Goal: Information Seeking & Learning: Check status

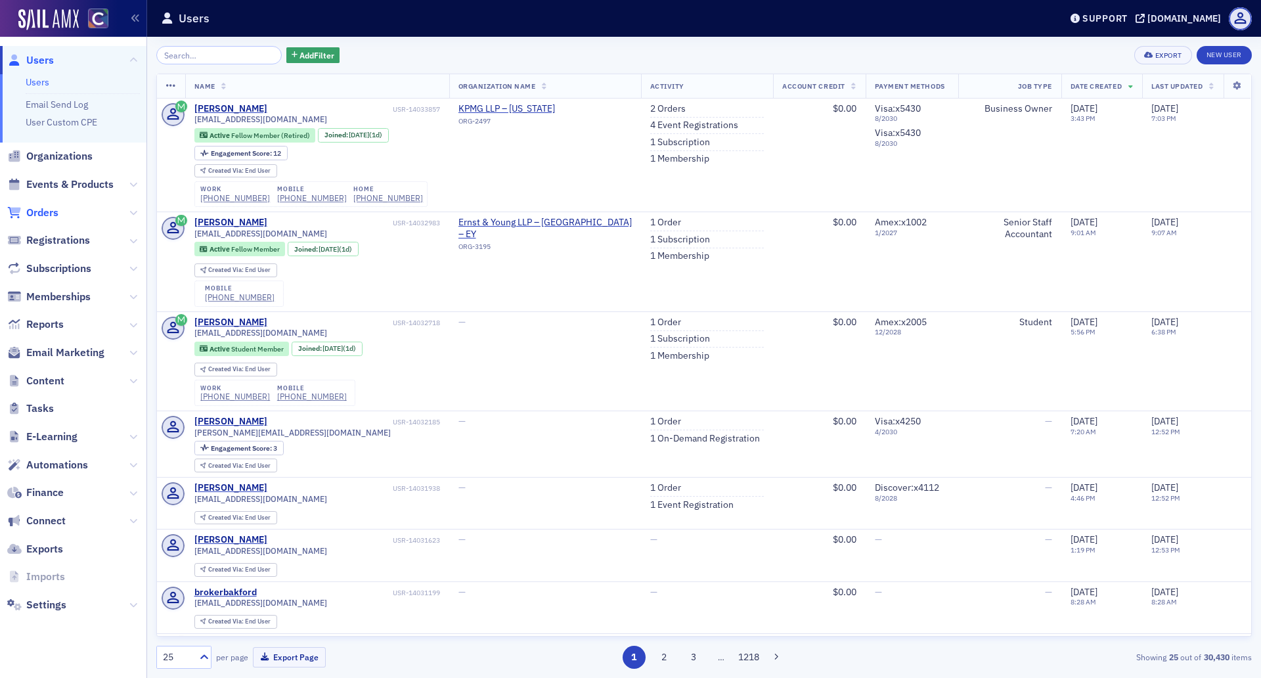
click at [41, 215] on span "Orders" at bounding box center [42, 213] width 32 height 14
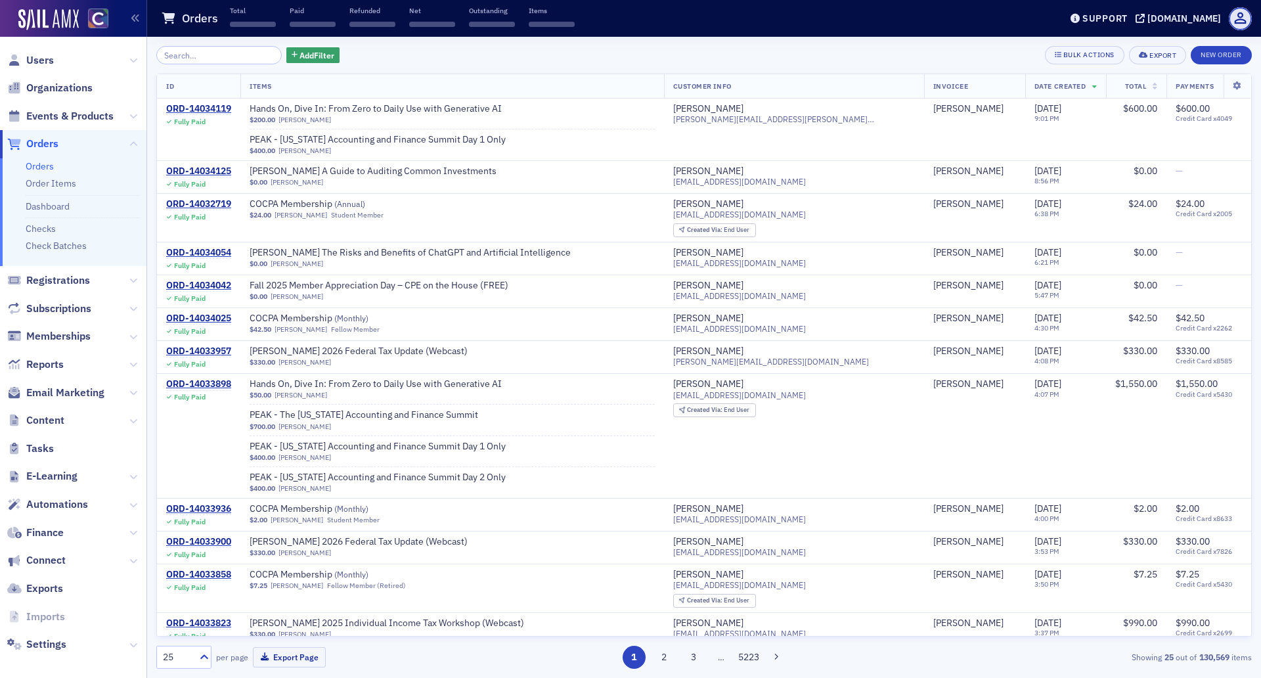
click at [183, 47] on input "search" at bounding box center [218, 55] width 125 height 18
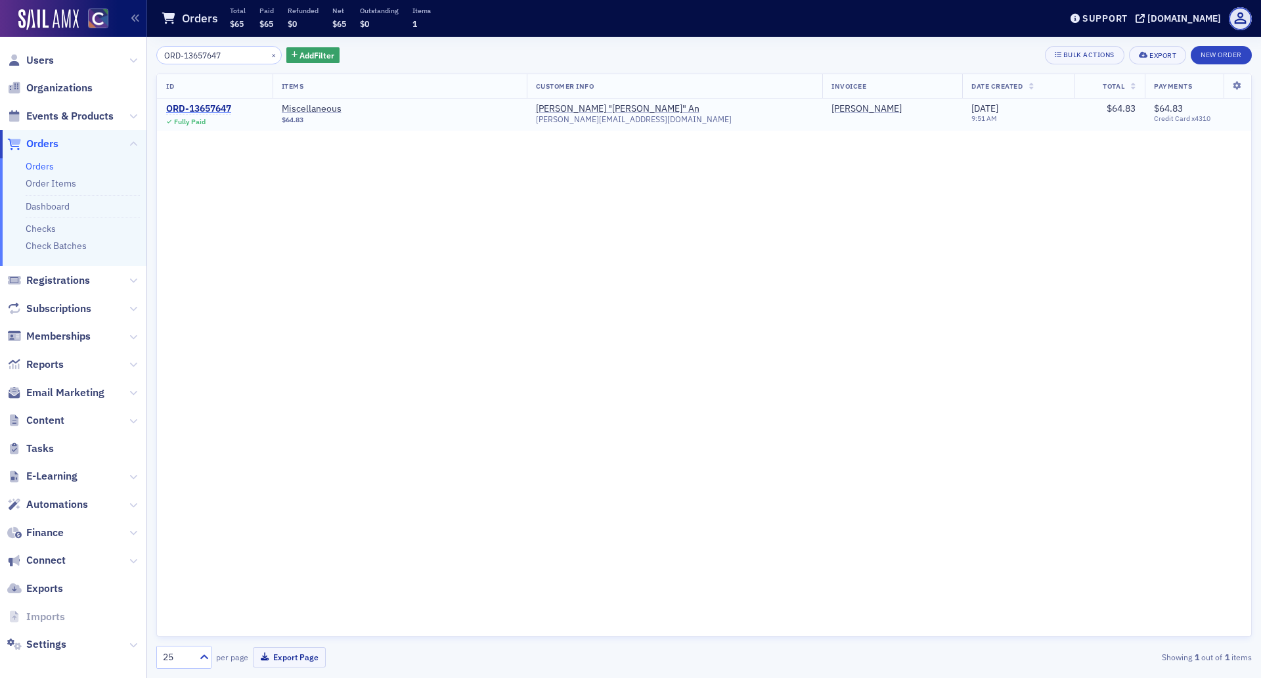
type input "ORD-13657647"
click at [200, 105] on div "ORD-13657647" at bounding box center [198, 109] width 65 height 12
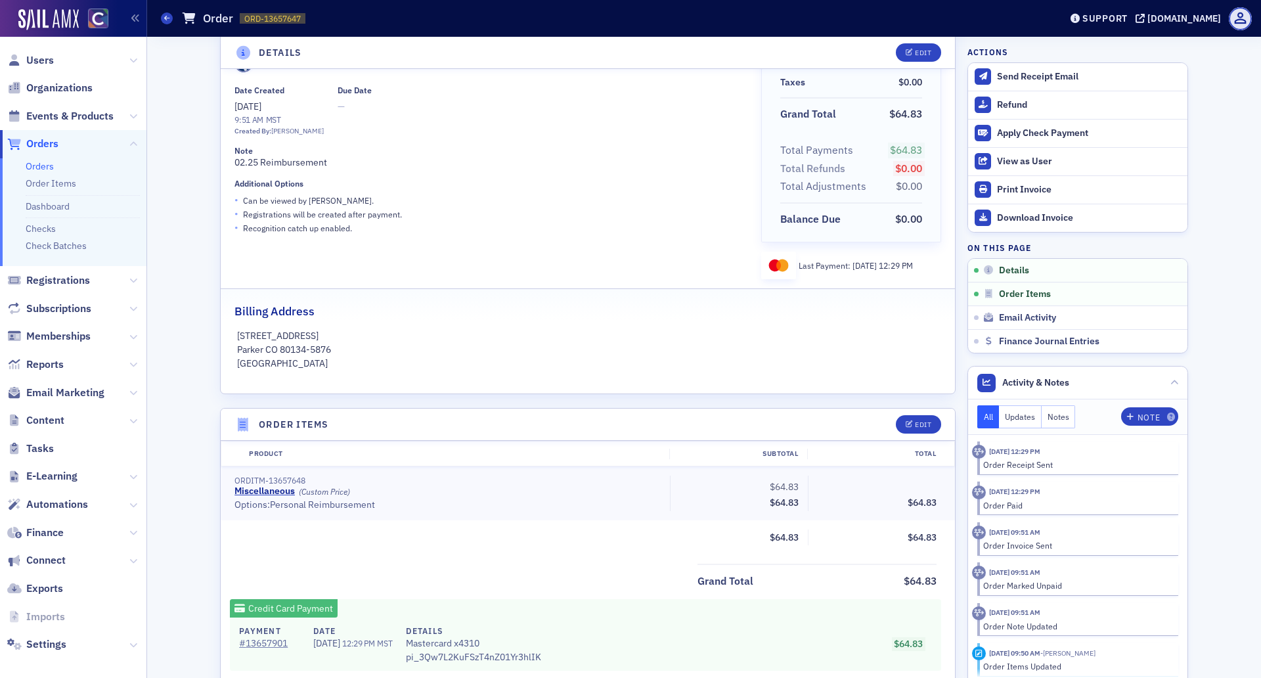
scroll to position [82, 0]
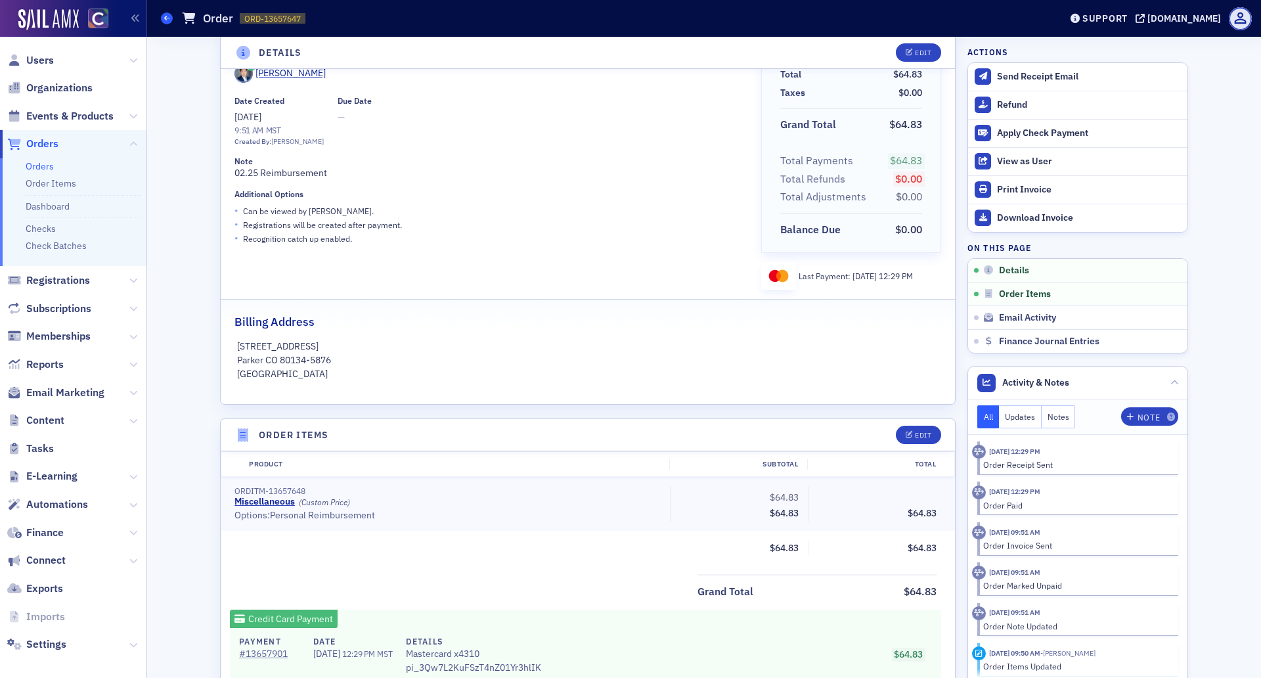
click at [164, 14] on span at bounding box center [167, 18] width 12 height 12
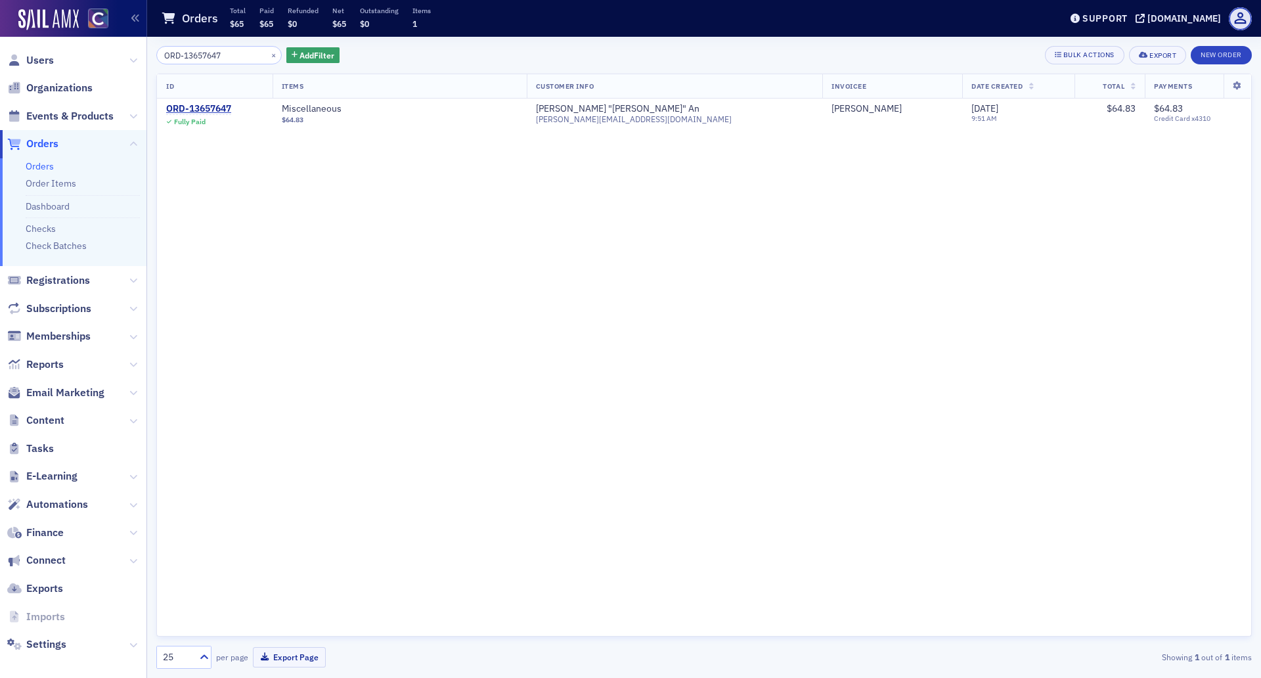
drag, startPoint x: 242, startPoint y: 55, endPoint x: 135, endPoint y: 51, distance: 107.8
click at [135, 51] on div "Users Organizations Events & Products Orders Orders Order Items Dashboard Check…" at bounding box center [630, 339] width 1261 height 678
type input "ORD-13516957"
click at [229, 55] on input "ORD-13516957" at bounding box center [218, 55] width 125 height 18
click at [268, 56] on button "×" at bounding box center [274, 55] width 12 height 12
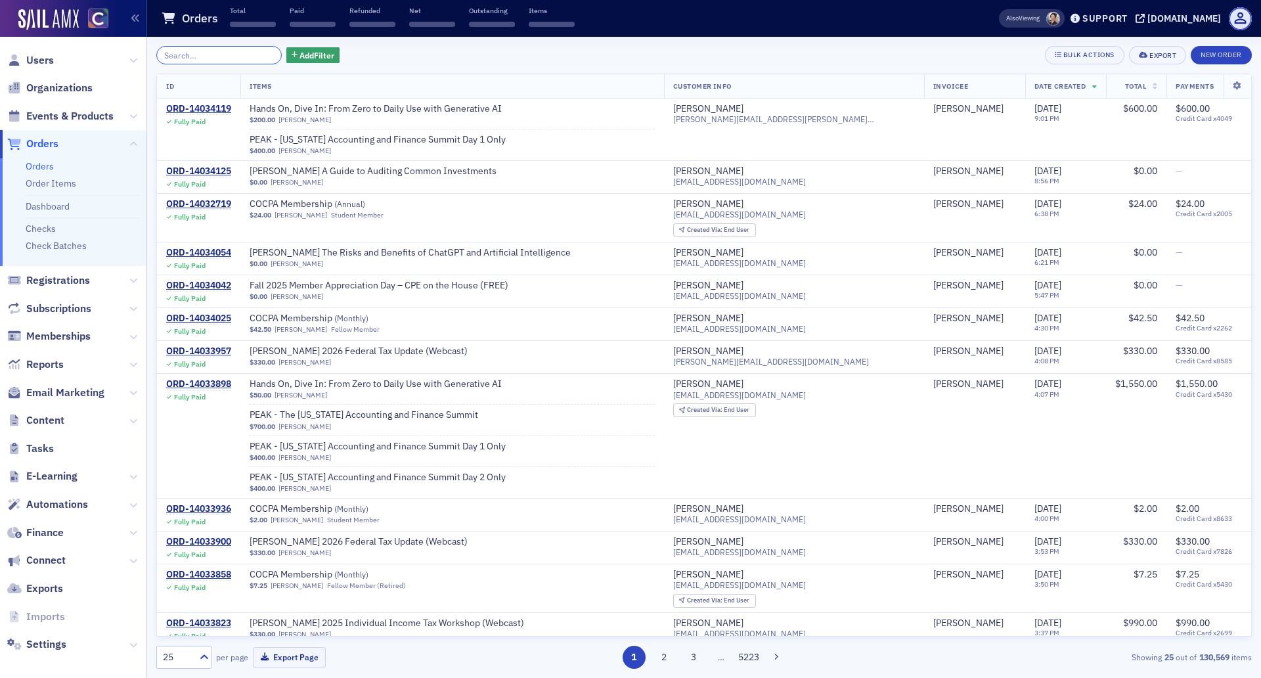
click at [199, 51] on input "search" at bounding box center [218, 55] width 125 height 18
paste input "ORD-13512072"
type input "ORD-13512072"
click at [201, 55] on input "search" at bounding box center [218, 55] width 125 height 18
paste input "ORD-12780233"
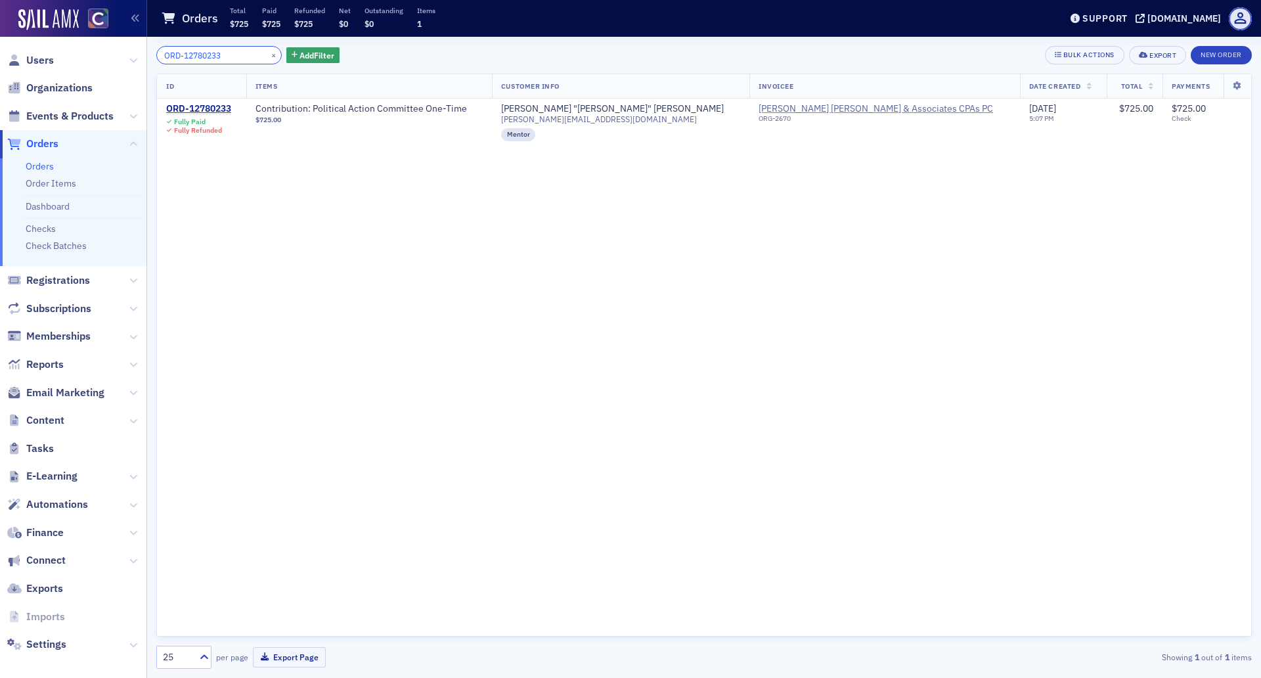
type input "ORD-12780233"
click at [338, 110] on span "Contribution: Political Action Committee One-Time" at bounding box center [362, 109] width 212 height 12
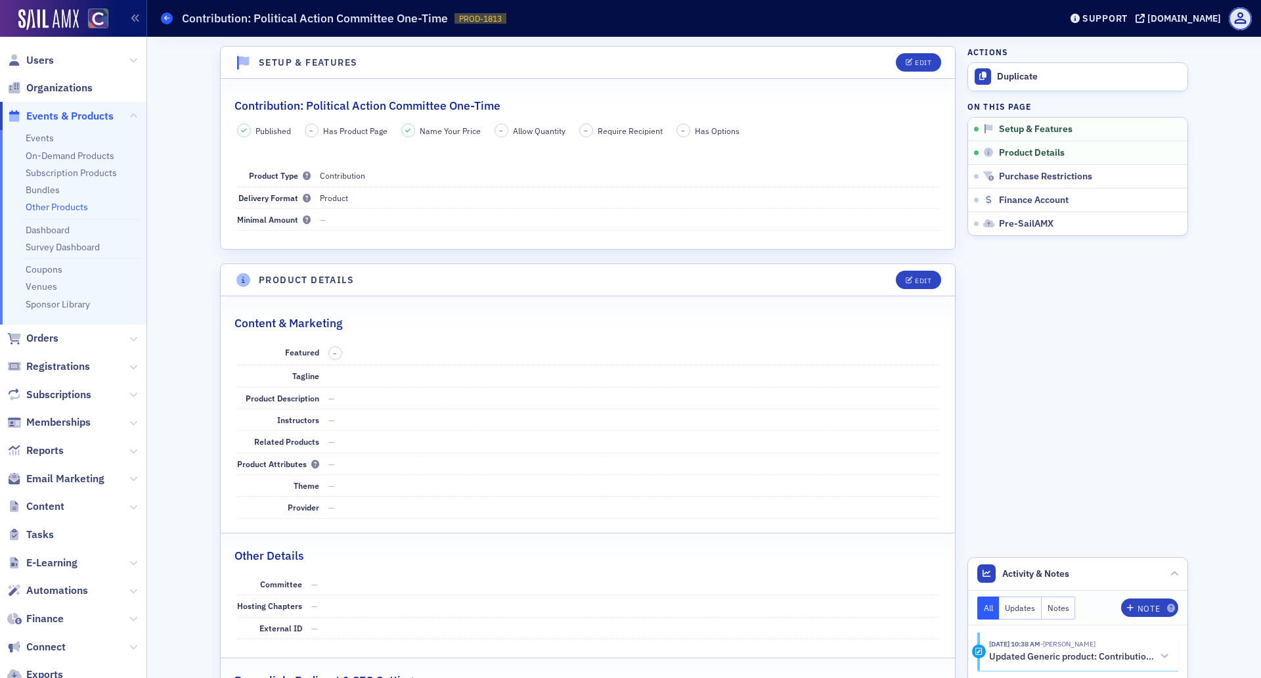
click at [170, 18] on span at bounding box center [167, 18] width 12 height 12
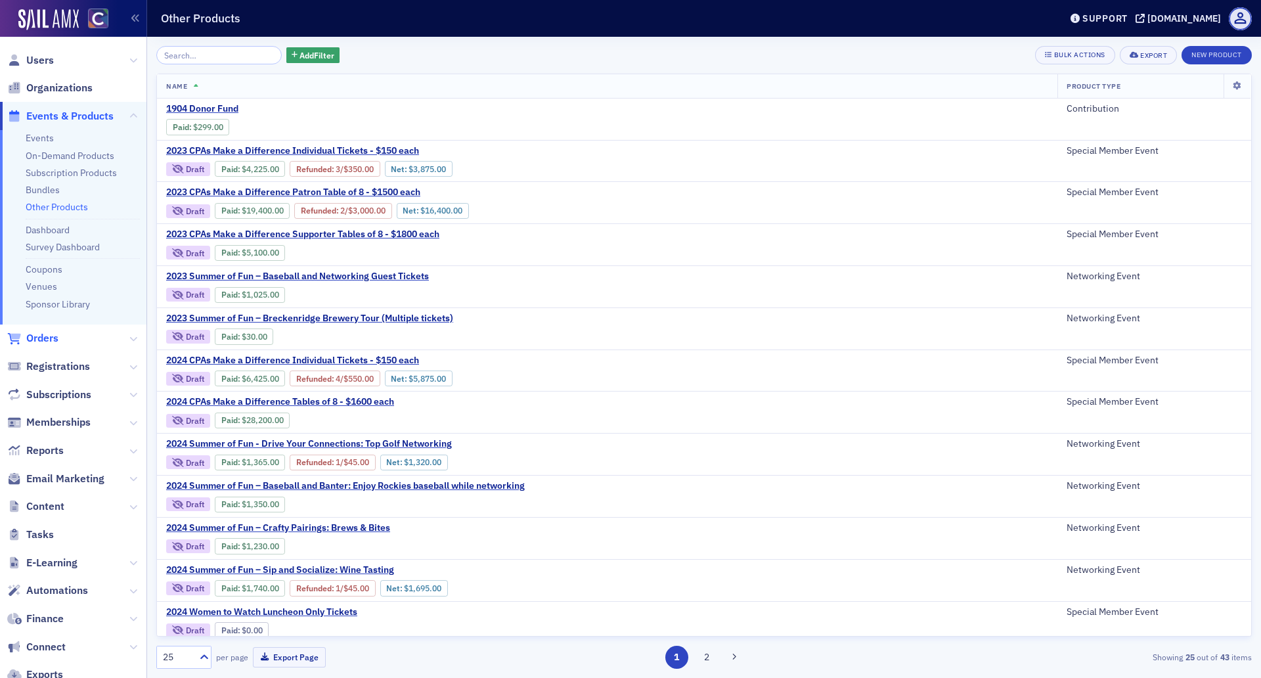
click at [41, 338] on span "Orders" at bounding box center [42, 338] width 32 height 14
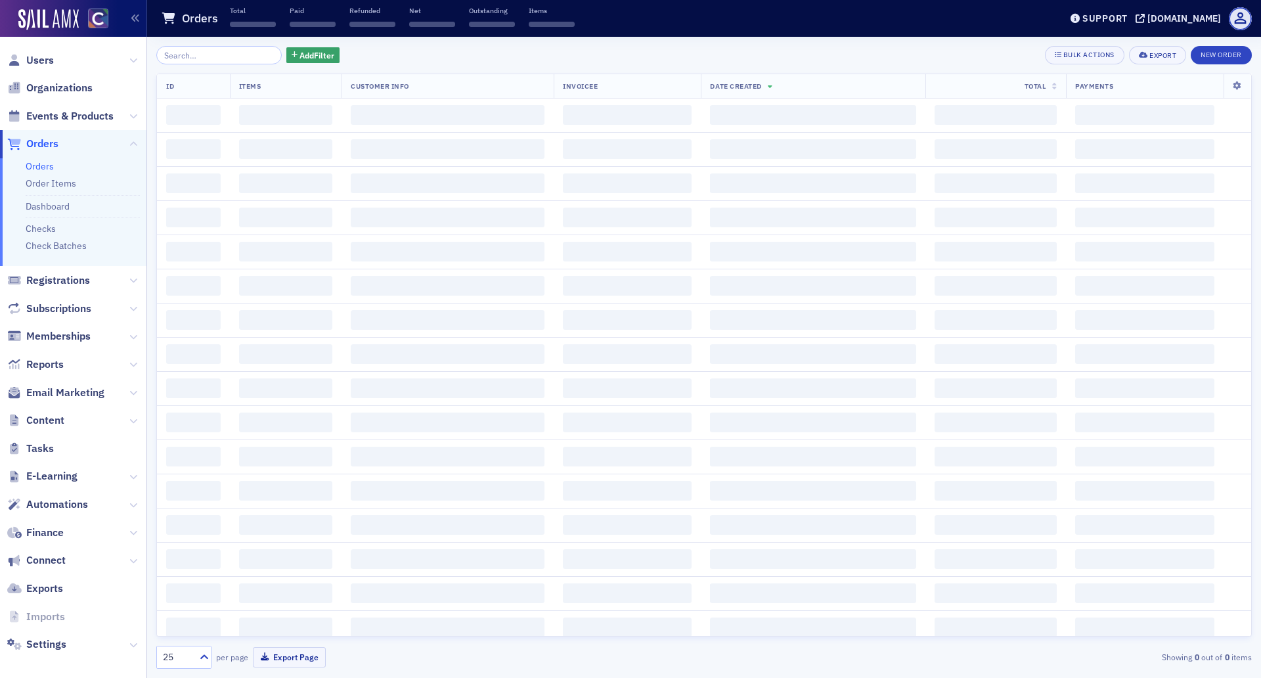
click at [206, 56] on input "search" at bounding box center [218, 55] width 125 height 18
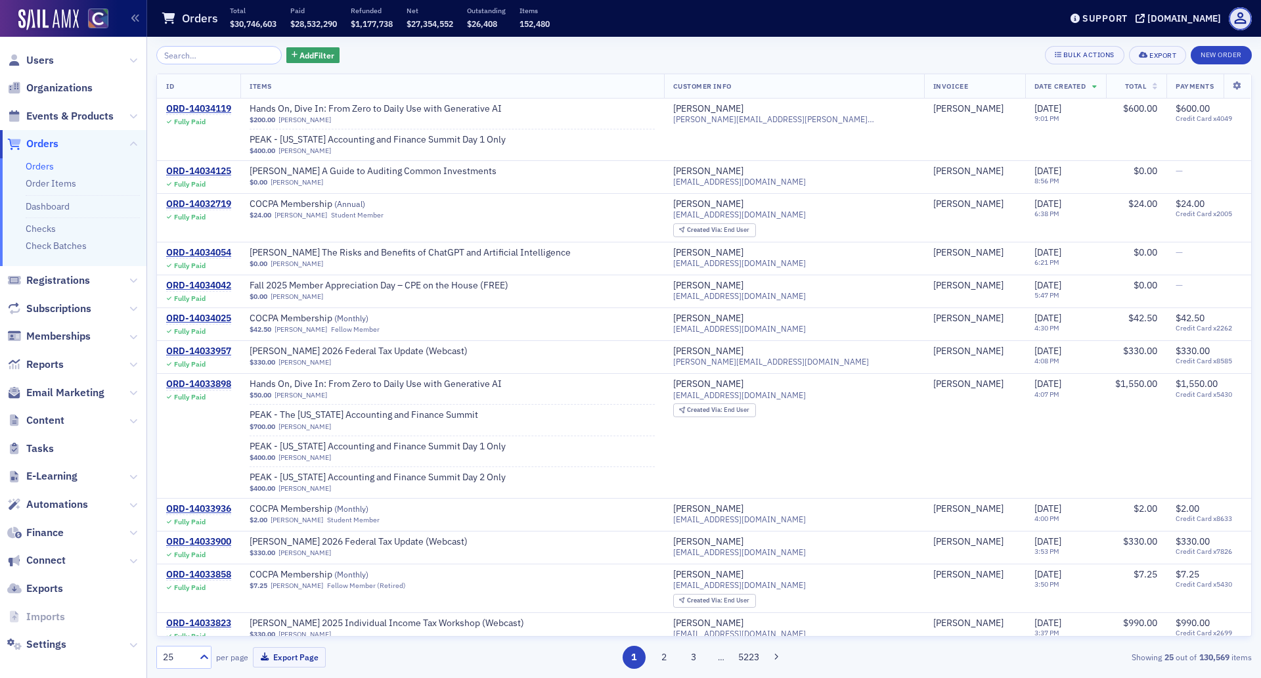
type input "ORD-12979642"
click at [55, 141] on span "Orders" at bounding box center [42, 144] width 32 height 14
click at [221, 56] on input "search" at bounding box center [218, 55] width 125 height 18
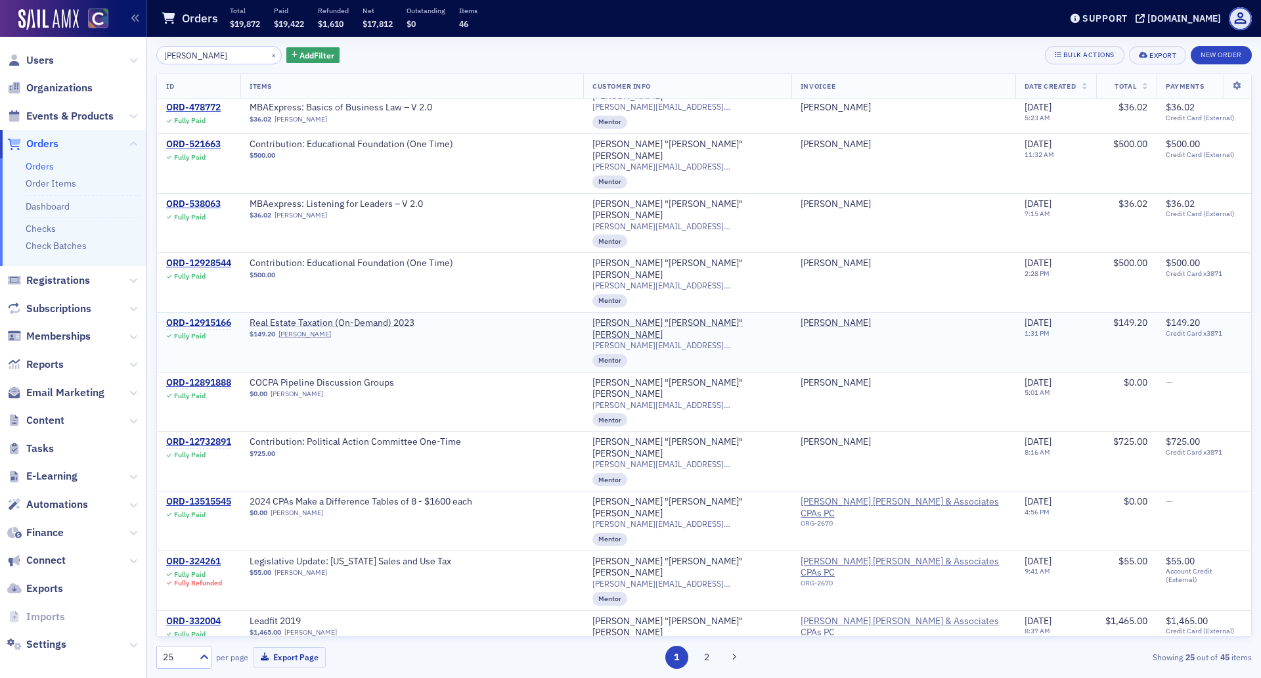
scroll to position [654, 0]
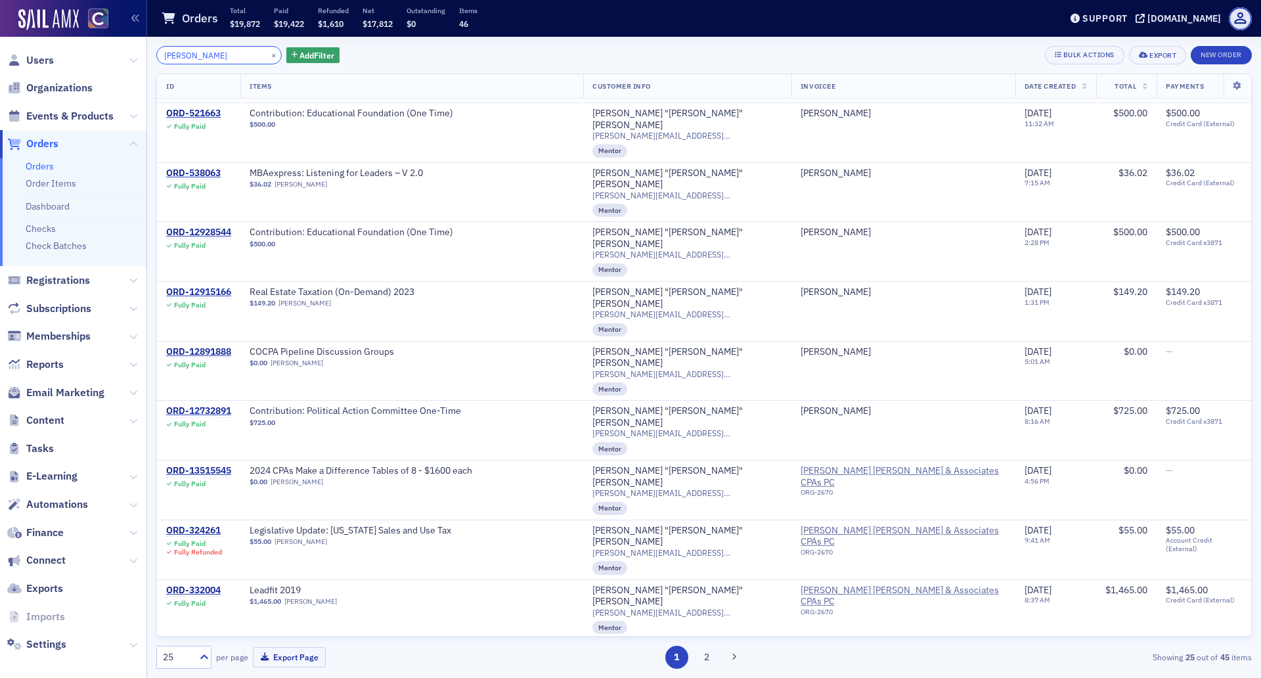
drag, startPoint x: 213, startPoint y: 56, endPoint x: 140, endPoint y: 52, distance: 73.1
click at [140, 52] on div "Users Organizations Events & Products Orders Orders Order Items Dashboard Check…" at bounding box center [630, 339] width 1261 height 678
paste input "ORD-12780233"
type input "ORD-12780233"
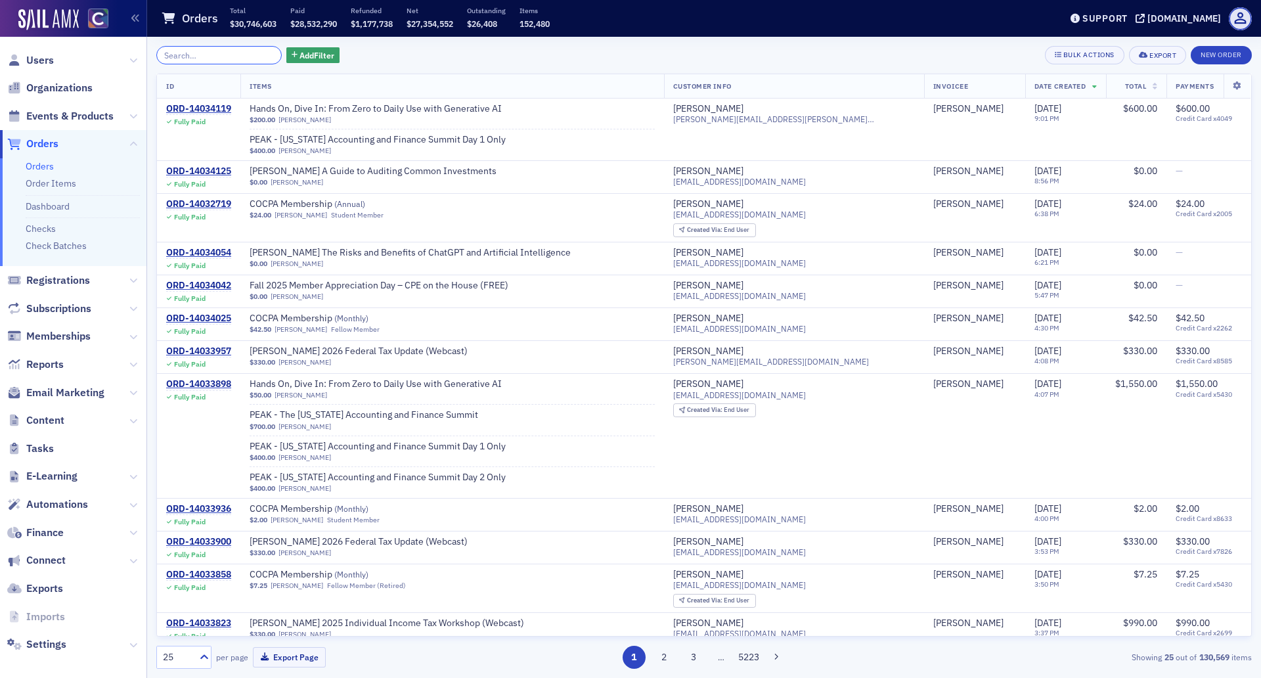
click at [214, 61] on input "search" at bounding box center [218, 55] width 125 height 18
paste input "ORD-1297964"
type input "ORD-1297964"
click at [32, 139] on span "Orders" at bounding box center [42, 144] width 32 height 14
click at [191, 51] on input "search" at bounding box center [218, 55] width 125 height 18
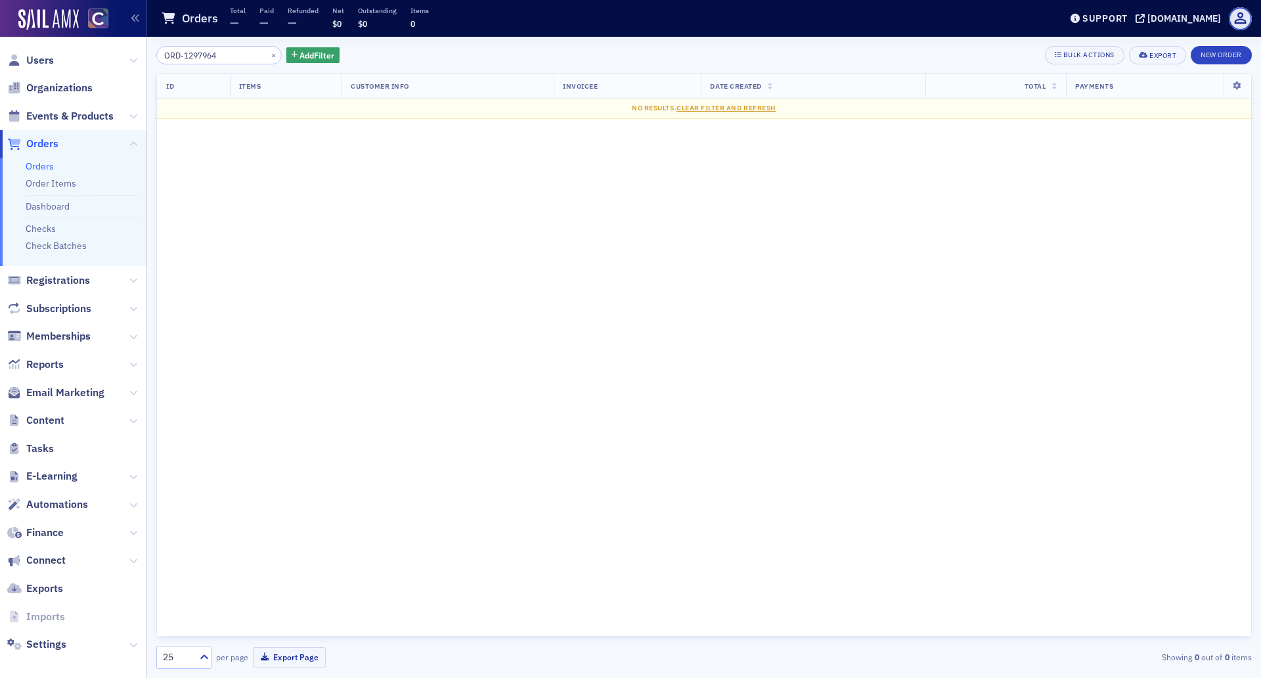
type input "ORD-1297964"
click at [49, 161] on link "Orders" at bounding box center [40, 166] width 28 height 12
click at [164, 55] on input "ORD-1297964" at bounding box center [218, 55] width 125 height 18
click at [221, 313] on div "ID Items Customer Info Invoicee Date Created Total Payments No results. Clear F…" at bounding box center [704, 355] width 1096 height 563
click at [245, 52] on input "ORD-1297964" at bounding box center [218, 55] width 125 height 18
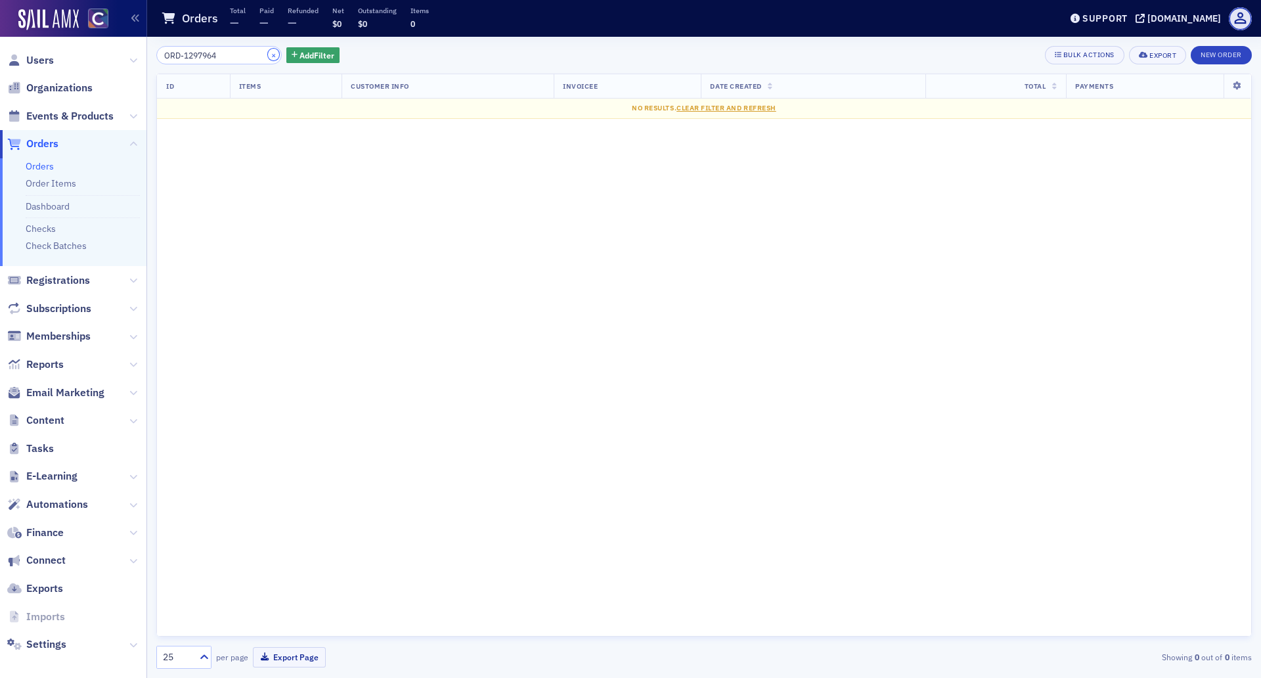
click at [268, 55] on button "×" at bounding box center [274, 55] width 12 height 12
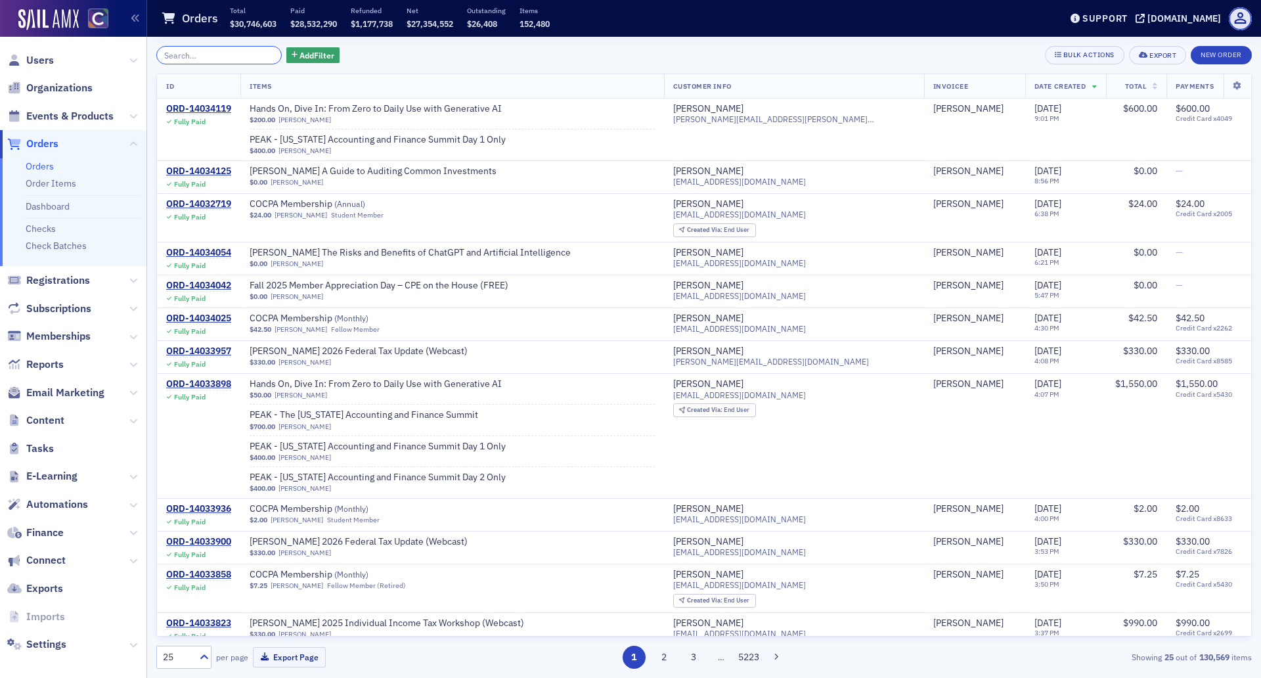
click at [204, 55] on input "search" at bounding box center [218, 55] width 125 height 18
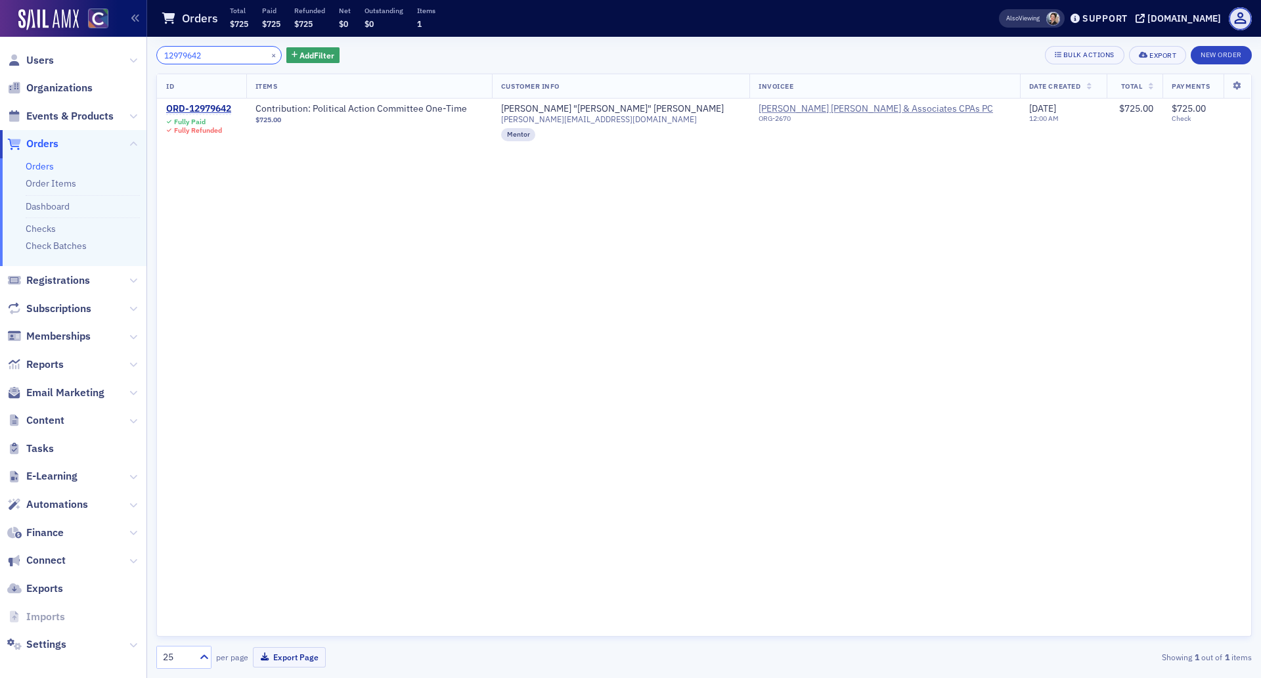
drag, startPoint x: 220, startPoint y: 51, endPoint x: 141, endPoint y: 49, distance: 79.5
click at [141, 49] on div "Users Organizations Events & Products Orders Orders Order Items Dashboard Check…" at bounding box center [630, 339] width 1261 height 678
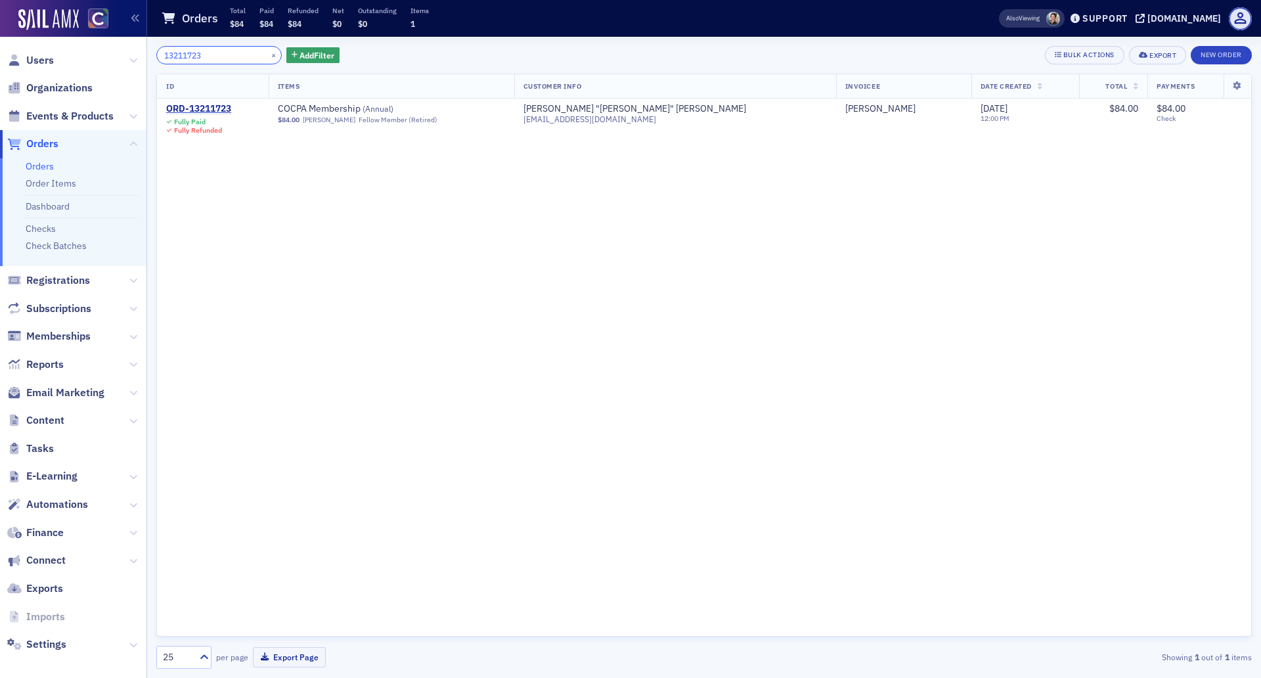
type input "13211723"
click at [184, 108] on div "ORD-13211723" at bounding box center [198, 109] width 65 height 12
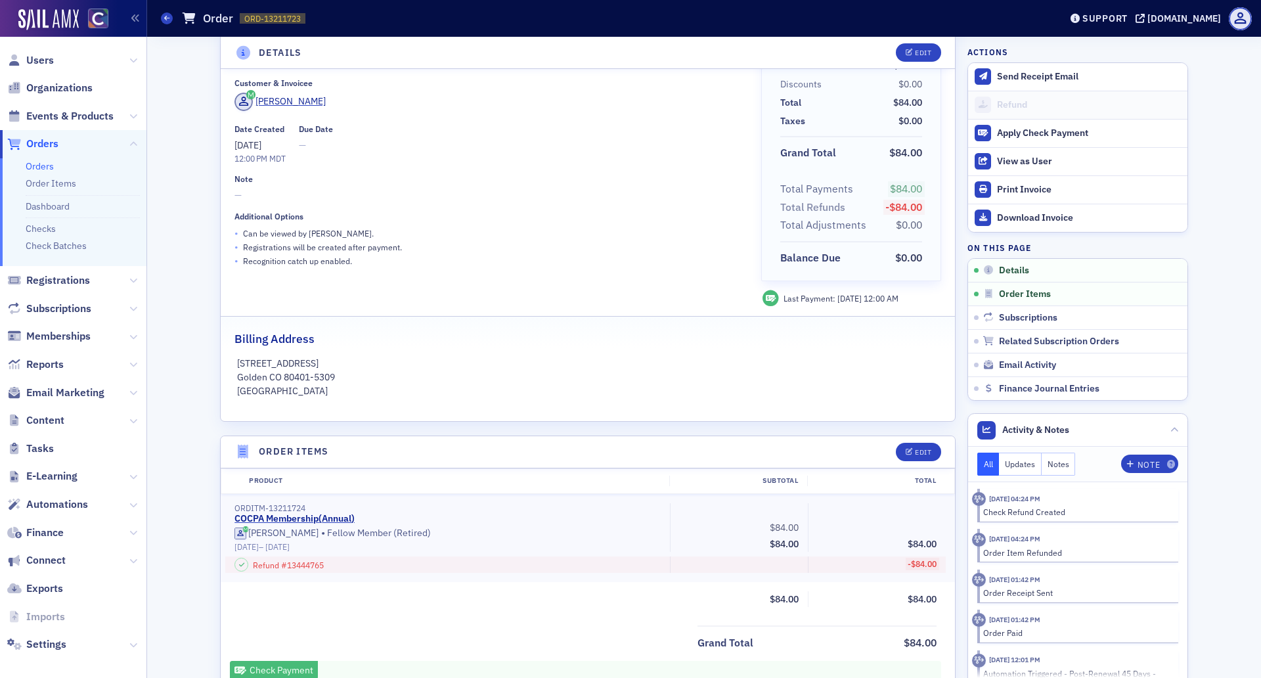
scroll to position [82, 0]
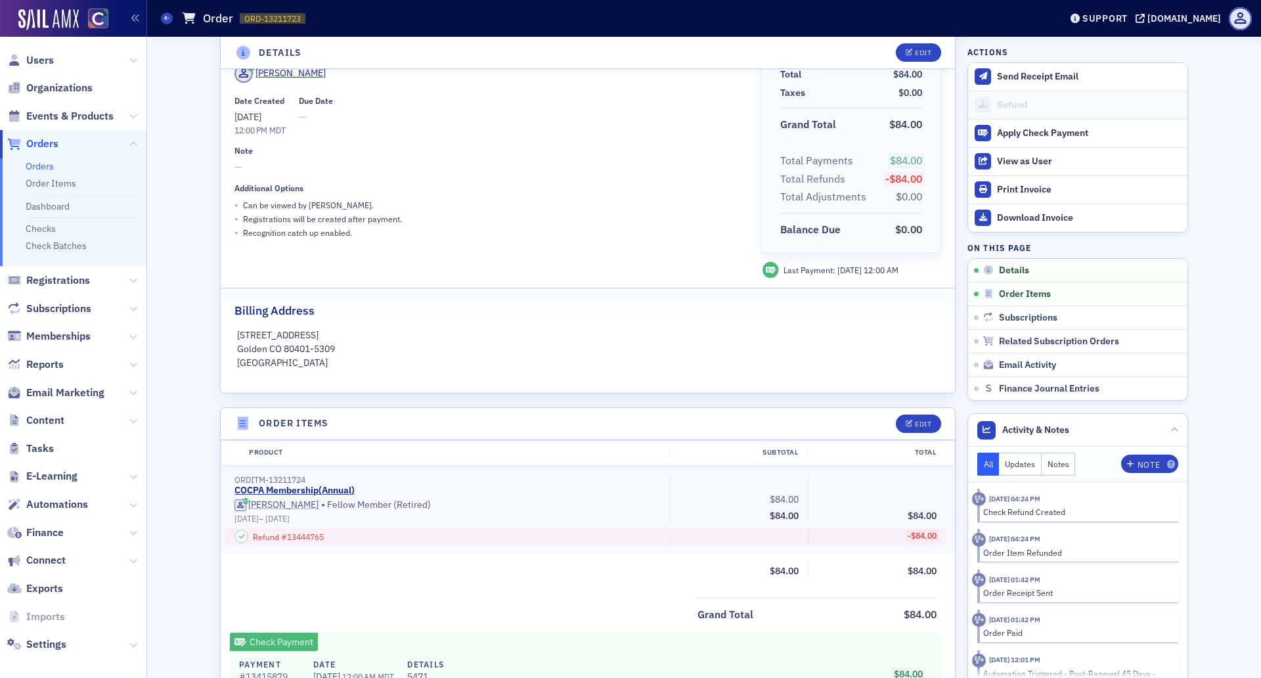
click at [288, 538] on span "Refund # 13444765" at bounding box center [288, 537] width 71 height 12
click at [909, 536] on span "-$84.00" at bounding box center [922, 535] width 29 height 11
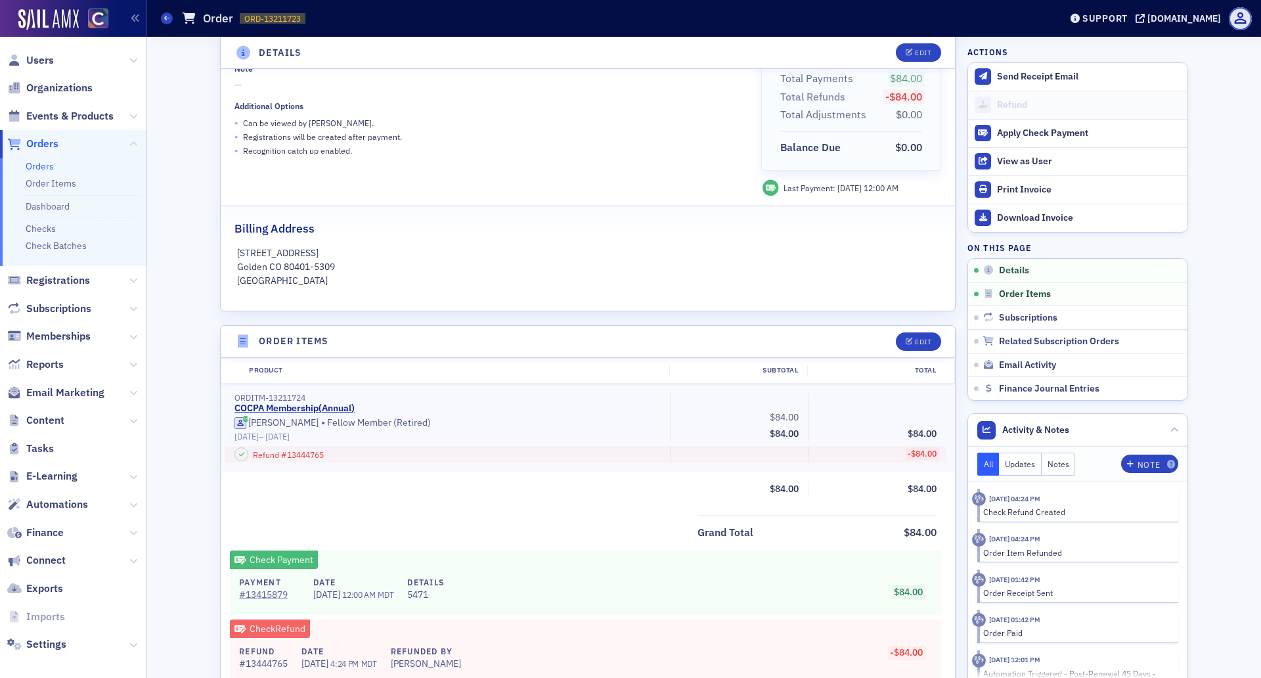
scroll to position [246, 0]
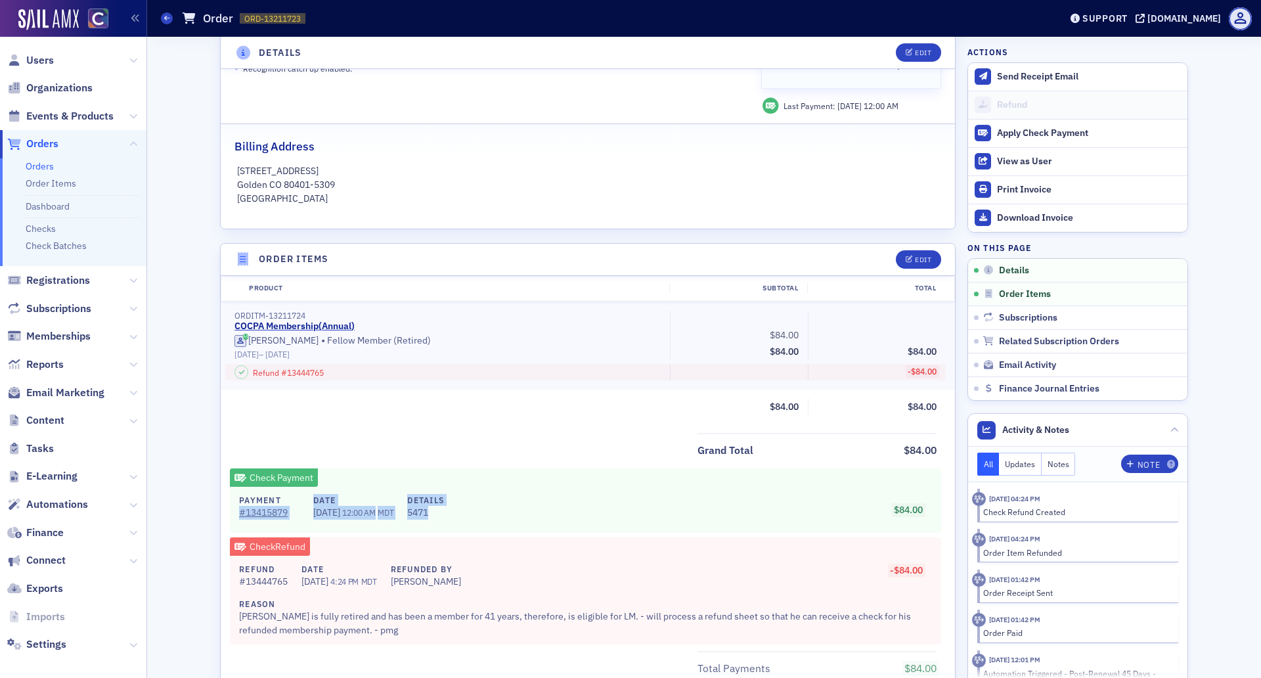
drag, startPoint x: 452, startPoint y: 519, endPoint x: 233, endPoint y: 522, distance: 219.4
click at [239, 522] on div "Payment # 13415879 Date 7/8/2024 12:00 AM MDT Details 5471" at bounding box center [341, 510] width 205 height 32
copy div "# 13415879 Date 7/8/2024 12:00 AM MDT Details 5471"
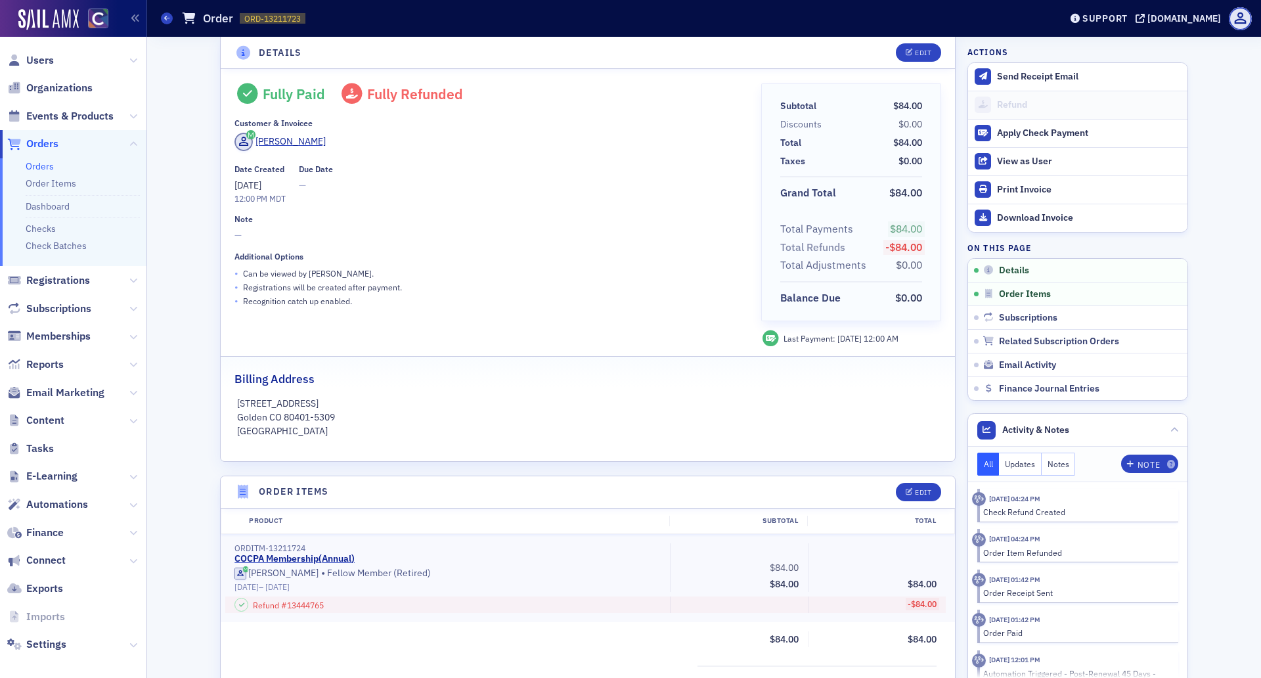
scroll to position [0, 0]
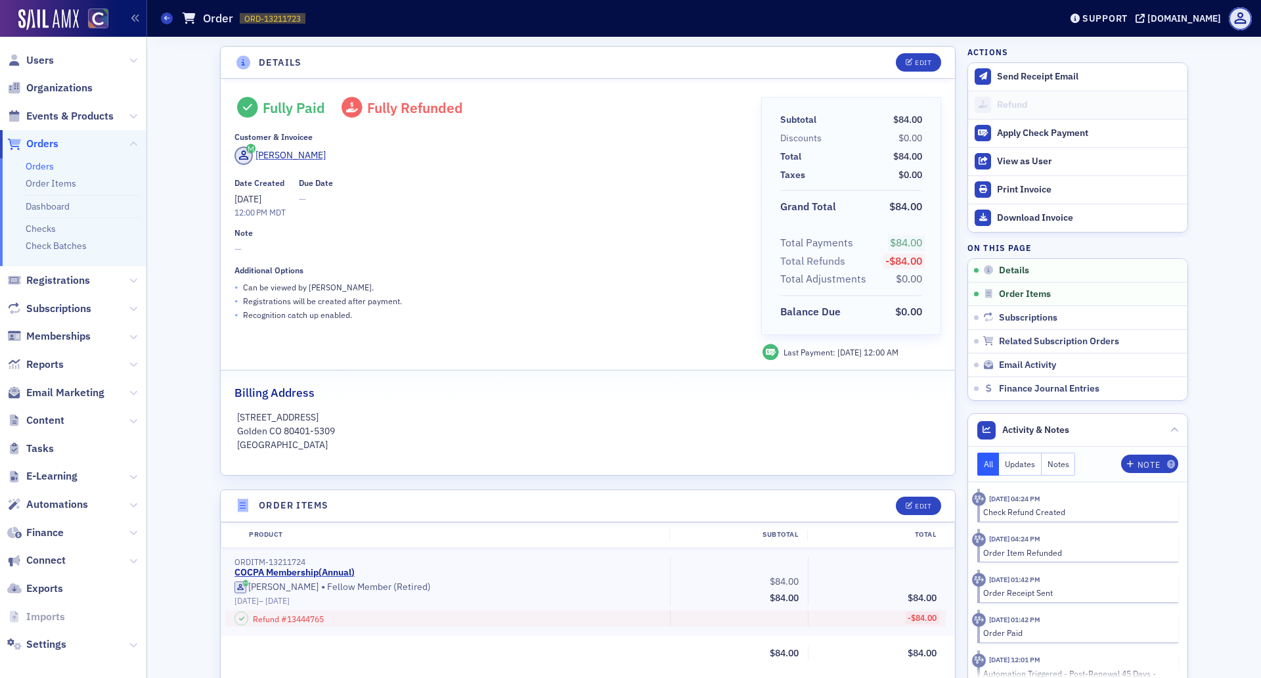
click at [30, 139] on span "Orders" at bounding box center [42, 144] width 32 height 14
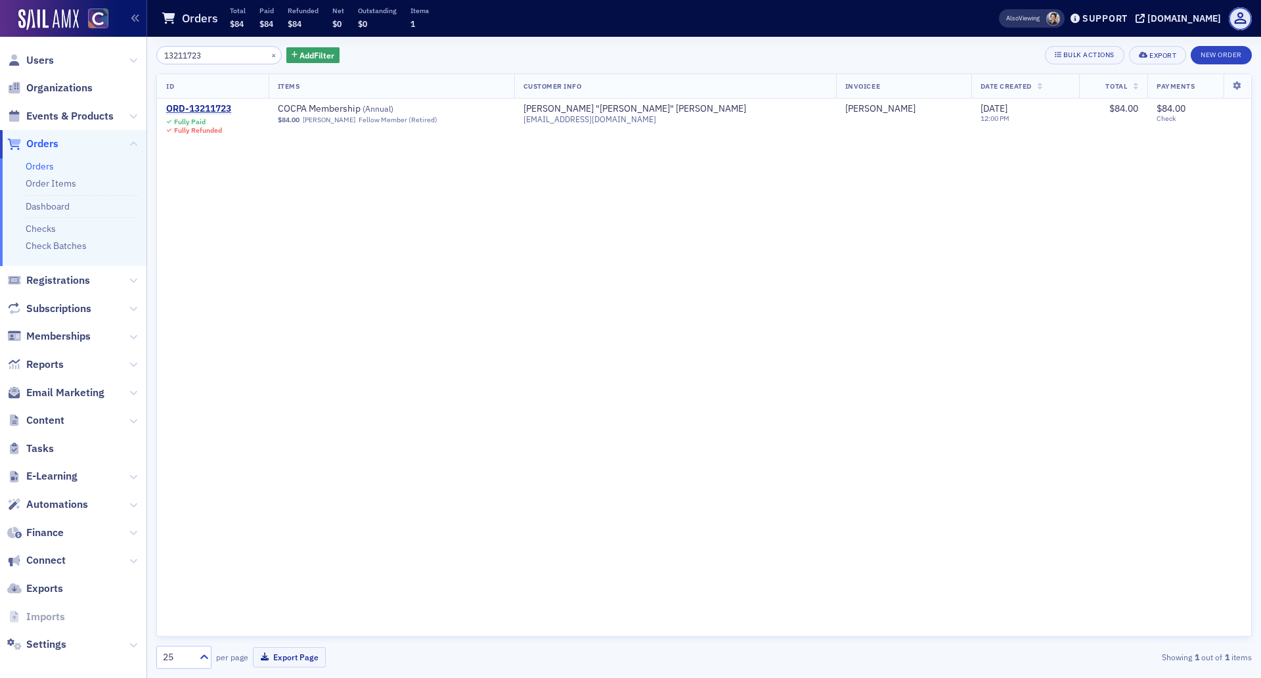
drag, startPoint x: 210, startPoint y: 53, endPoint x: 148, endPoint y: 60, distance: 61.5
click at [148, 60] on div "13211723 × Add Filter Bulk Actions Export New Order ID Items Customer Info Invo…" at bounding box center [704, 357] width 1114 height 641
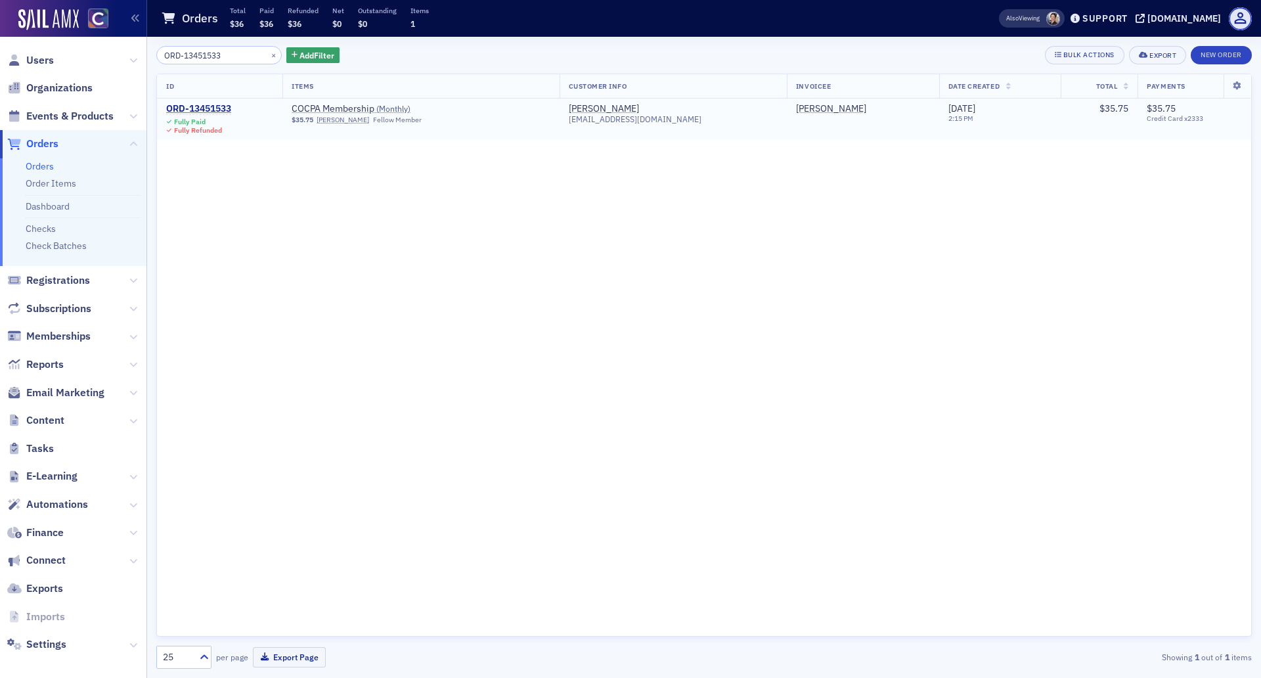
type input "ORD-13451533"
click at [208, 104] on div "ORD-13451533" at bounding box center [198, 109] width 65 height 12
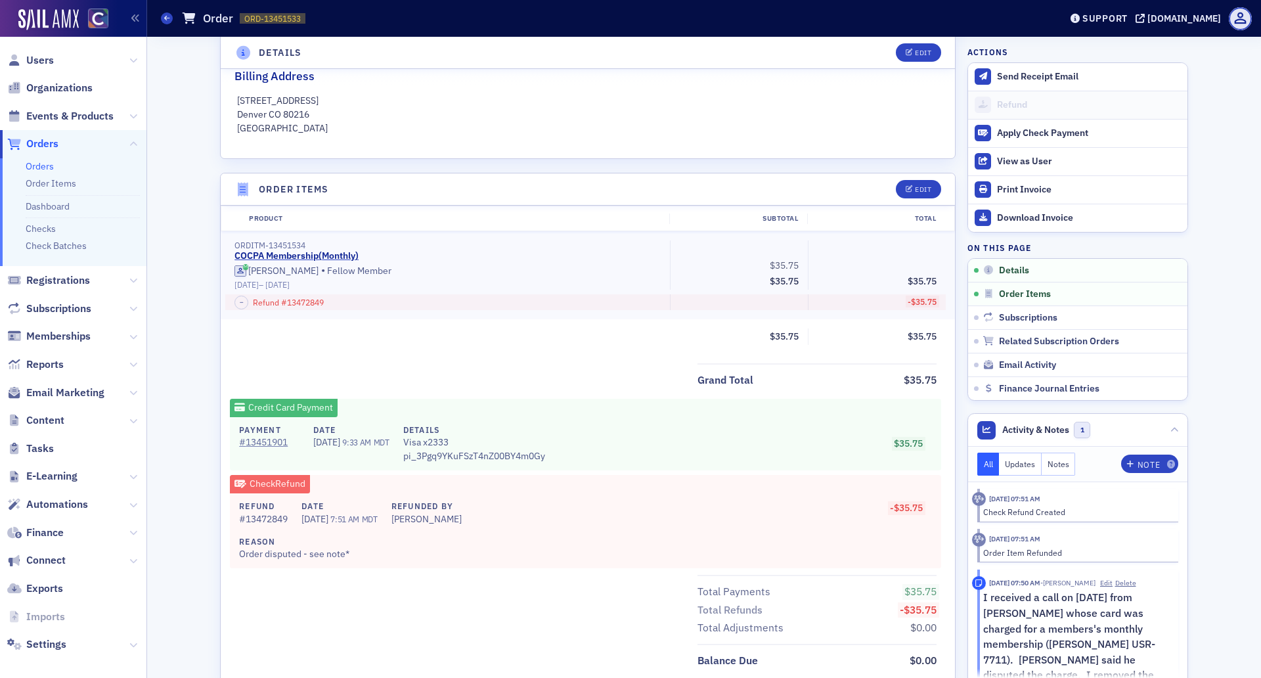
scroll to position [328, 0]
drag, startPoint x: 227, startPoint y: 520, endPoint x: 345, endPoint y: 528, distance: 117.9
click at [345, 528] on div "Refund # 13472849 Date 8/22/2024 7:51 AM MDT Refunded By Pamela Galey-Coleman R…" at bounding box center [585, 530] width 711 height 75
copy div "# 13472849 Date 8/22/2024"
click at [156, 18] on header "Orders Order ORD-13451533 13451533 Support cocpa.org" at bounding box center [704, 18] width 1114 height 37
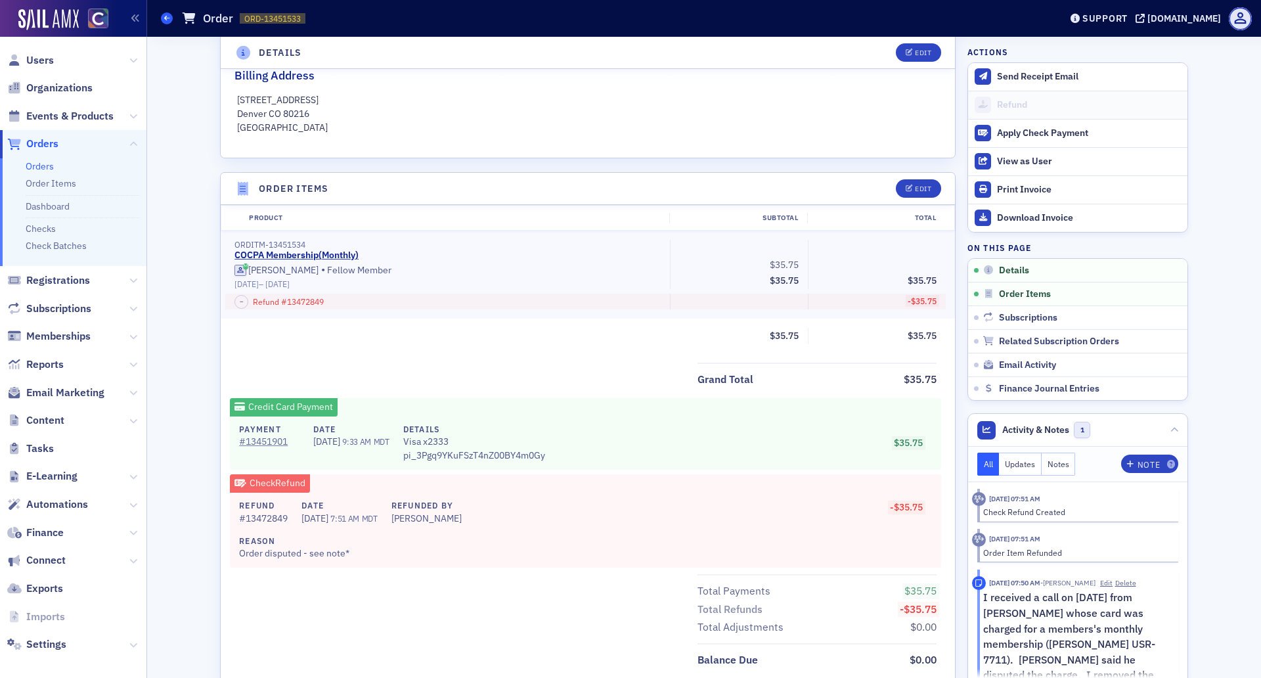
click at [168, 16] on icon at bounding box center [166, 18] width 5 height 6
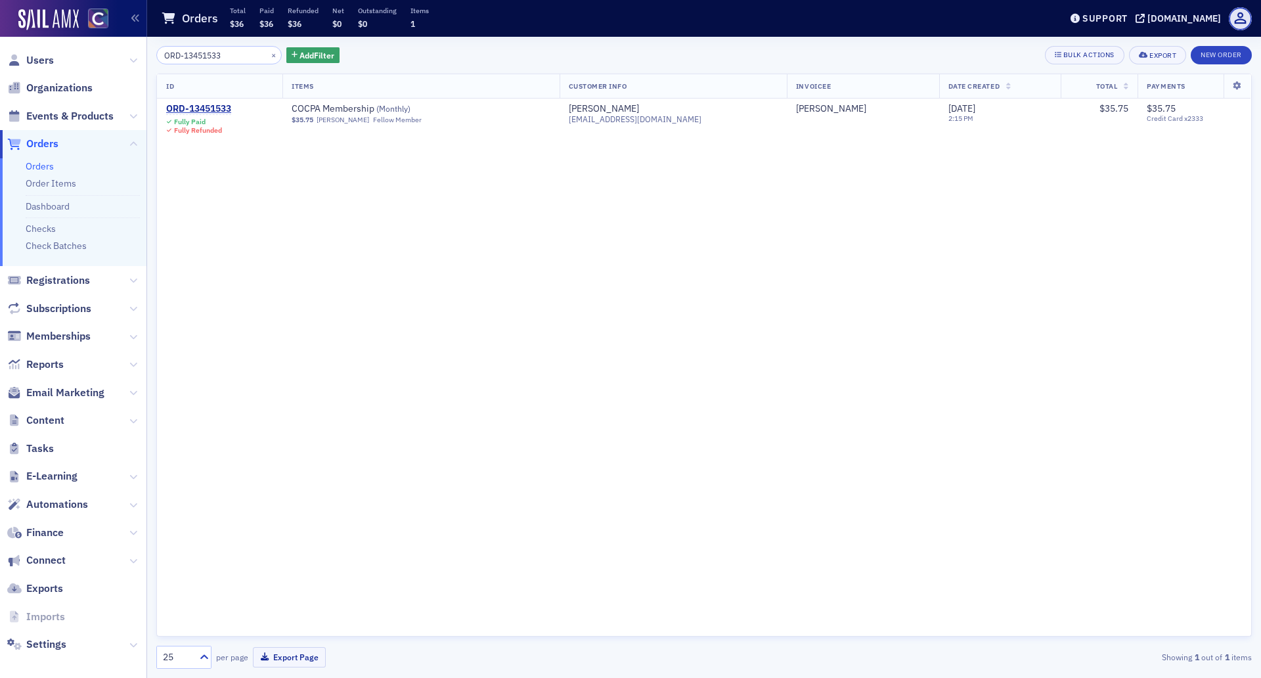
drag, startPoint x: 238, startPoint y: 60, endPoint x: 129, endPoint y: 46, distance: 109.9
click at [129, 46] on div "Users Organizations Events & Products Orders Orders Order Items Dashboard Check…" at bounding box center [630, 339] width 1261 height 678
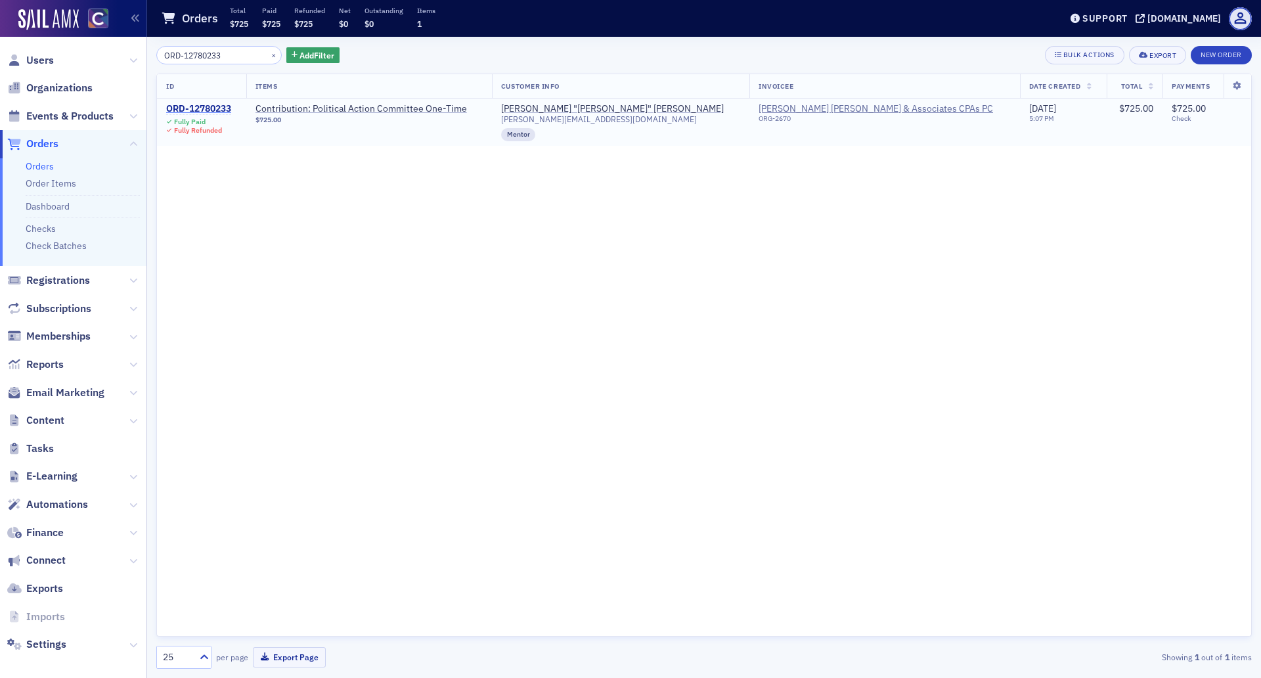
type input "ORD-12780233"
click at [197, 110] on div "ORD-12780233" at bounding box center [198, 109] width 65 height 12
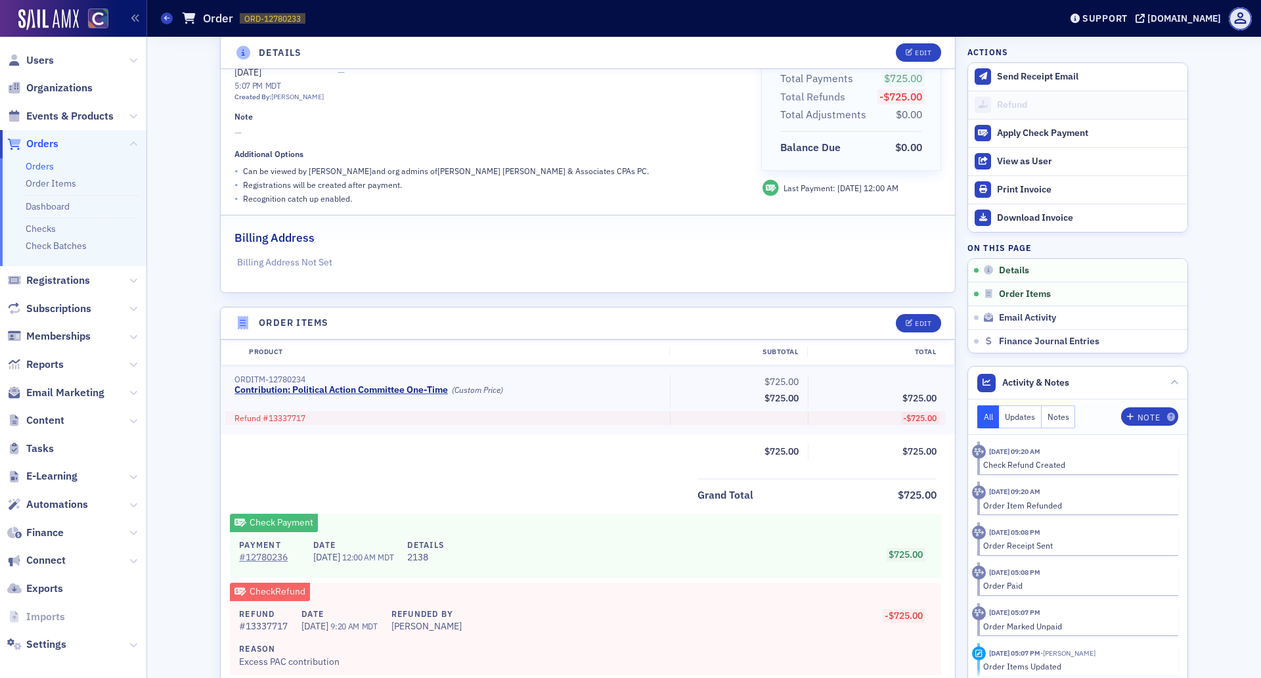
scroll to position [246, 0]
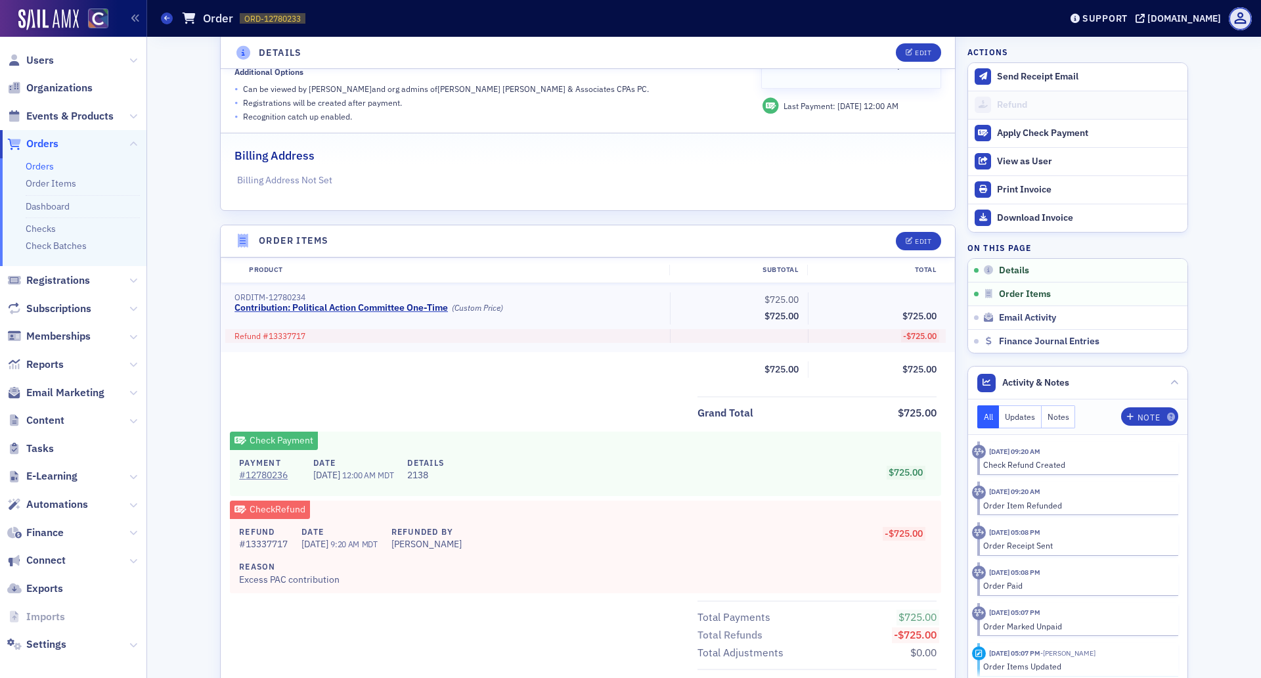
drag, startPoint x: 341, startPoint y: 543, endPoint x: 229, endPoint y: 539, distance: 111.7
click at [230, 539] on div "Refund # 13337717 Date 5/23/2024 9:20 AM MDT Refunded By Brenda Astorga Reason …" at bounding box center [585, 556] width 711 height 75
copy div "# 13337717 Date 5/23/2024"
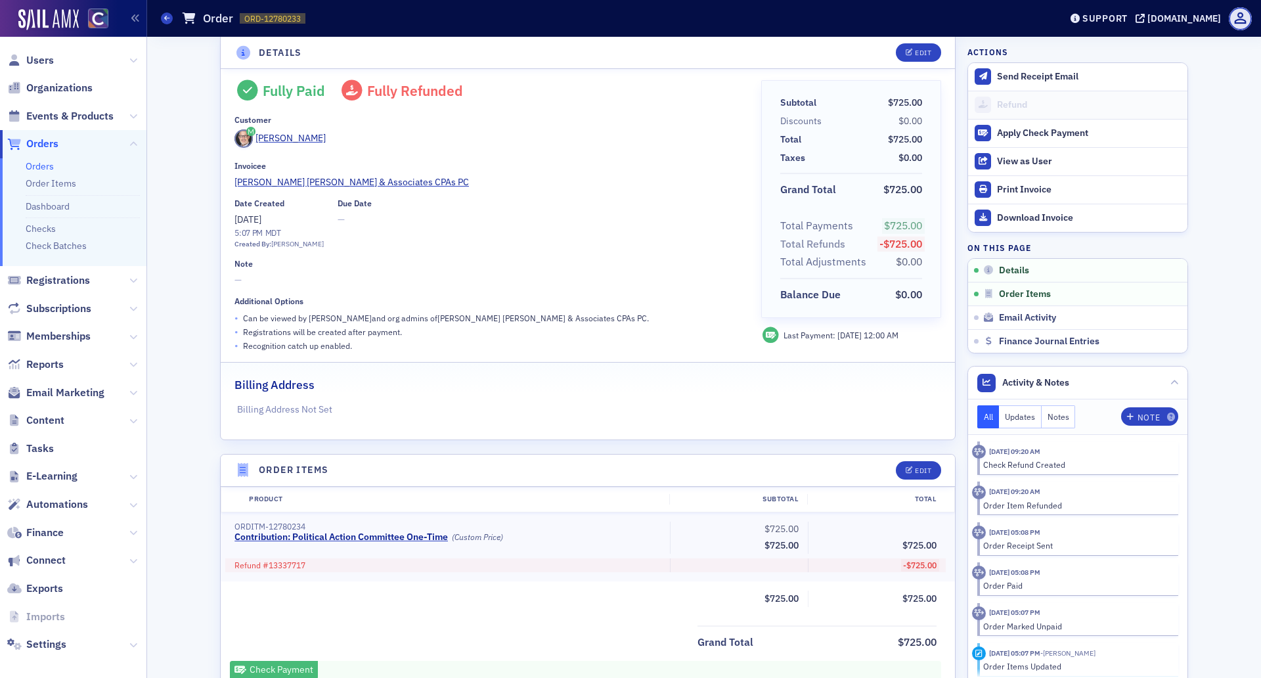
scroll to position [0, 0]
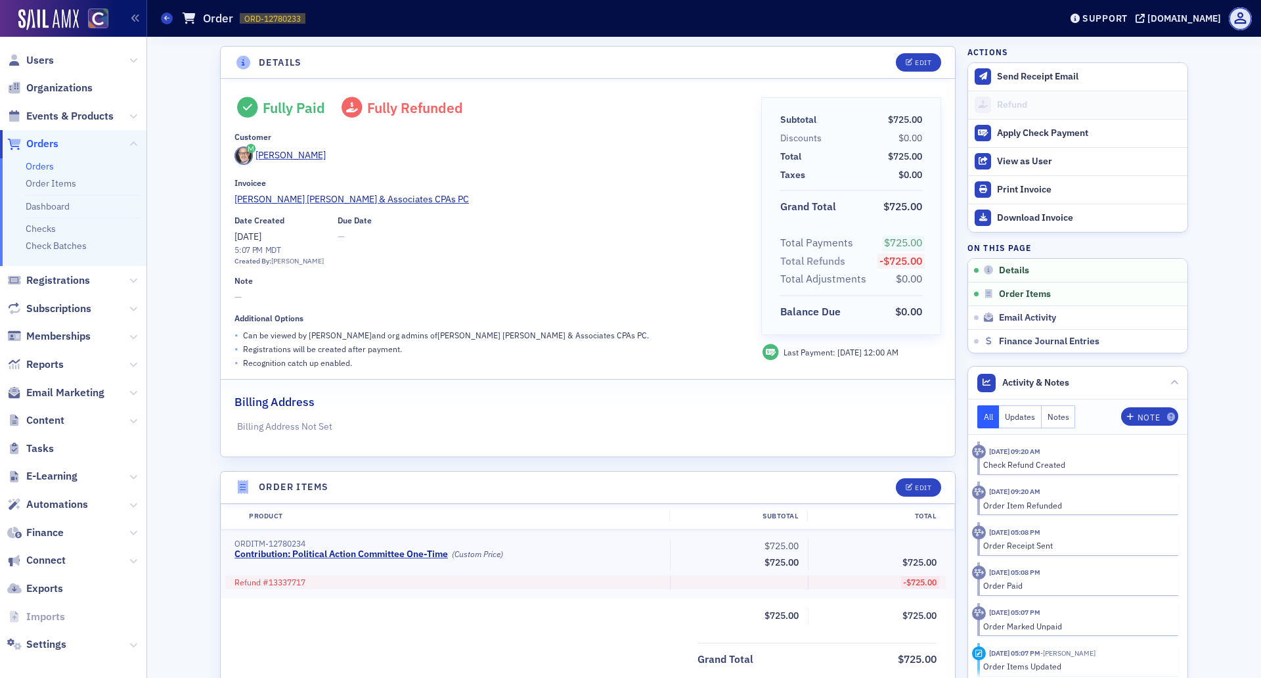
click at [152, 18] on header "Orders Order ORD-12780233 12780233 Support cocpa.org" at bounding box center [704, 18] width 1114 height 37
click at [166, 16] on icon at bounding box center [166, 18] width 5 height 6
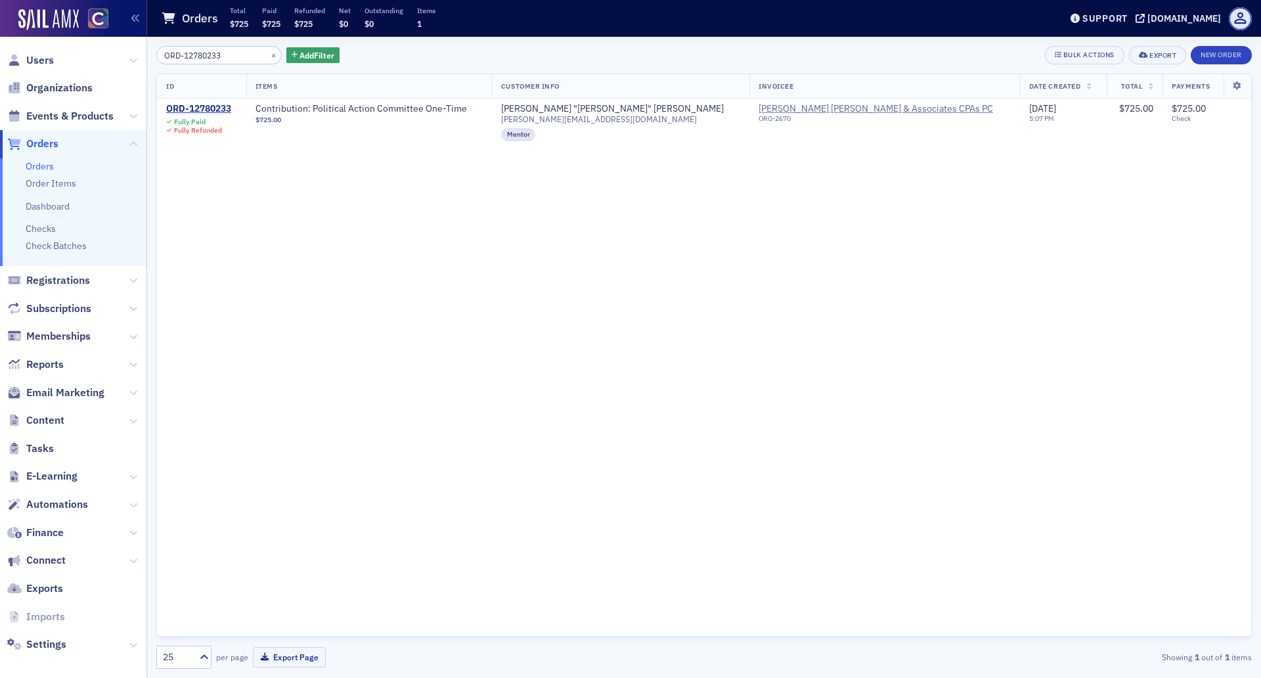
drag, startPoint x: 235, startPoint y: 49, endPoint x: 192, endPoint y: 61, distance: 44.5
click at [192, 61] on input "ORD-12780233" at bounding box center [218, 55] width 125 height 18
type input "ORD-12979642"
click at [192, 108] on div "ORD-12979642" at bounding box center [198, 109] width 65 height 12
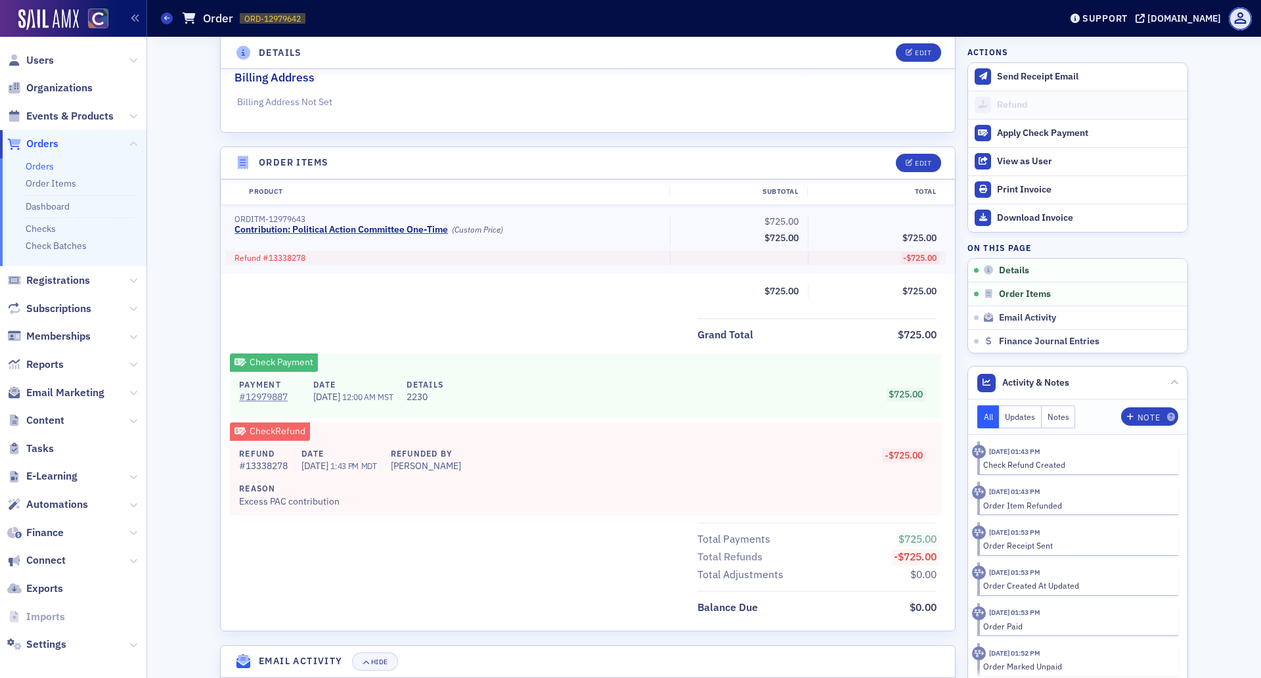
scroll to position [328, 0]
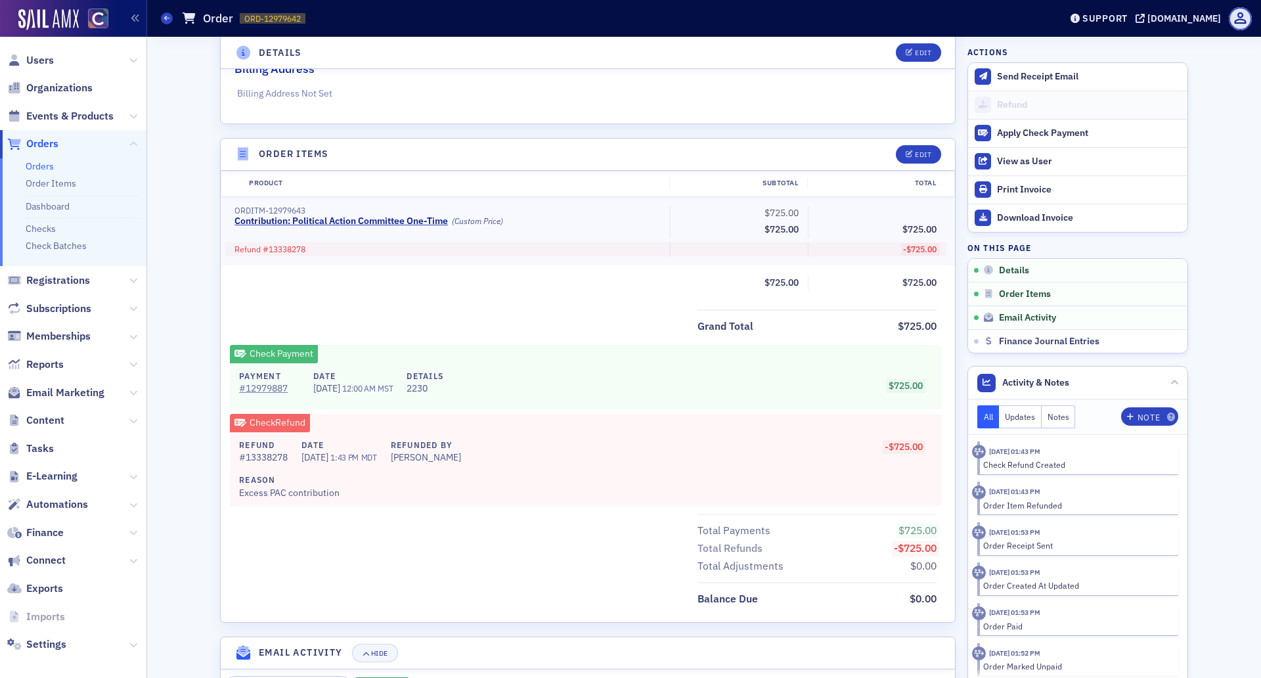
drag, startPoint x: 341, startPoint y: 453, endPoint x: 229, endPoint y: 459, distance: 111.8
click at [230, 459] on div "Refund # 13338278 Date 5/23/2024 1:43 PM MDT Refunded By Brenda Astorga Reason …" at bounding box center [585, 469] width 711 height 75
copy div "# 13338278 Date 5/23/2024"
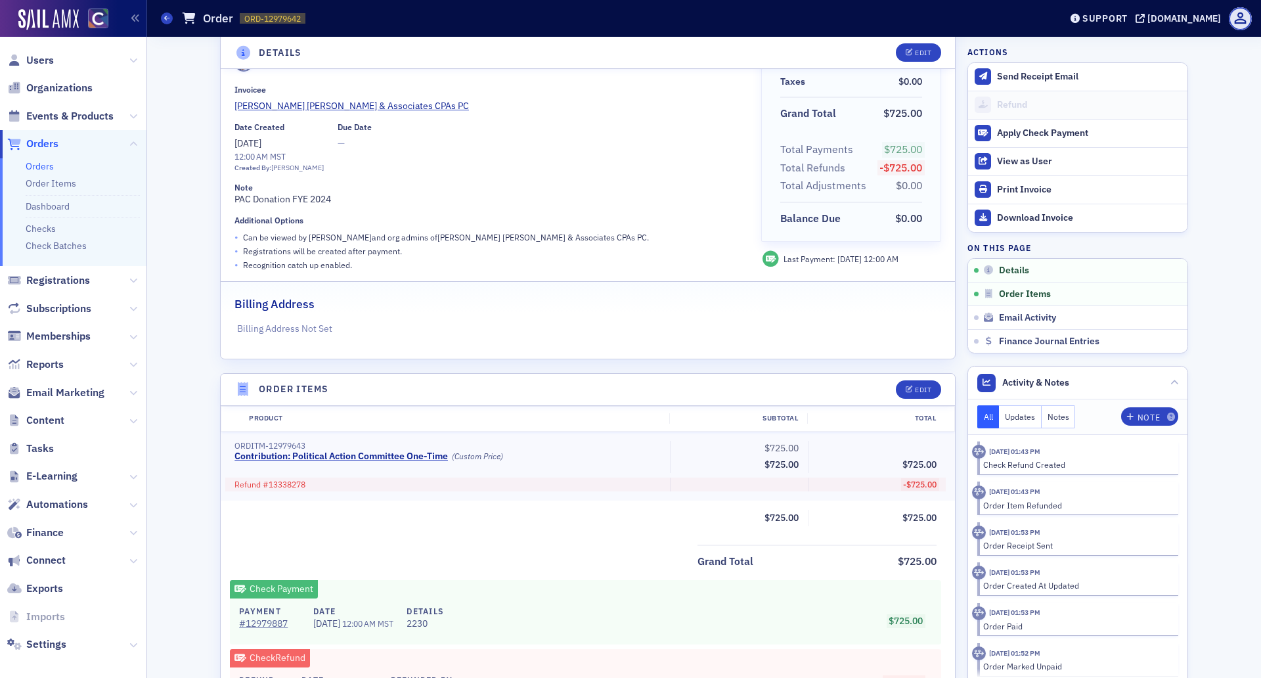
scroll to position [0, 0]
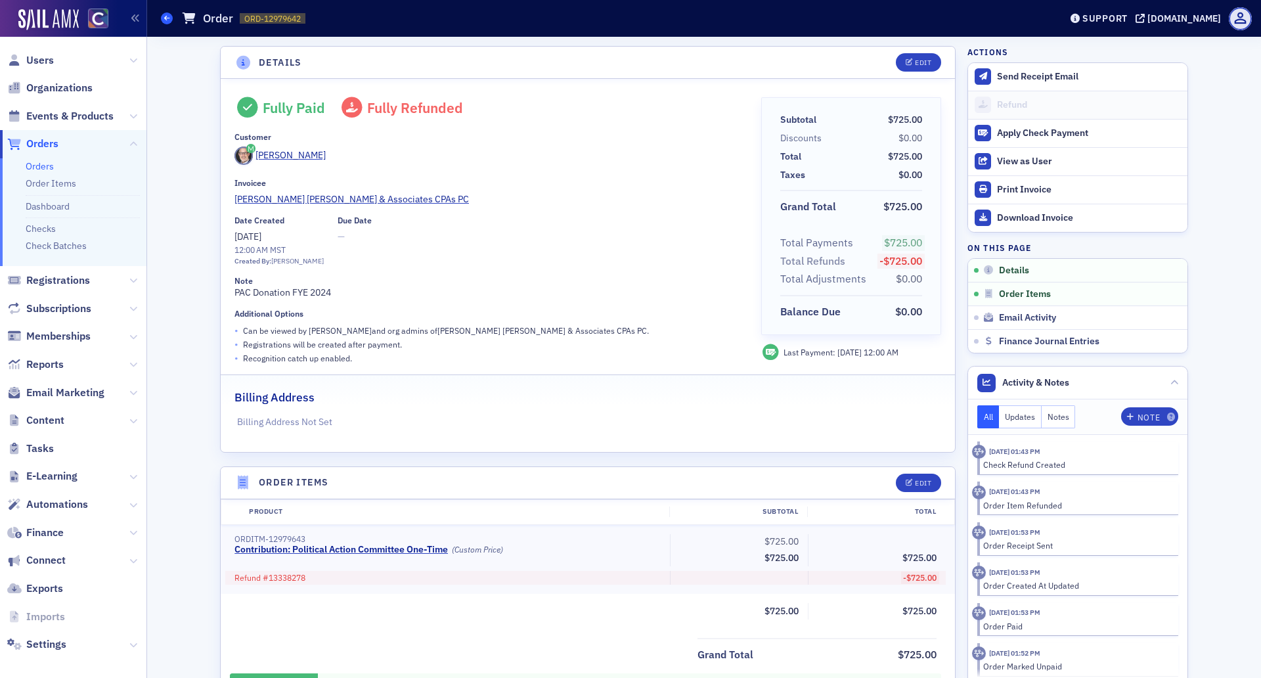
click at [166, 18] on icon at bounding box center [166, 18] width 5 height 6
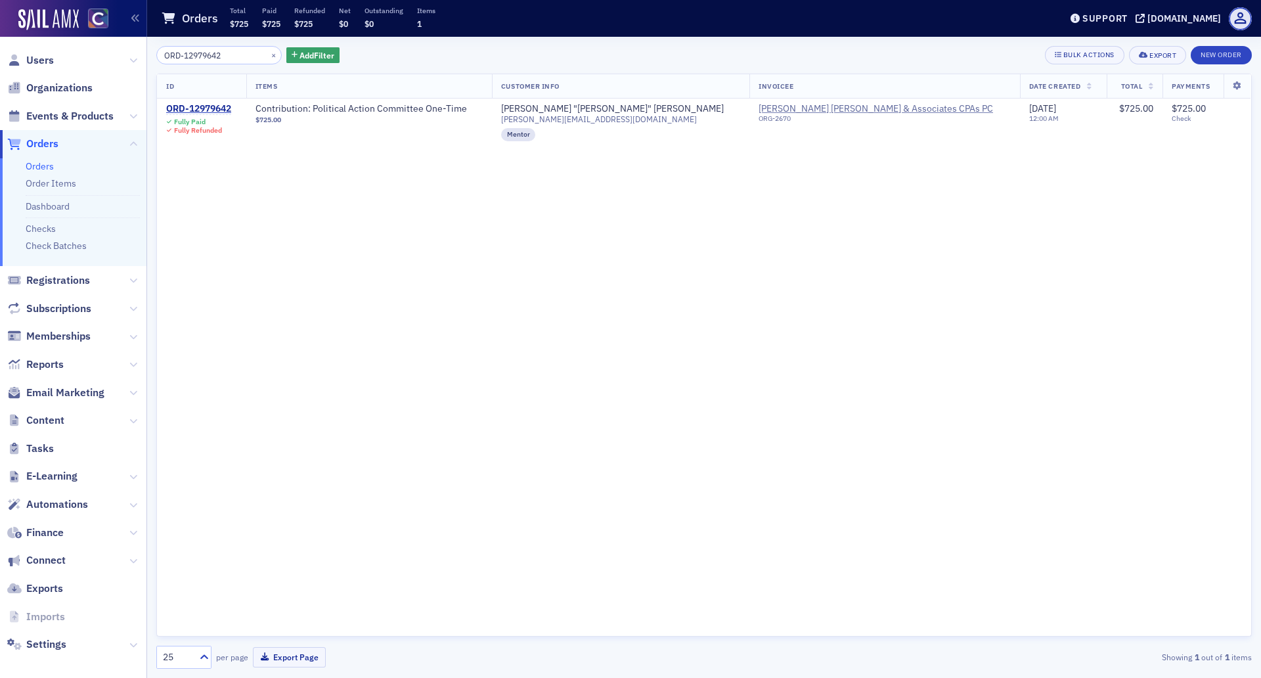
drag, startPoint x: 230, startPoint y: 51, endPoint x: 129, endPoint y: 54, distance: 100.6
click at [129, 54] on div "Users Organizations Events & Products Orders Orders Order Items Dashboard Check…" at bounding box center [630, 339] width 1261 height 678
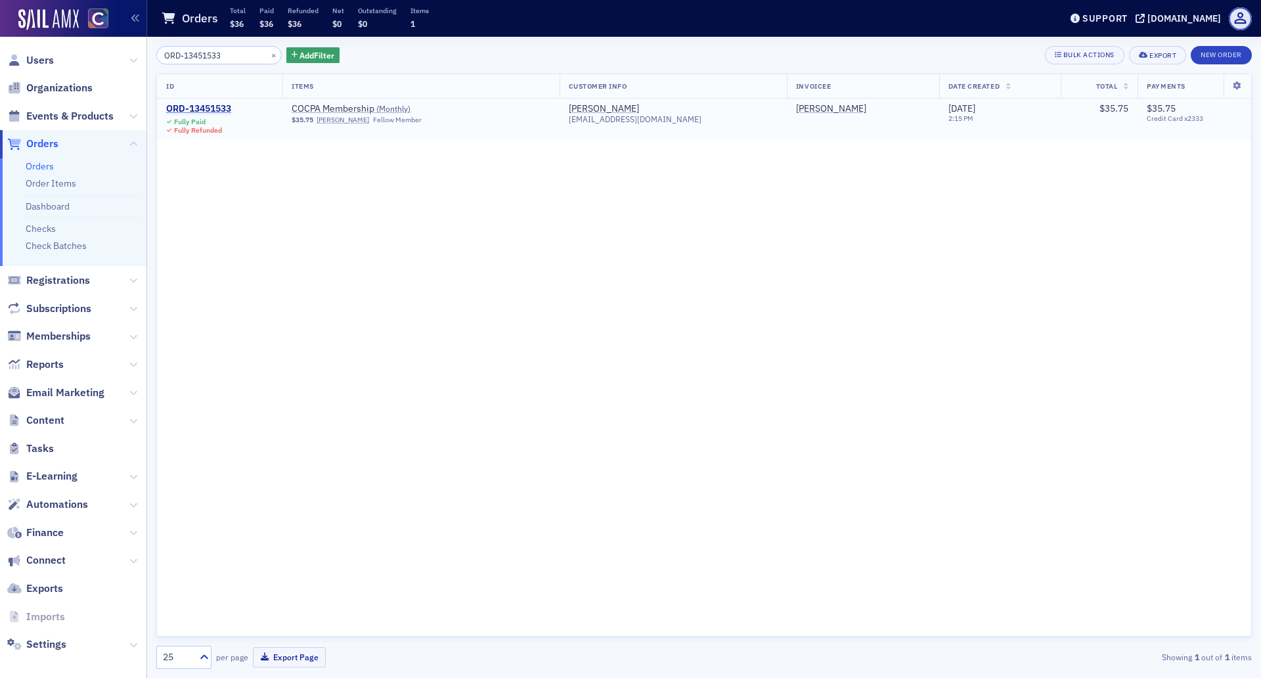
type input "ORD-13451533"
click at [215, 106] on div "ORD-13451533" at bounding box center [198, 109] width 65 height 12
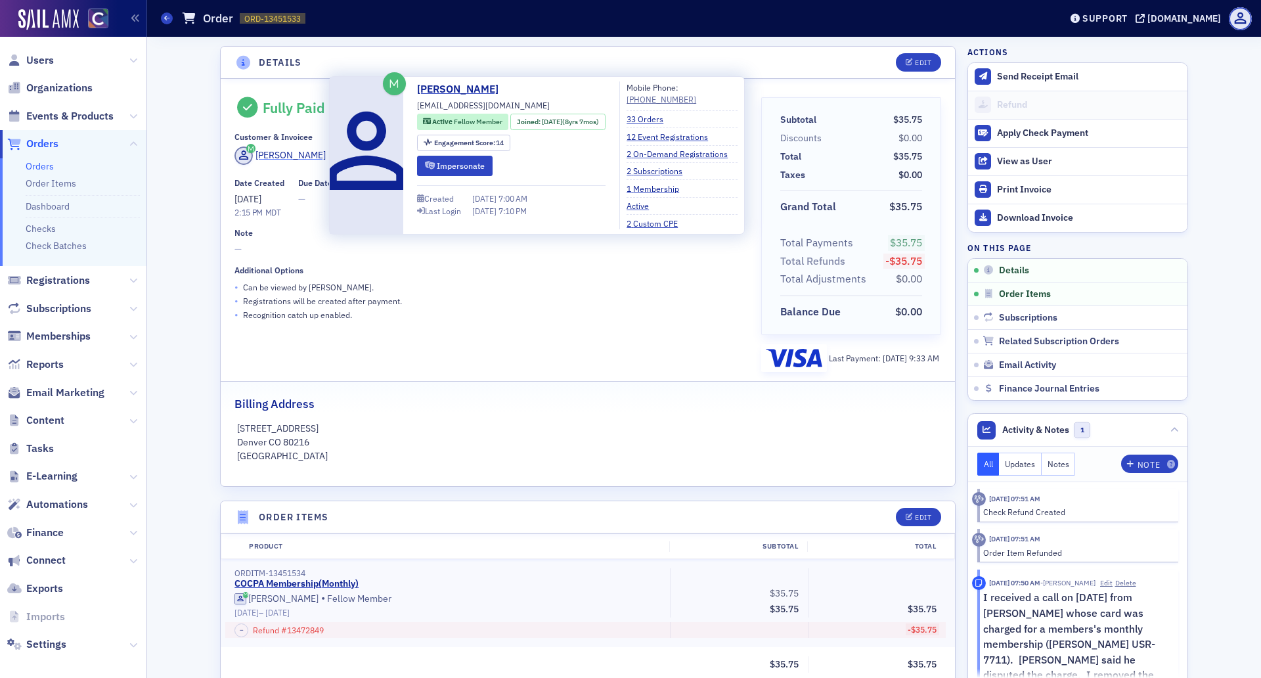
drag, startPoint x: 342, startPoint y: 162, endPoint x: 248, endPoint y: 160, distance: 93.3
click at [248, 160] on div "[PERSON_NAME]" at bounding box center [489, 157] width 508 height 22
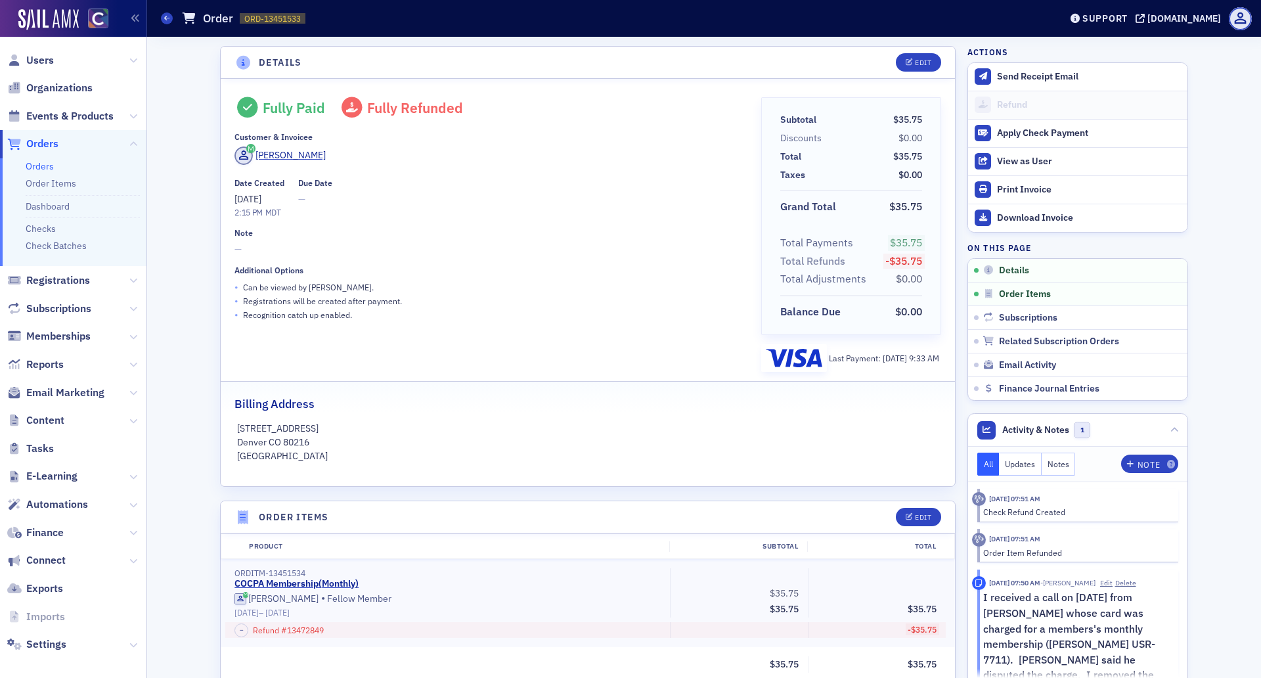
copy span "[PERSON_NAME]"
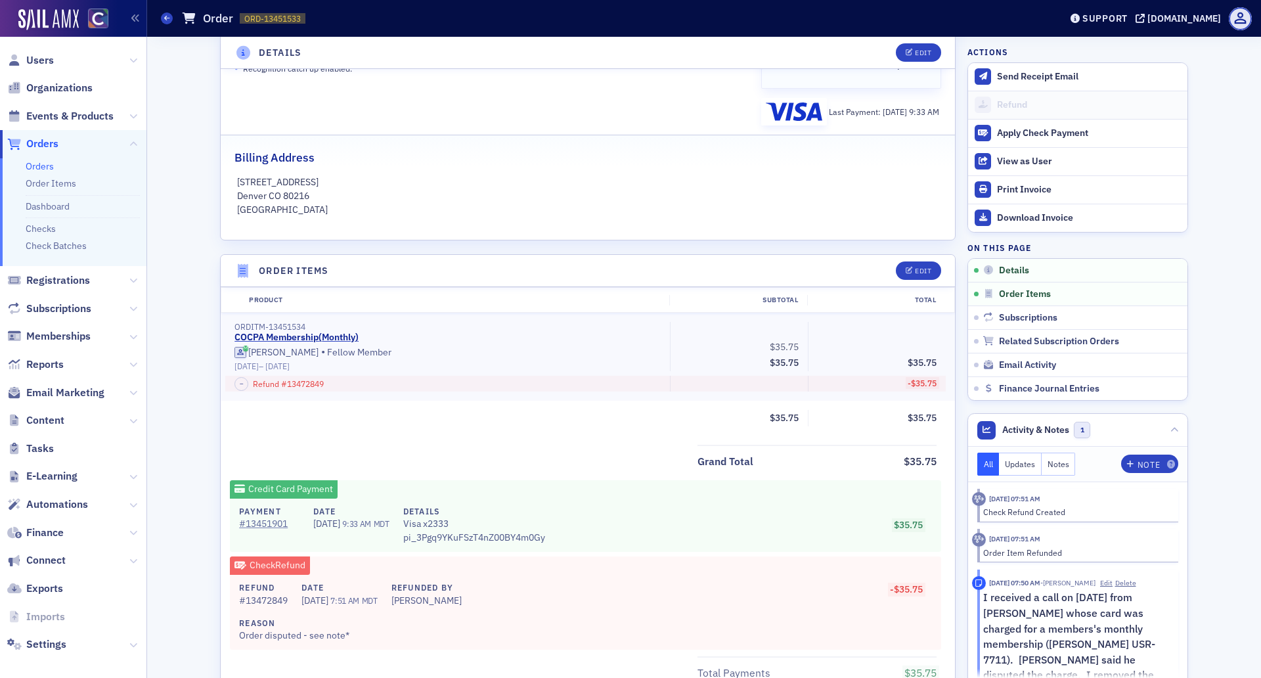
scroll to position [328, 0]
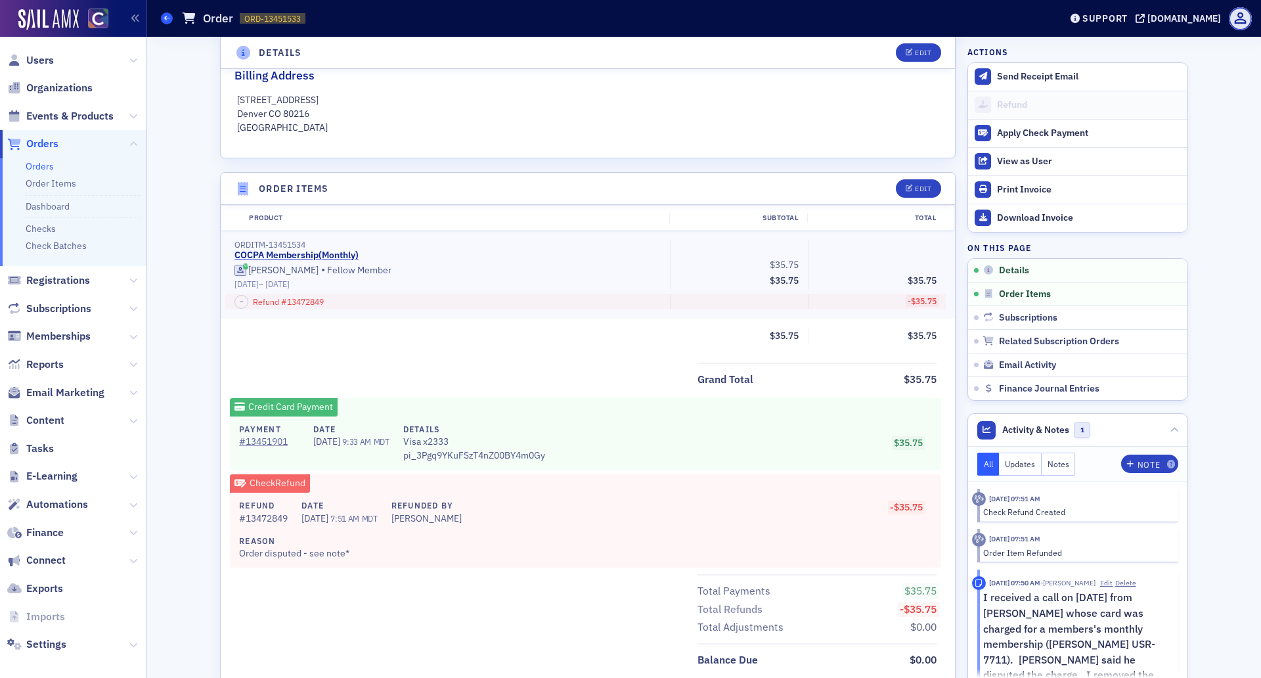
click at [161, 18] on span at bounding box center [167, 18] width 12 height 12
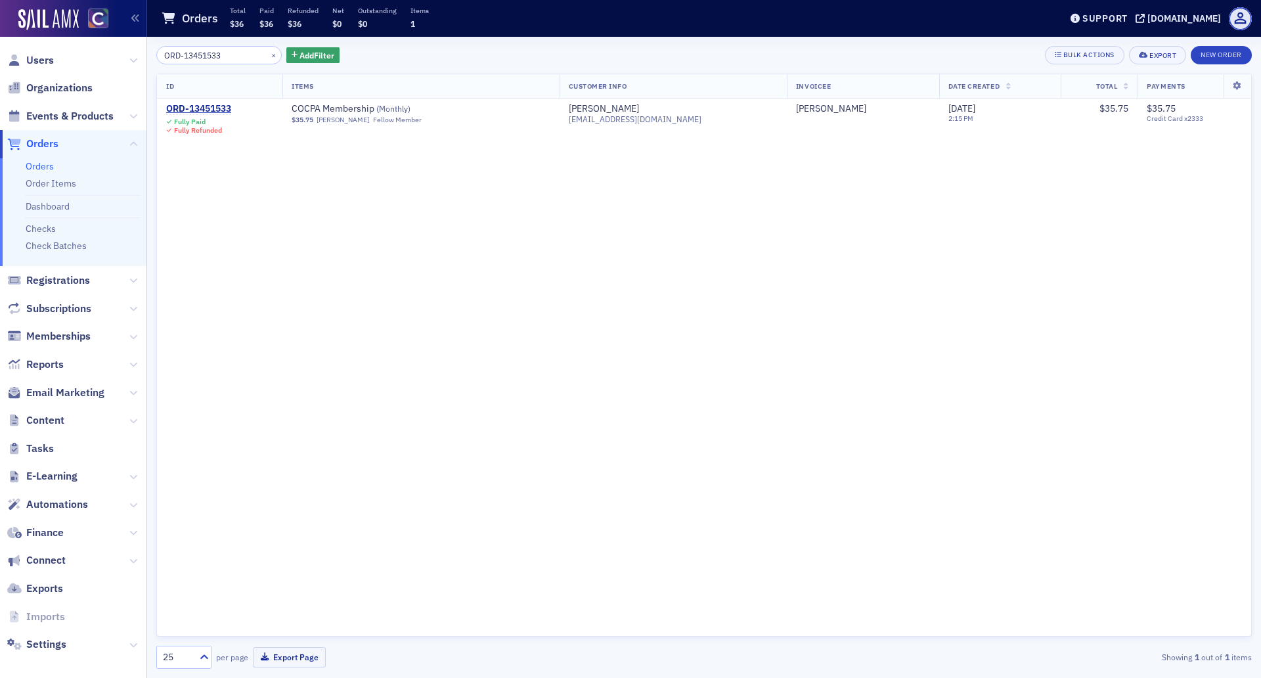
drag, startPoint x: 220, startPoint y: 58, endPoint x: 148, endPoint y: 55, distance: 72.3
click at [148, 55] on div "ORD-13451533 × Add Filter Bulk Actions Export New Order ID Items Customer Info …" at bounding box center [704, 357] width 1114 height 641
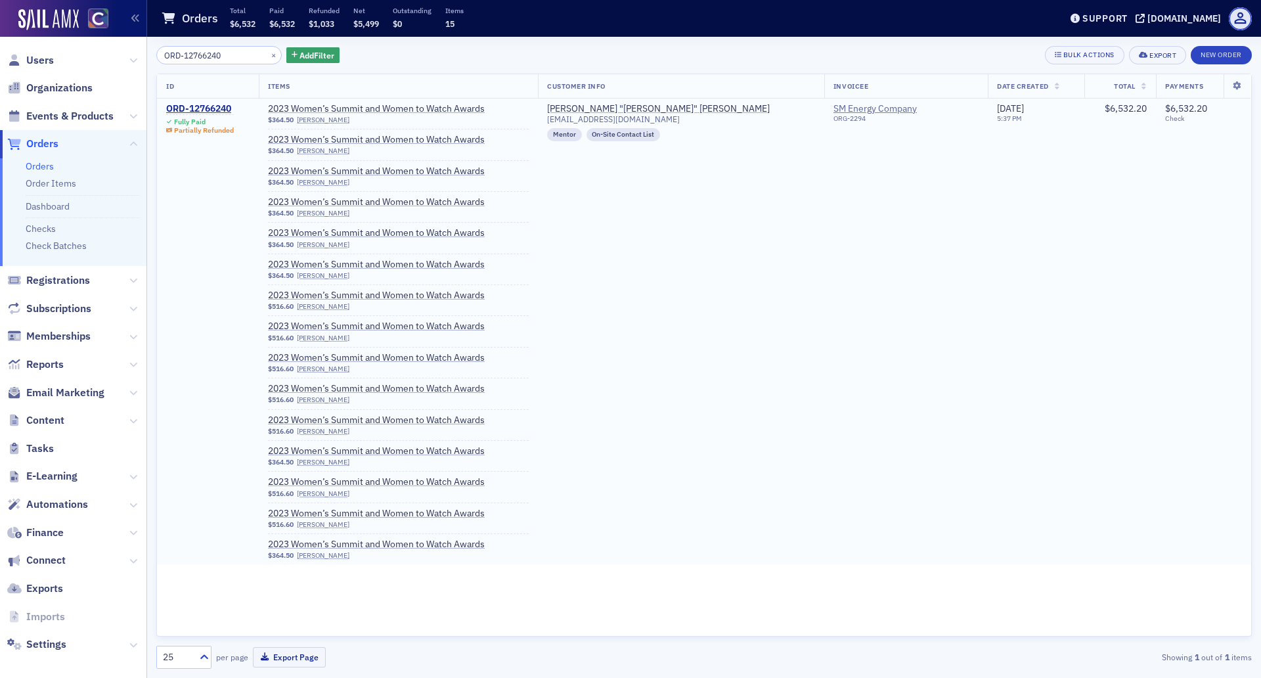
type input "ORD-12766240"
click at [187, 126] on div "Partially Refunded" at bounding box center [204, 130] width 60 height 9
click at [201, 108] on div "ORD-12766240" at bounding box center [200, 109] width 68 height 12
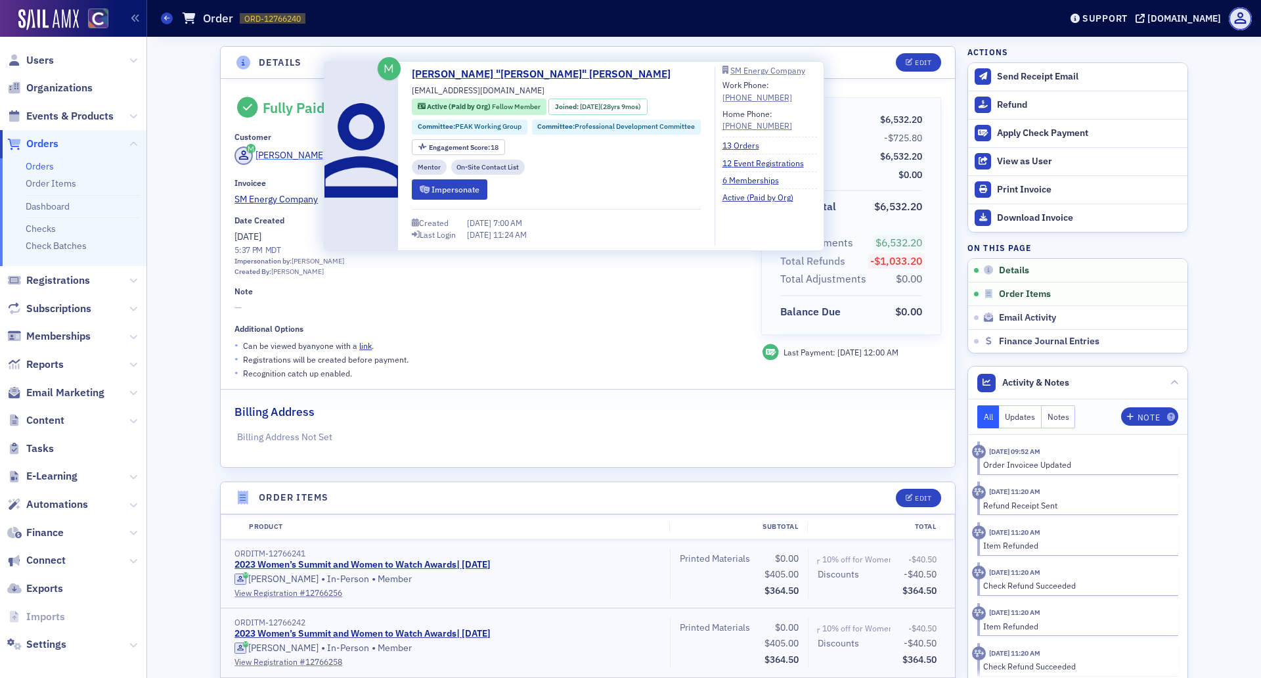
drag, startPoint x: 339, startPoint y: 163, endPoint x: 248, endPoint y: 162, distance: 91.3
click at [248, 162] on div "Robbin Mekelburg" at bounding box center [489, 157] width 508 height 22
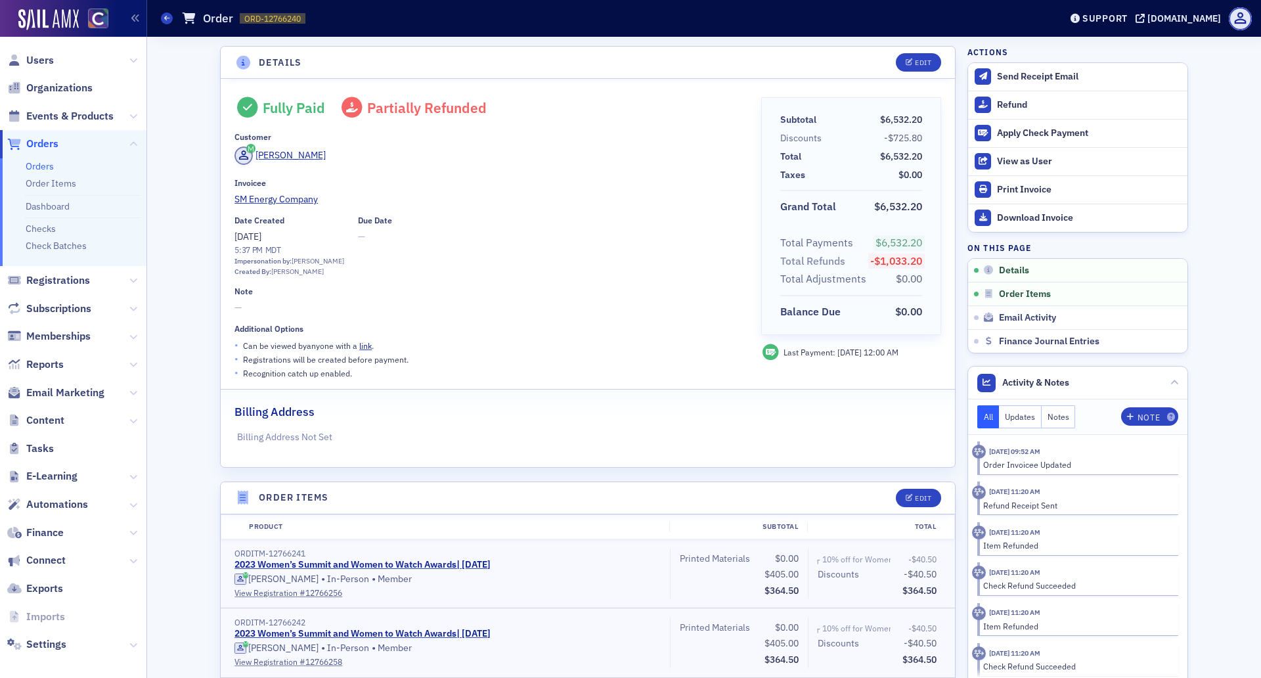
copy span "Robbin Mekelburg"
drag, startPoint x: 359, startPoint y: 191, endPoint x: 352, endPoint y: 201, distance: 11.8
click at [359, 191] on div "Invoicee SM Energy Company" at bounding box center [489, 192] width 508 height 28
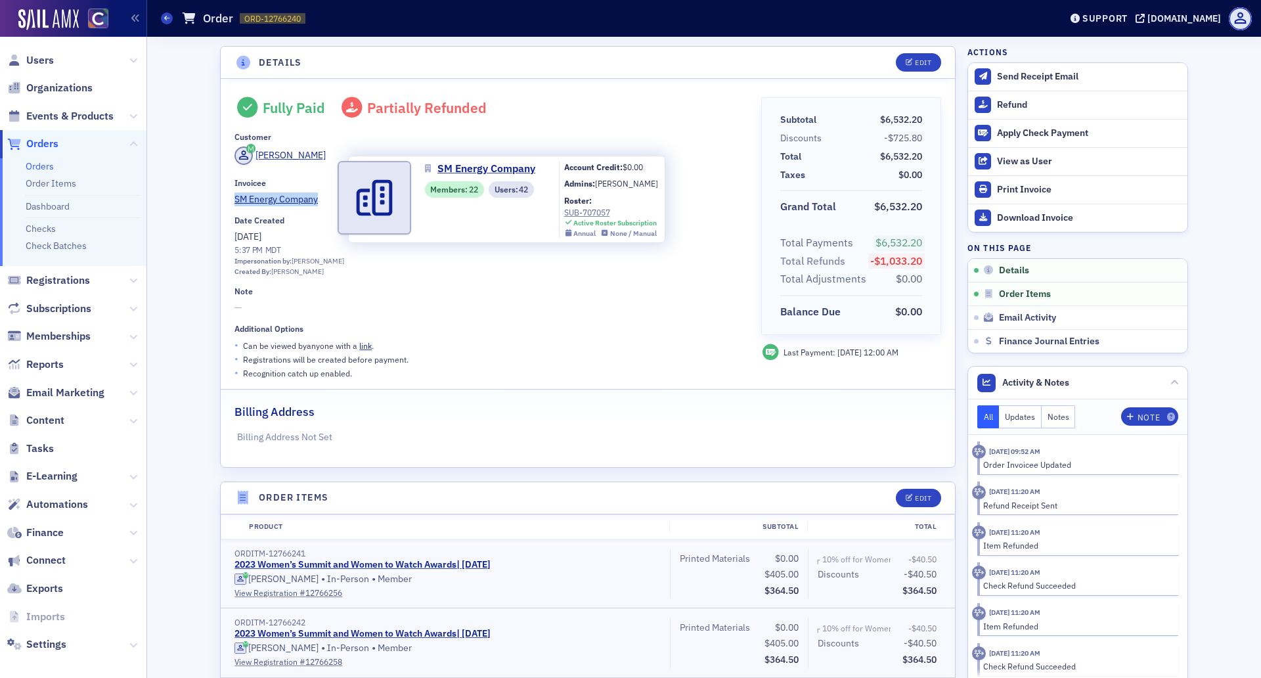
drag, startPoint x: 330, startPoint y: 208, endPoint x: 227, endPoint y: 198, distance: 103.5
click at [227, 198] on div "Fully Paid Partially Refunded Customer Robbin Mekelburg Invoicee SM Energy Comp…" at bounding box center [588, 273] width 734 height 388
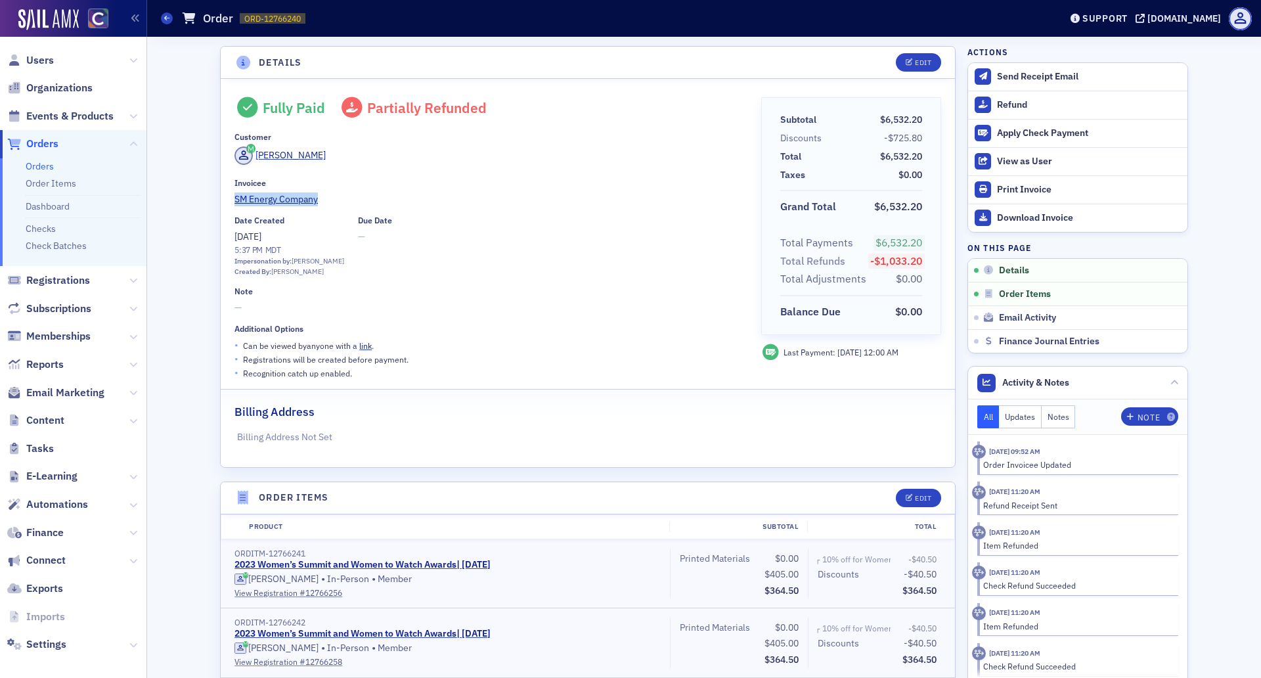
copy span "SM Energy Company"
click at [200, 14] on div "Order" at bounding box center [207, 19] width 51 height 16
click at [166, 18] on icon at bounding box center [166, 18] width 5 height 6
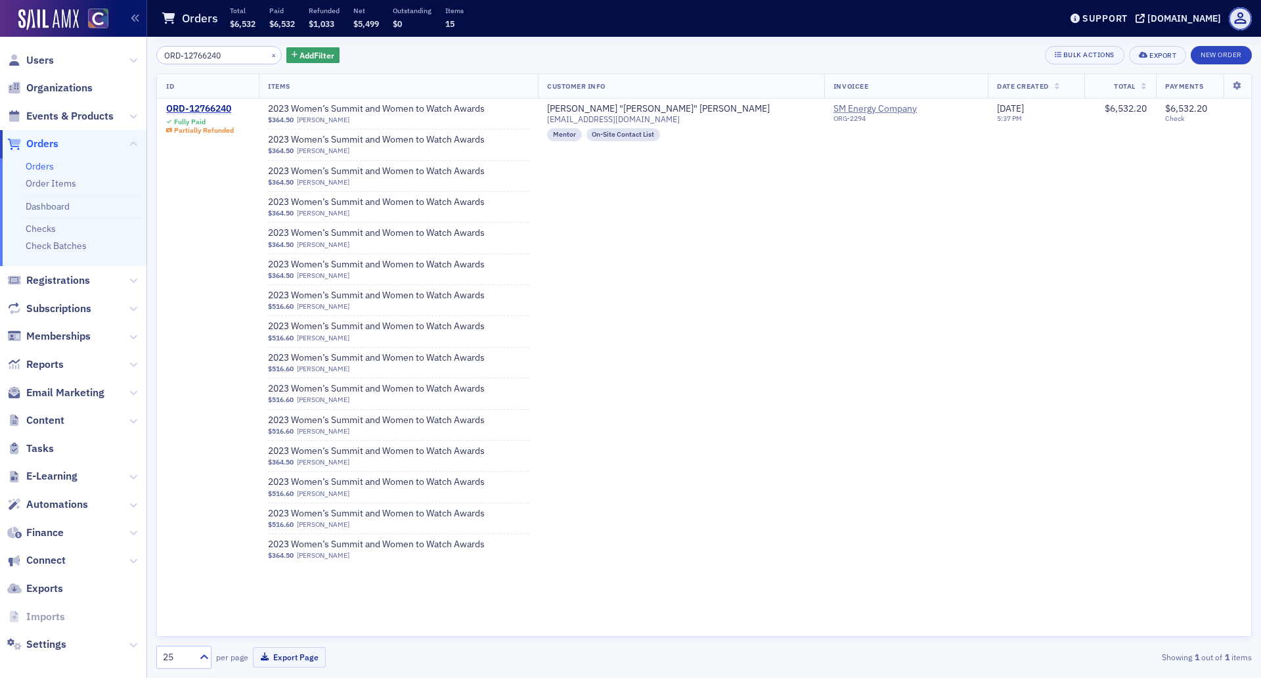
drag, startPoint x: 243, startPoint y: 60, endPoint x: 162, endPoint y: 59, distance: 81.5
click at [162, 59] on input "ORD-12766240" at bounding box center [218, 55] width 125 height 18
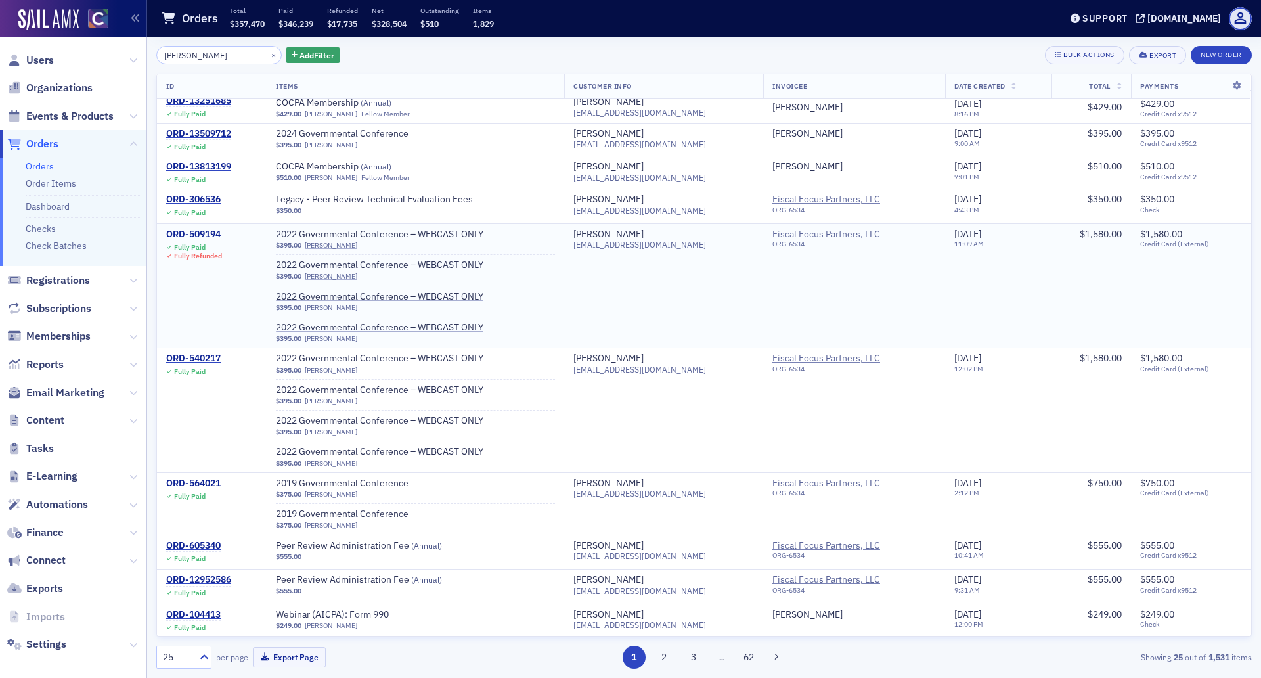
scroll to position [524, 0]
type input "eric Barnes"
click at [191, 229] on div "ORD-509194" at bounding box center [194, 234] width 56 height 12
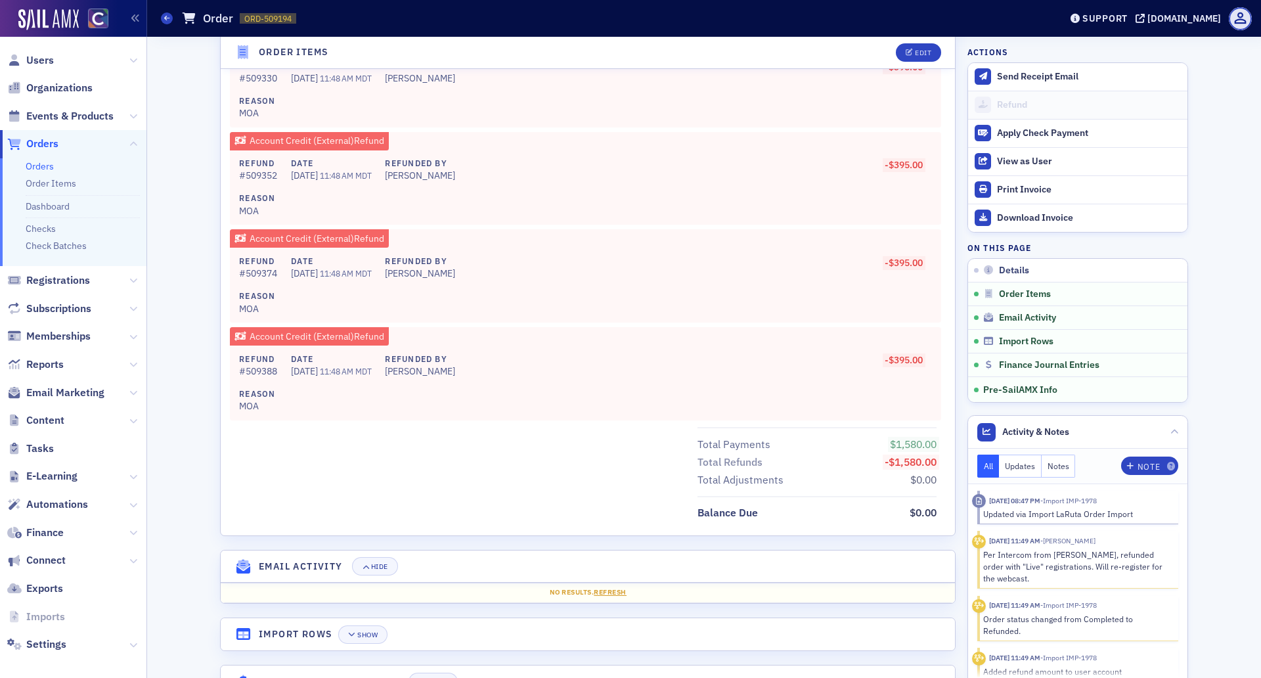
scroll to position [1154, 0]
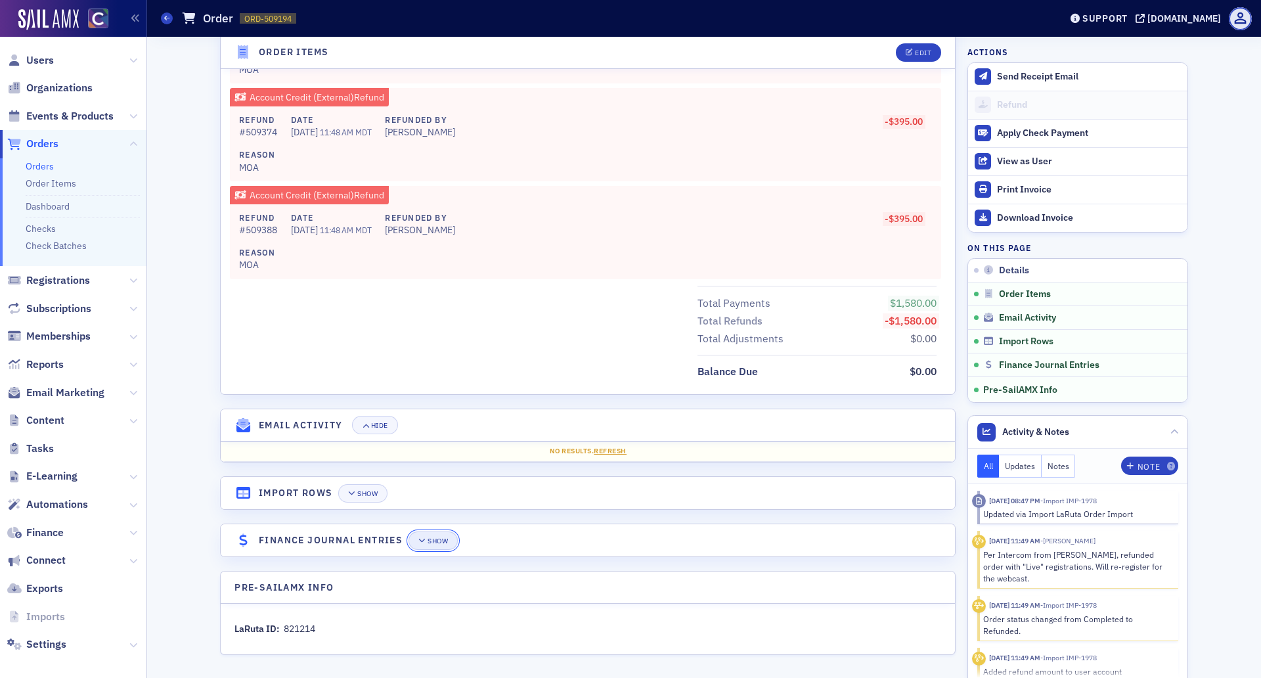
click at [422, 545] on button "Show" at bounding box center [433, 540] width 49 height 18
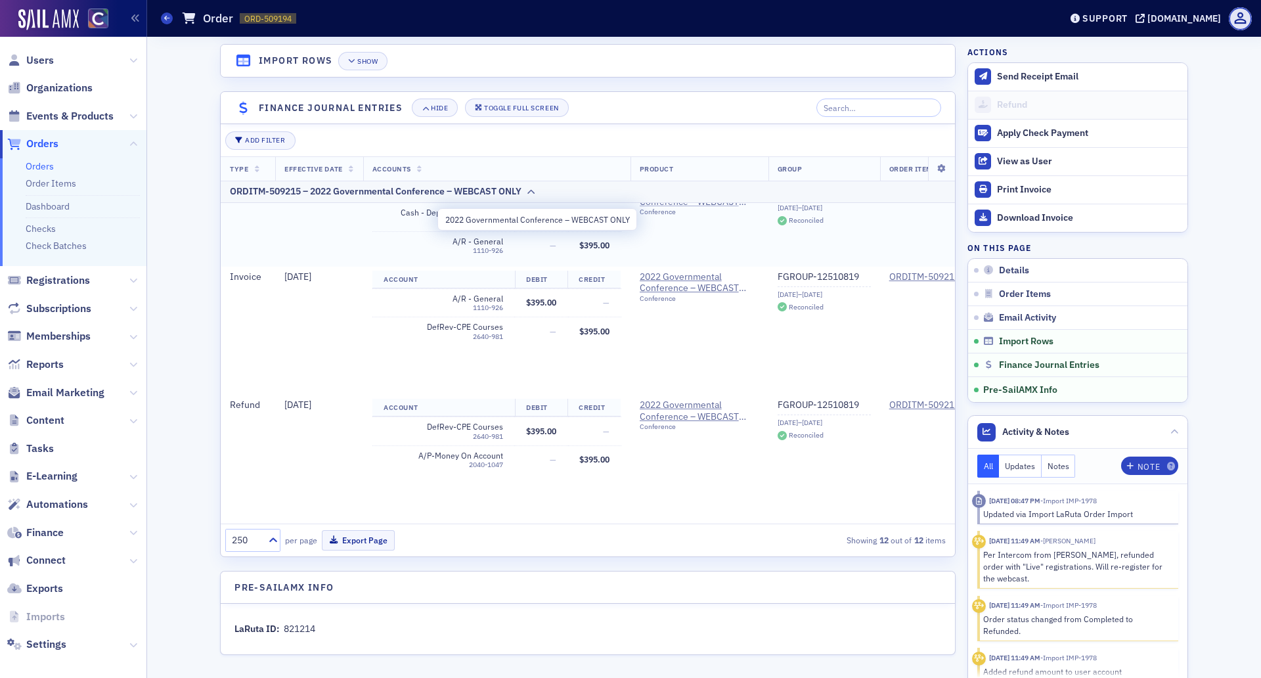
scroll to position [1303, 0]
click at [172, 21] on link "Orders" at bounding box center [167, 18] width 12 height 12
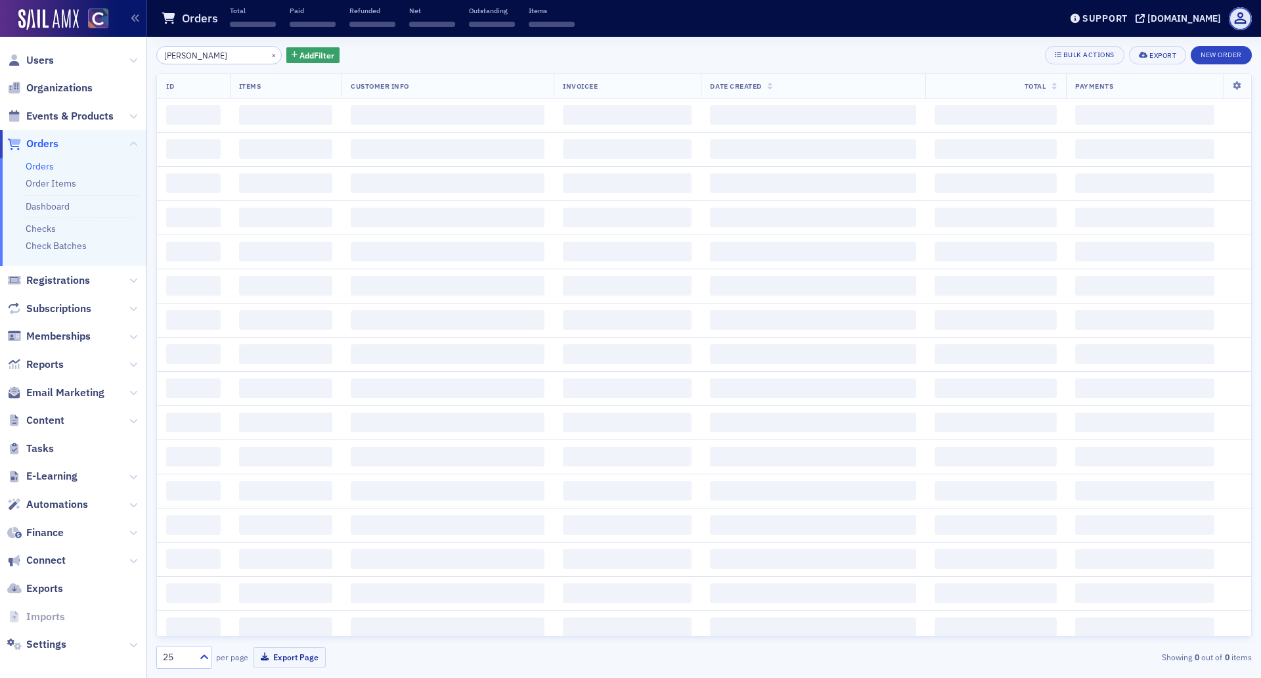
drag, startPoint x: 215, startPoint y: 51, endPoint x: 158, endPoint y: 54, distance: 57.2
click at [158, 54] on input "eric Barnes" at bounding box center [218, 55] width 125 height 18
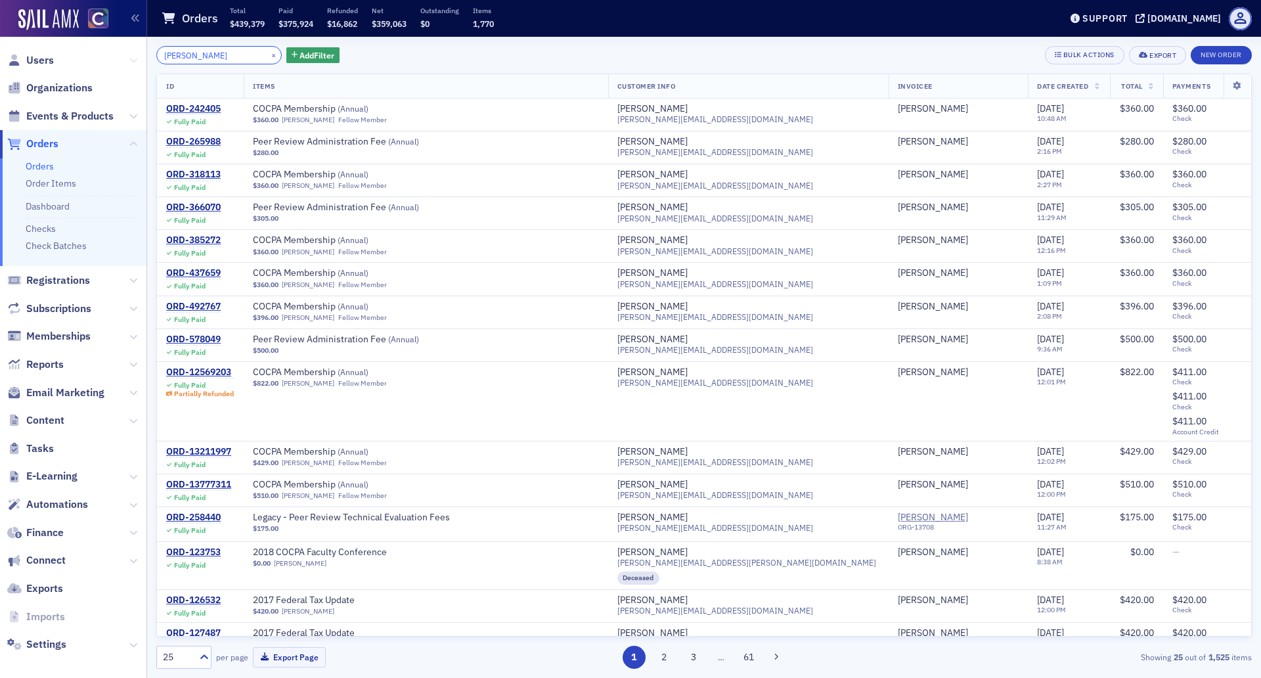
drag, startPoint x: 221, startPoint y: 51, endPoint x: 116, endPoint y: 56, distance: 105.2
click at [116, 56] on div "Users Organizations Events & Products Orders Orders Order Items Dashboard Check…" at bounding box center [630, 339] width 1261 height 678
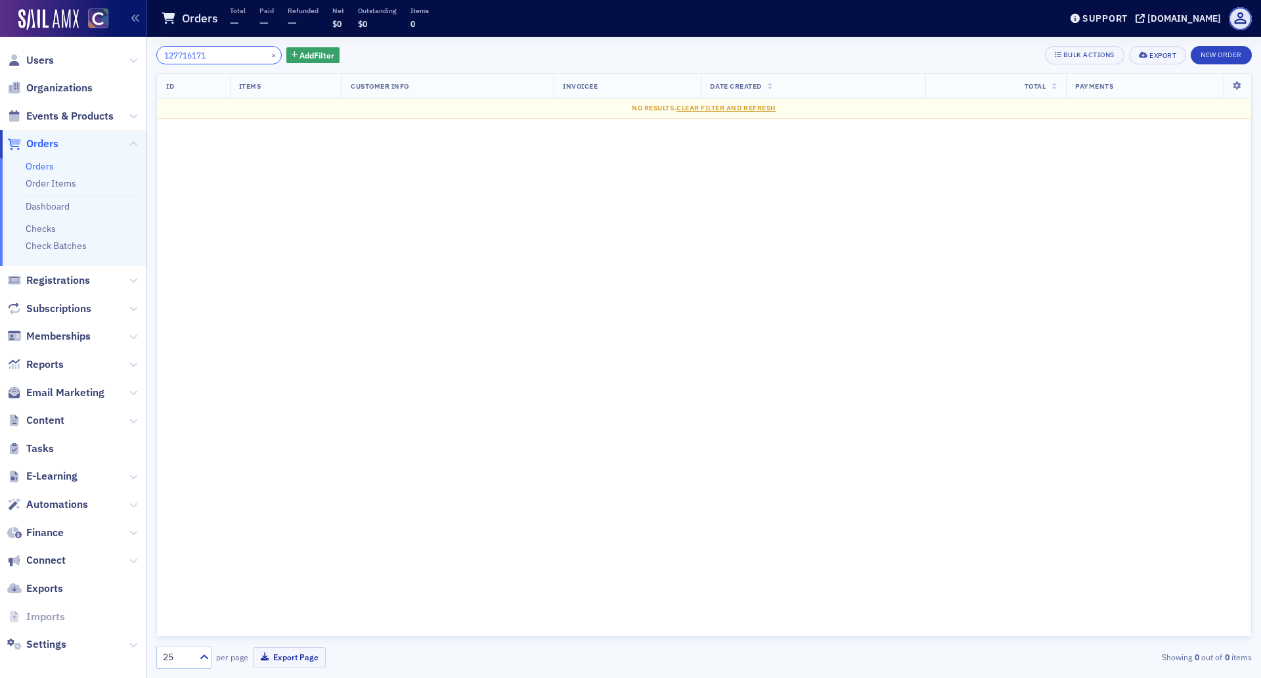
click at [220, 55] on input "127716171" at bounding box center [218, 55] width 125 height 18
drag, startPoint x: 220, startPoint y: 55, endPoint x: 159, endPoint y: 55, distance: 61.1
click at [159, 55] on input "127716171" at bounding box center [218, 55] width 125 height 18
type input "127716171"
click at [46, 171] on link "Orders" at bounding box center [40, 166] width 28 height 12
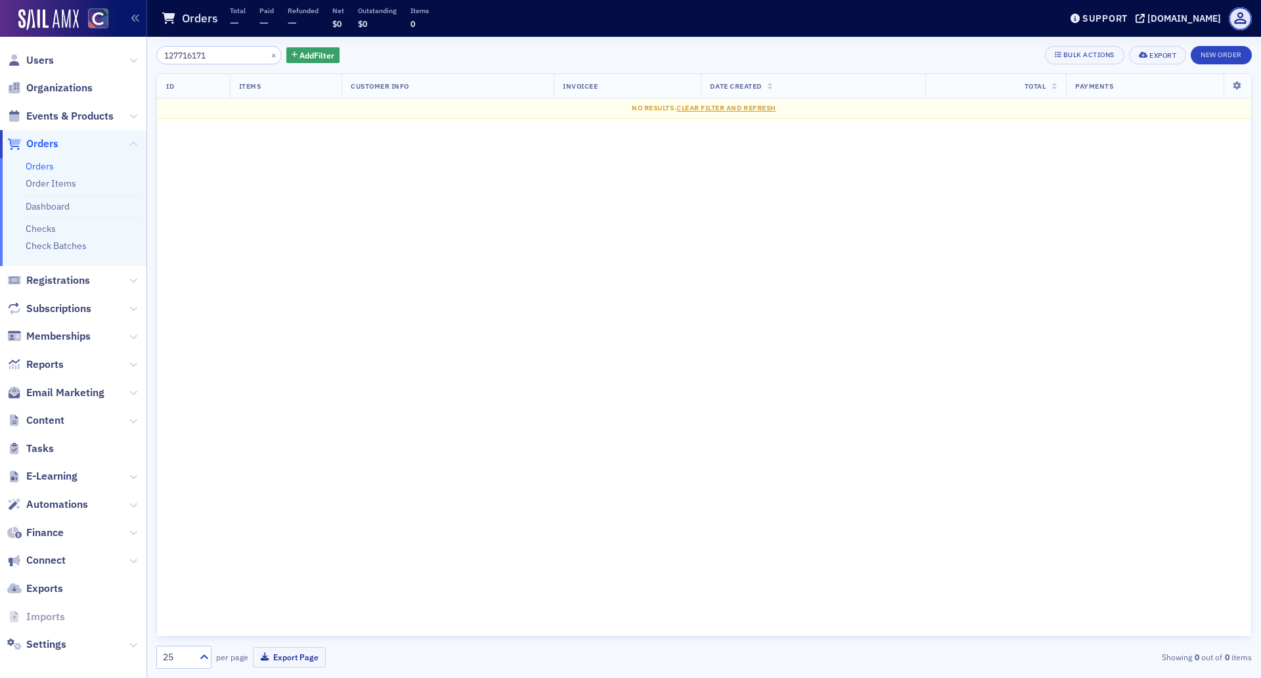
drag, startPoint x: 232, startPoint y: 62, endPoint x: 130, endPoint y: 58, distance: 101.9
click at [130, 58] on div "Users Organizations Events & Products Orders Orders Order Items Dashboard Check…" at bounding box center [630, 339] width 1261 height 678
drag, startPoint x: 214, startPoint y: 55, endPoint x: 145, endPoint y: 54, distance: 69.0
click at [145, 54] on div "Users Organizations Events & Products Orders Orders Order Items Dashboard Check…" at bounding box center [630, 339] width 1261 height 678
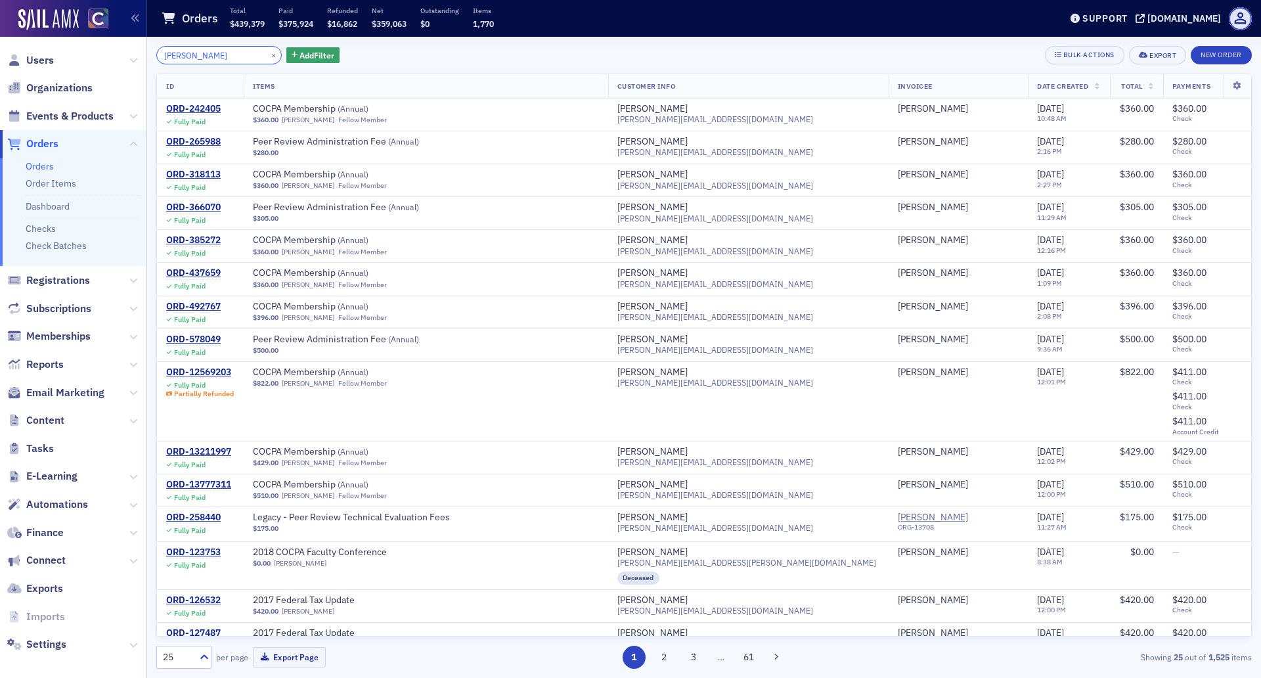
click at [226, 59] on input "eugene rey" at bounding box center [218, 55] width 125 height 18
drag, startPoint x: 226, startPoint y: 59, endPoint x: 96, endPoint y: 64, distance: 130.2
click at [96, 64] on div "Users Organizations Events & Products Orders Orders Order Items Dashboard Check…" at bounding box center [630, 339] width 1261 height 678
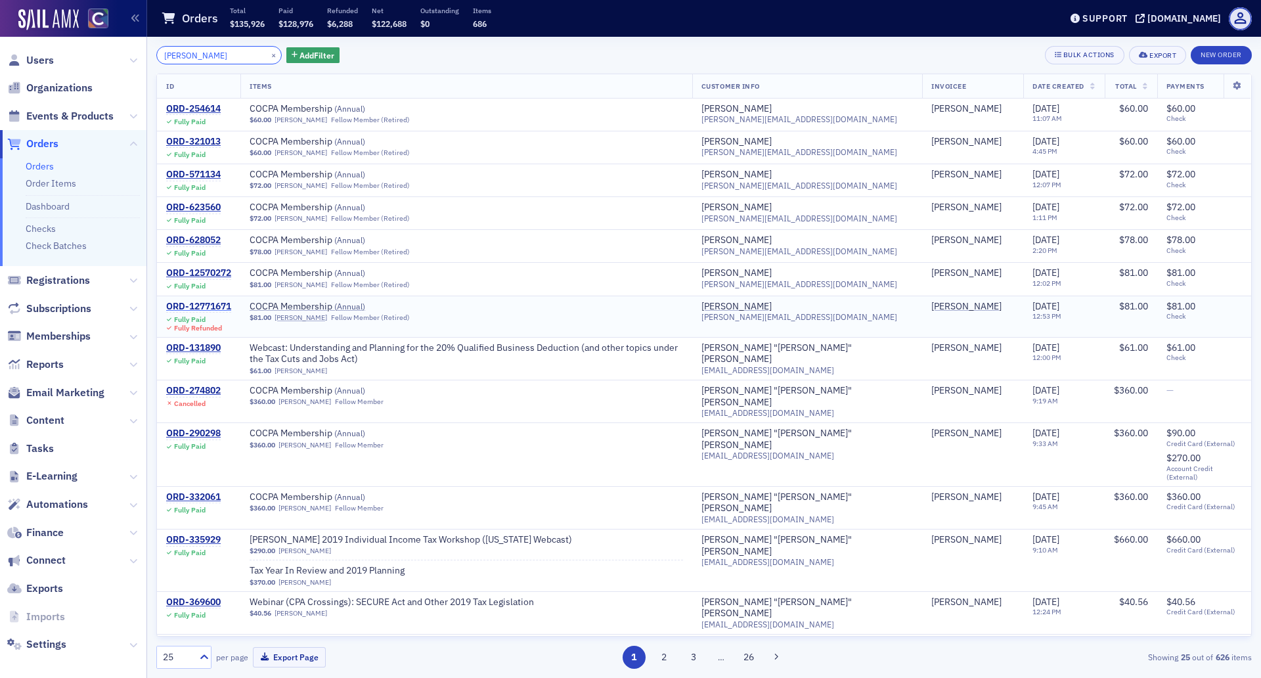
type input "andrew hesch"
click at [198, 308] on div "ORD-12771671" at bounding box center [198, 307] width 65 height 12
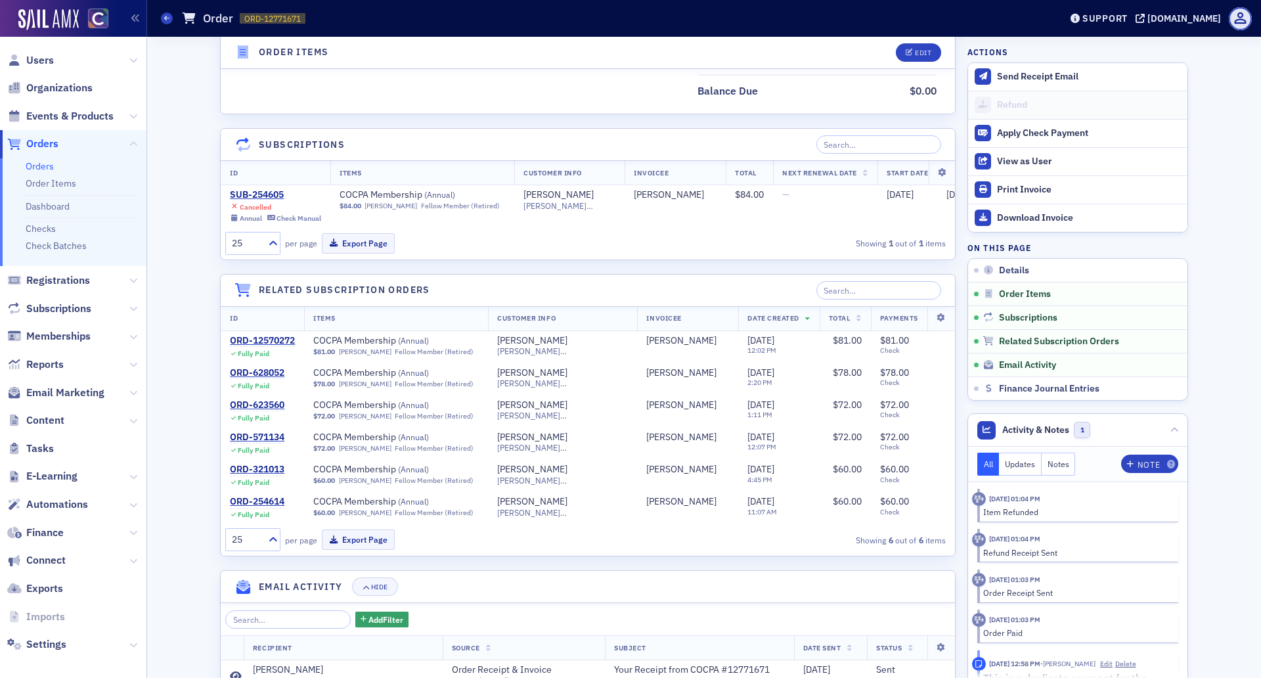
scroll to position [1031, 0]
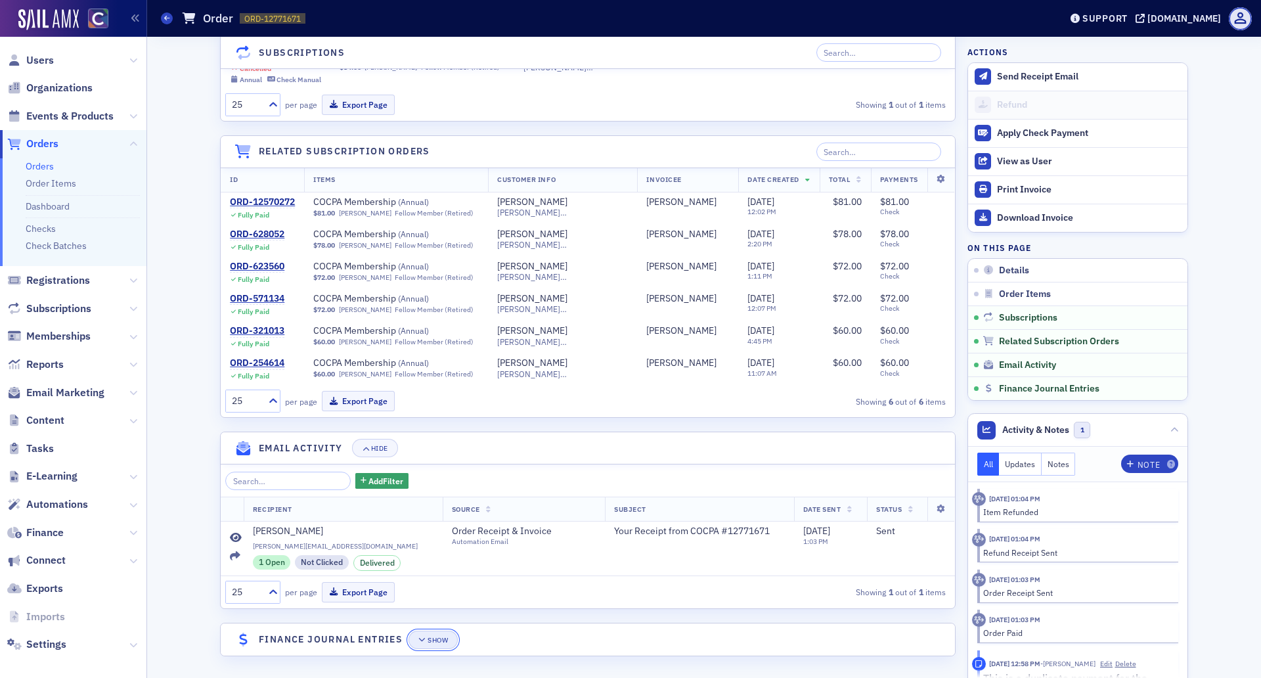
click at [422, 639] on span "Show" at bounding box center [433, 640] width 30 height 7
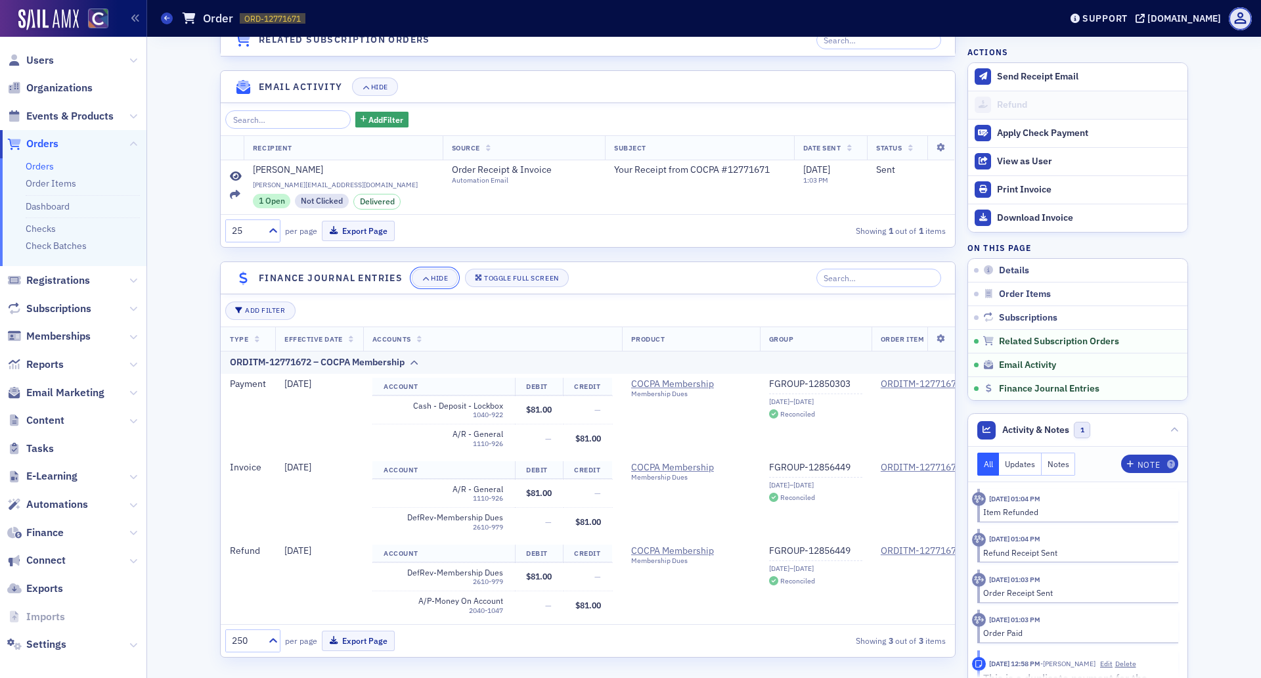
scroll to position [1406, 0]
click at [165, 18] on icon at bounding box center [166, 18] width 5 height 6
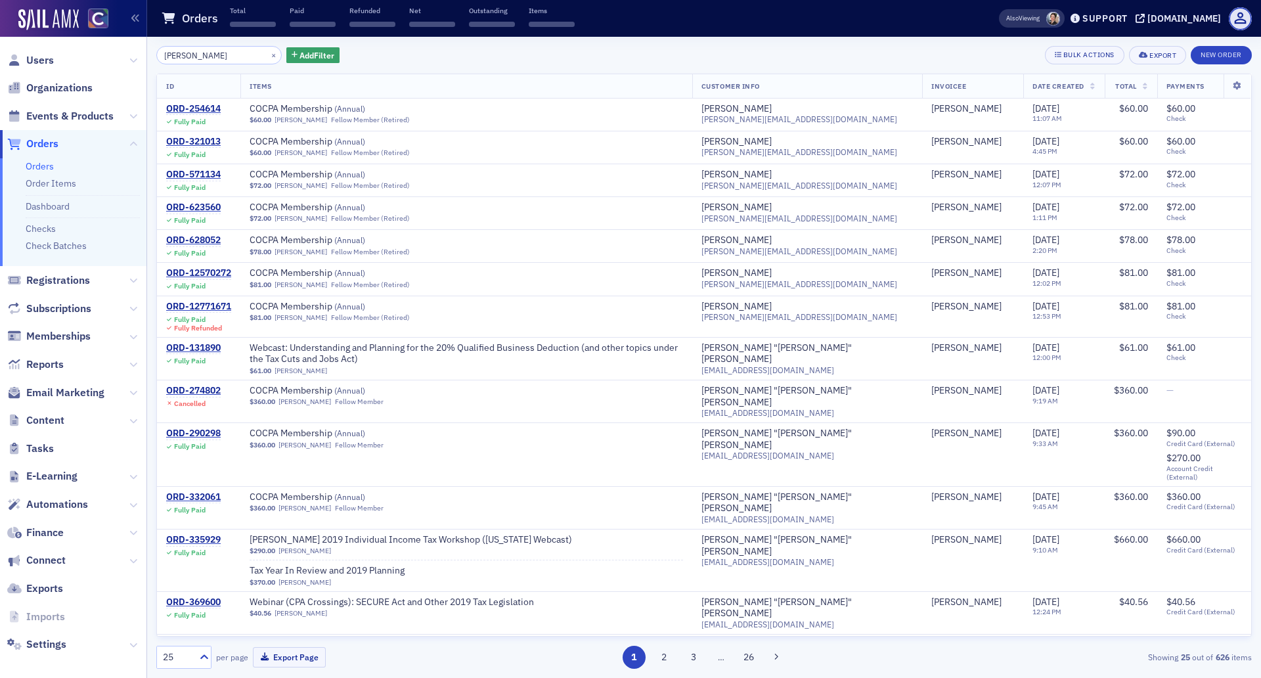
drag, startPoint x: 220, startPoint y: 52, endPoint x: 154, endPoint y: 47, distance: 66.6
click at [154, 47] on div "andrew hesch × Add Filter Bulk Actions Export New Order ID Items Customer Info …" at bounding box center [704, 357] width 1114 height 641
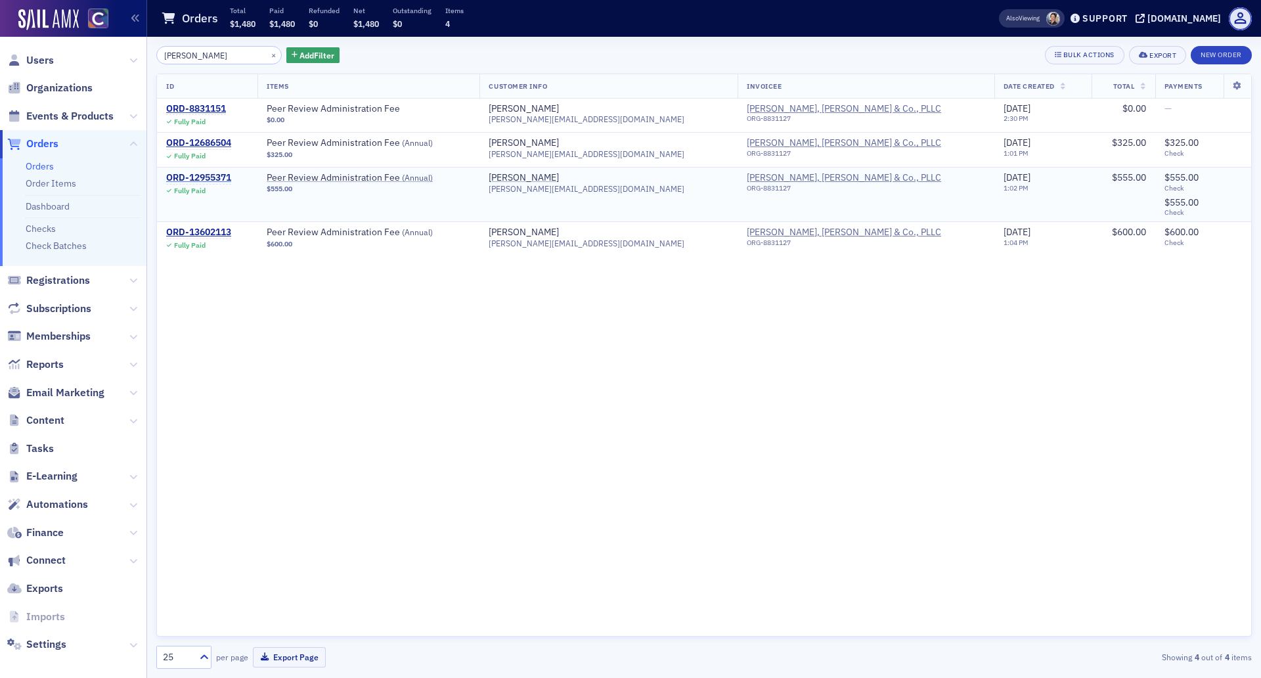
type input "squires"
click at [184, 176] on div "ORD-12955371" at bounding box center [198, 178] width 65 height 12
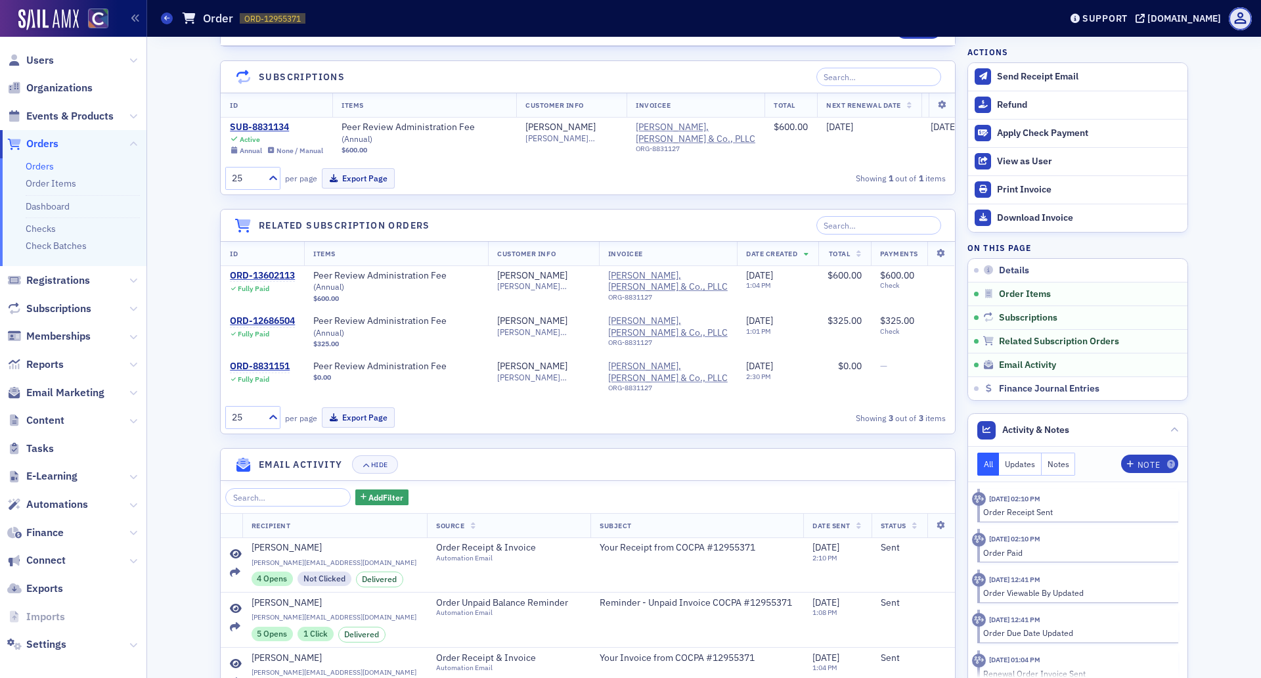
scroll to position [1027, 0]
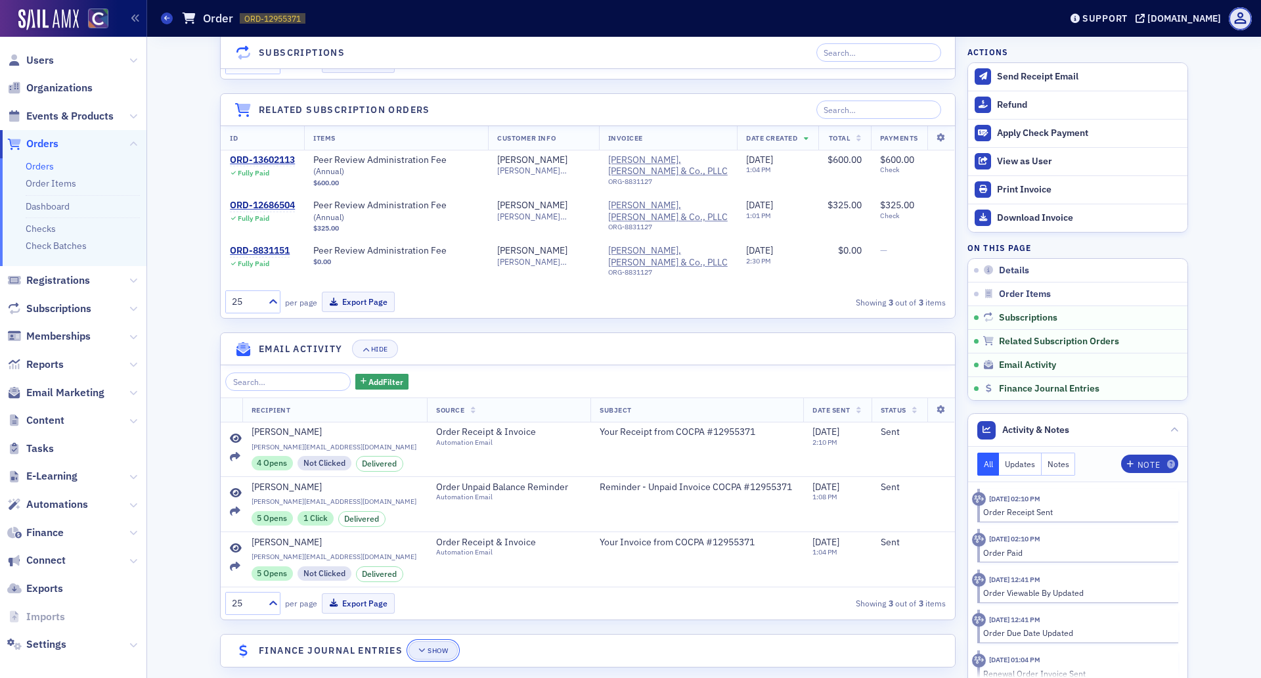
click at [432, 647] on div "Show" at bounding box center [438, 650] width 20 height 7
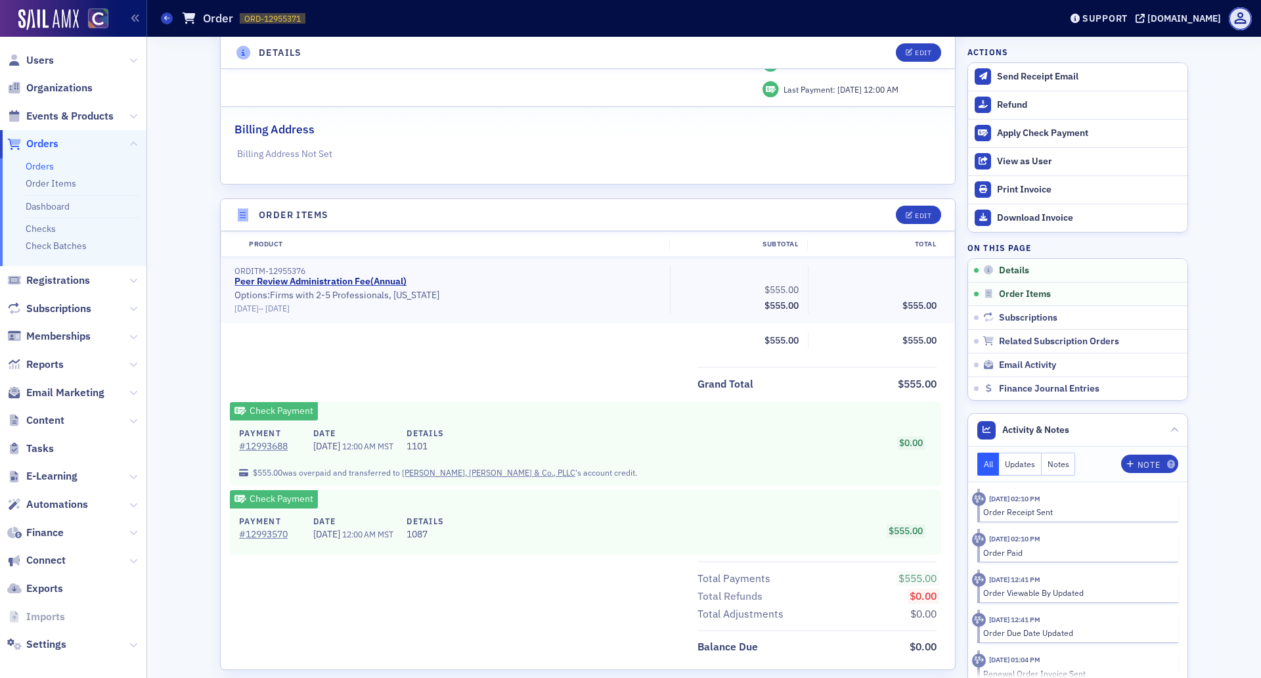
scroll to position [0, 0]
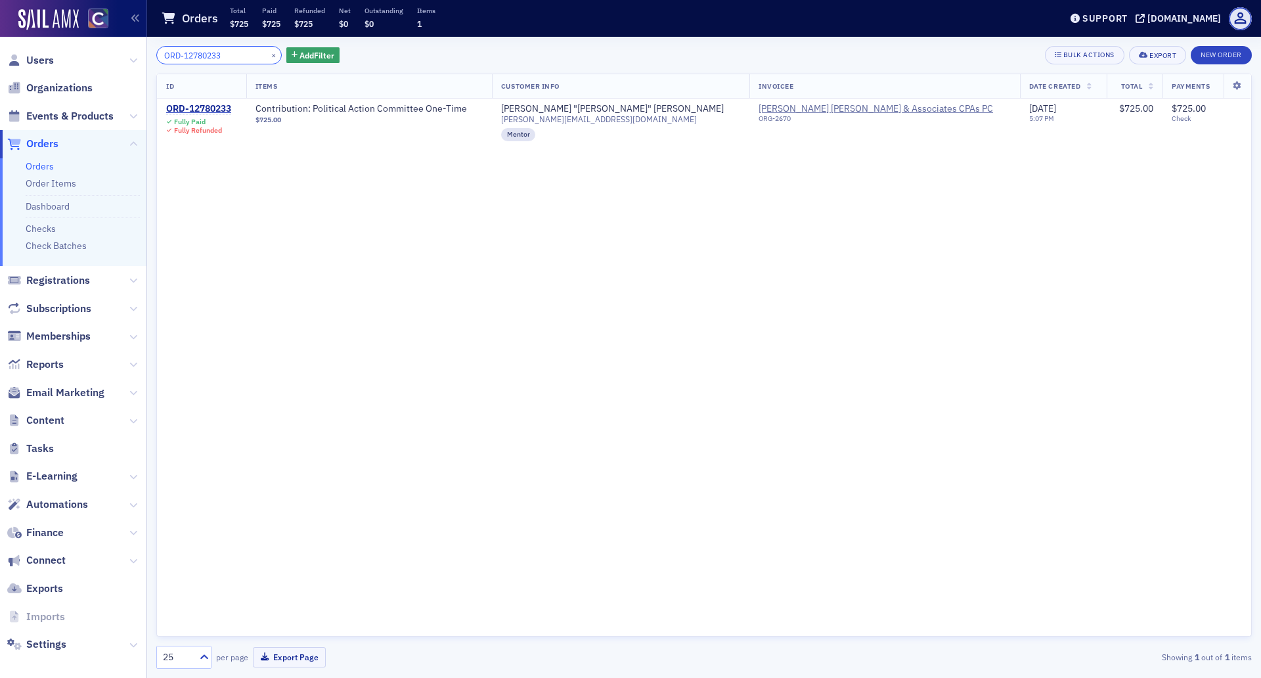
click at [228, 60] on input "ORD-12780233" at bounding box center [218, 55] width 125 height 18
drag, startPoint x: 228, startPoint y: 55, endPoint x: 149, endPoint y: 61, distance: 79.1
click at [149, 61] on div "ORD-12780233 × Add Filter Bulk Actions Export New Order ID Items Customer Info …" at bounding box center [704, 357] width 1114 height 641
paste input "Reclas VENDBILL3506 [DATE] [PERSON_NAME]"
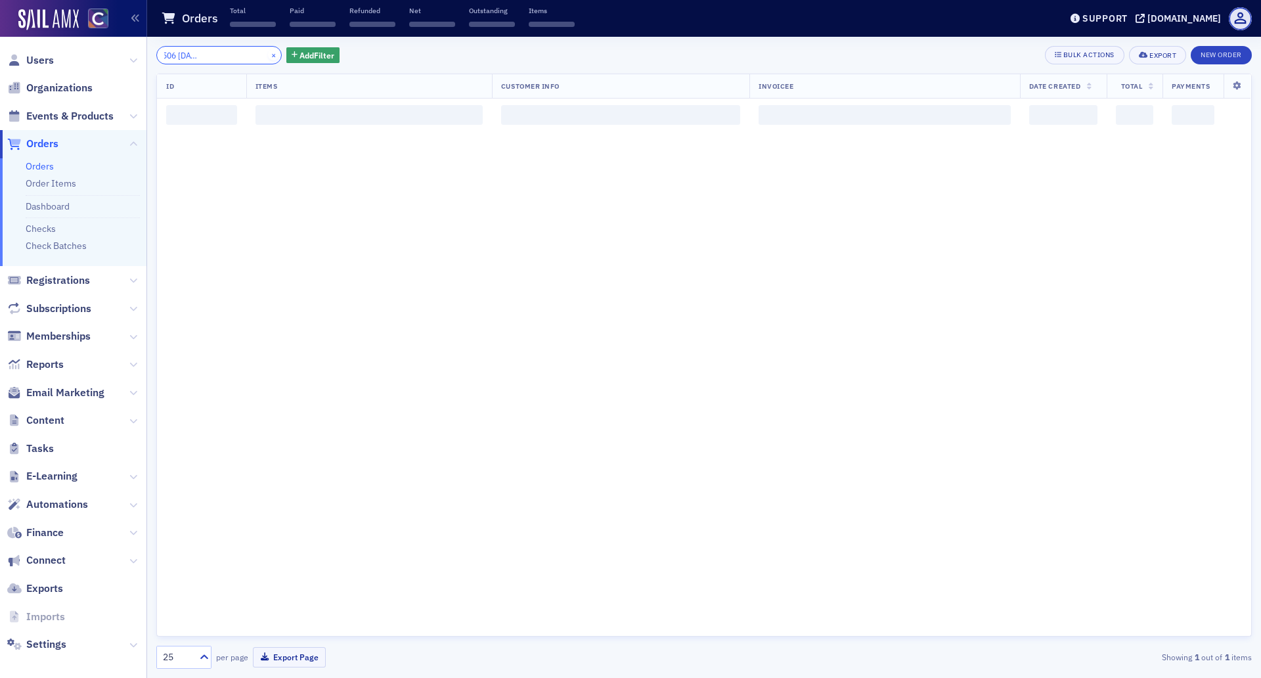
type input "Reclas VENDBILL3506 [DATE] [PERSON_NAME]"
click at [268, 53] on button "×" at bounding box center [274, 55] width 12 height 12
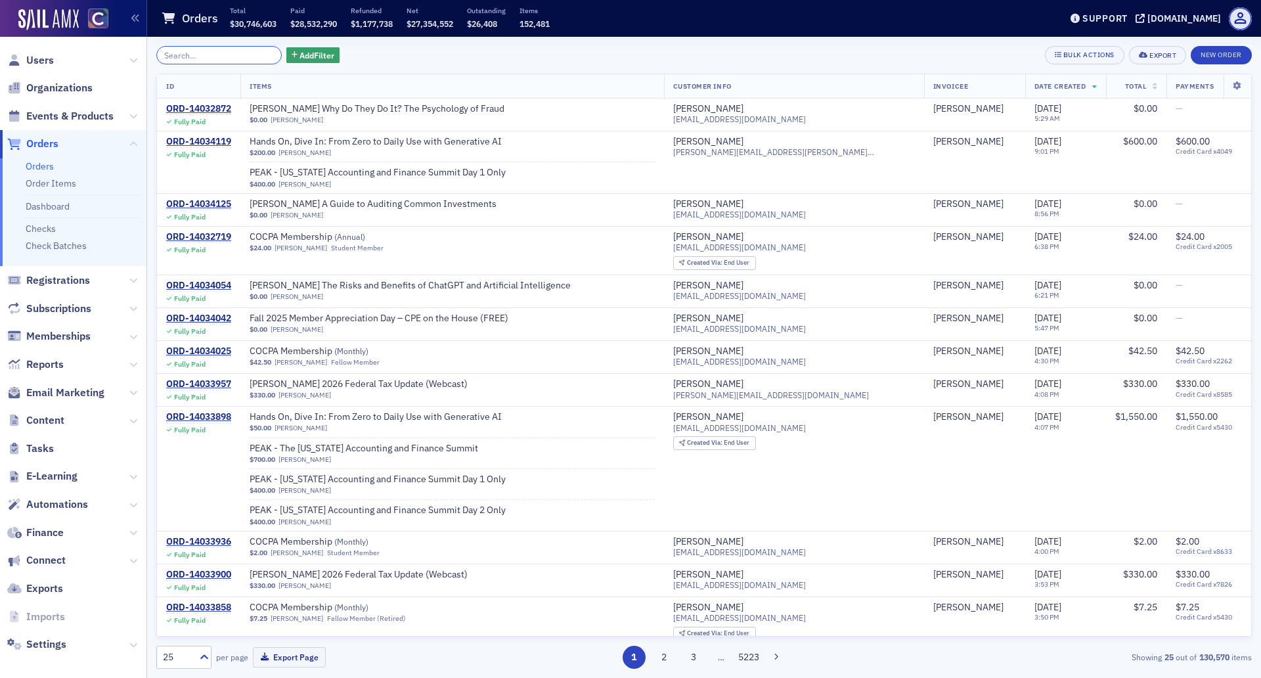
click at [224, 58] on input "search" at bounding box center [218, 55] width 125 height 18
paste input "Reclas VENDBILL3506 [DATE] [PERSON_NAME]"
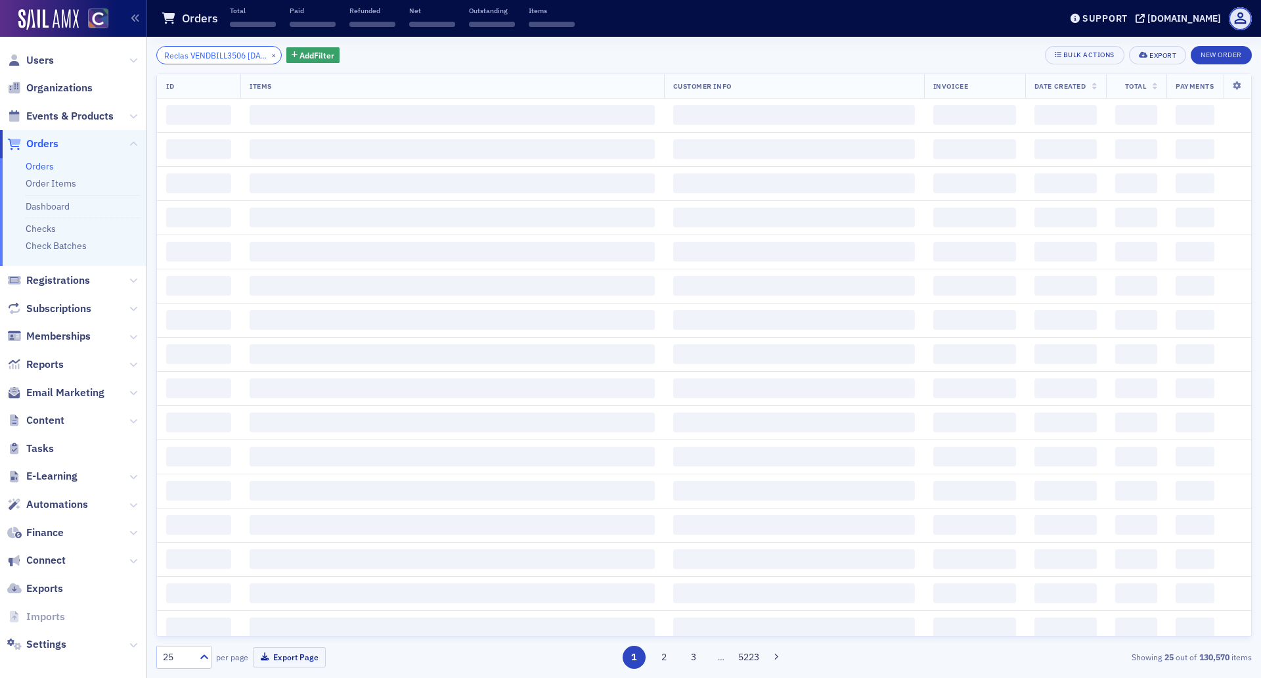
scroll to position [0, 91]
type input "Reclas VENDBILL3506 [DATE] [PERSON_NAME]"
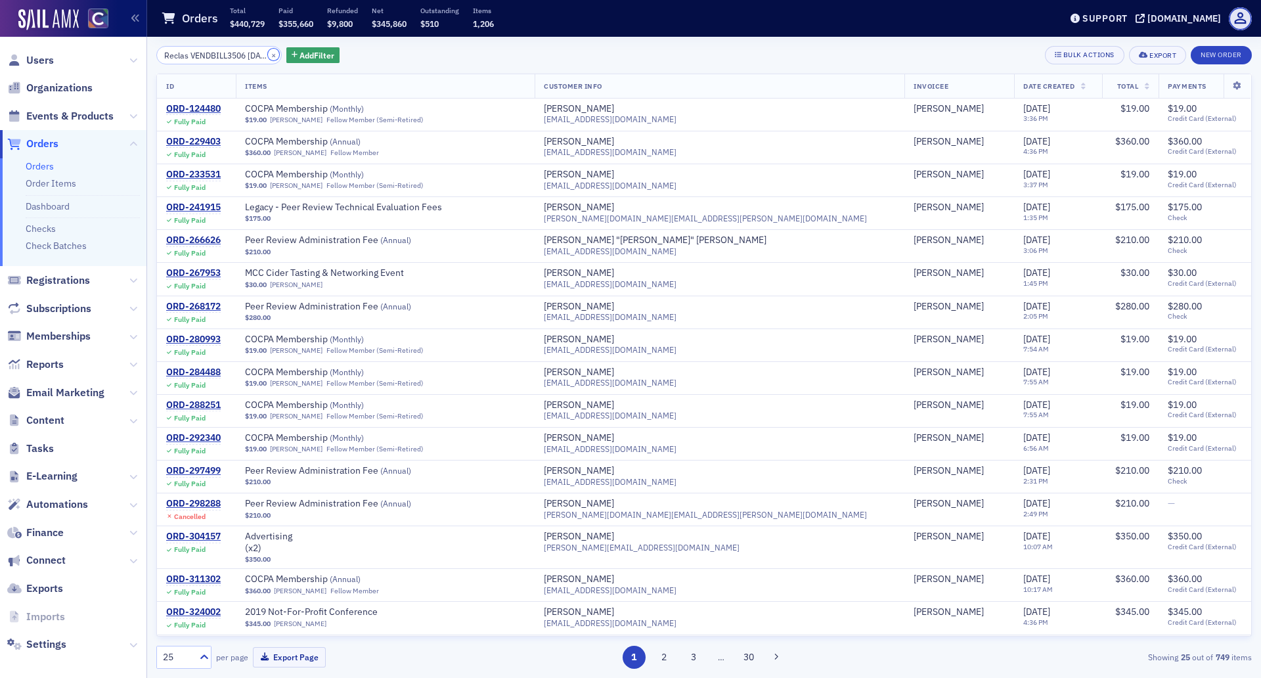
click at [268, 53] on button "×" at bounding box center [274, 55] width 12 height 12
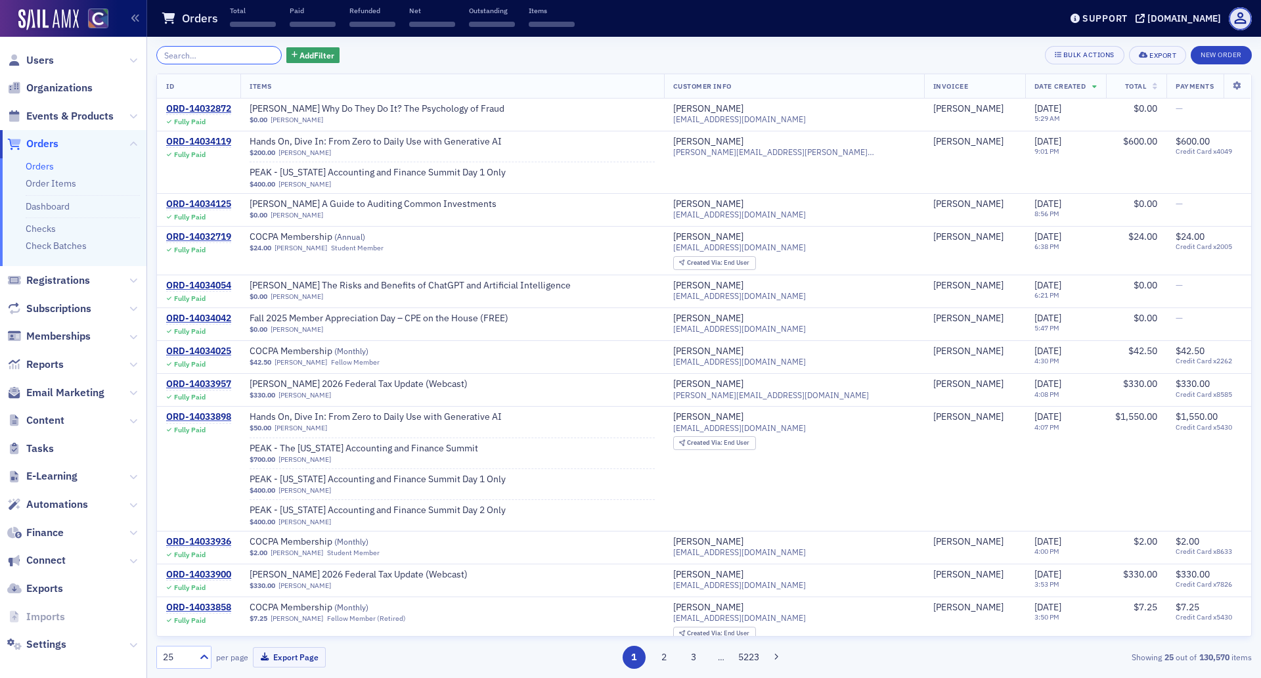
click at [225, 58] on input "search" at bounding box center [218, 55] width 125 height 18
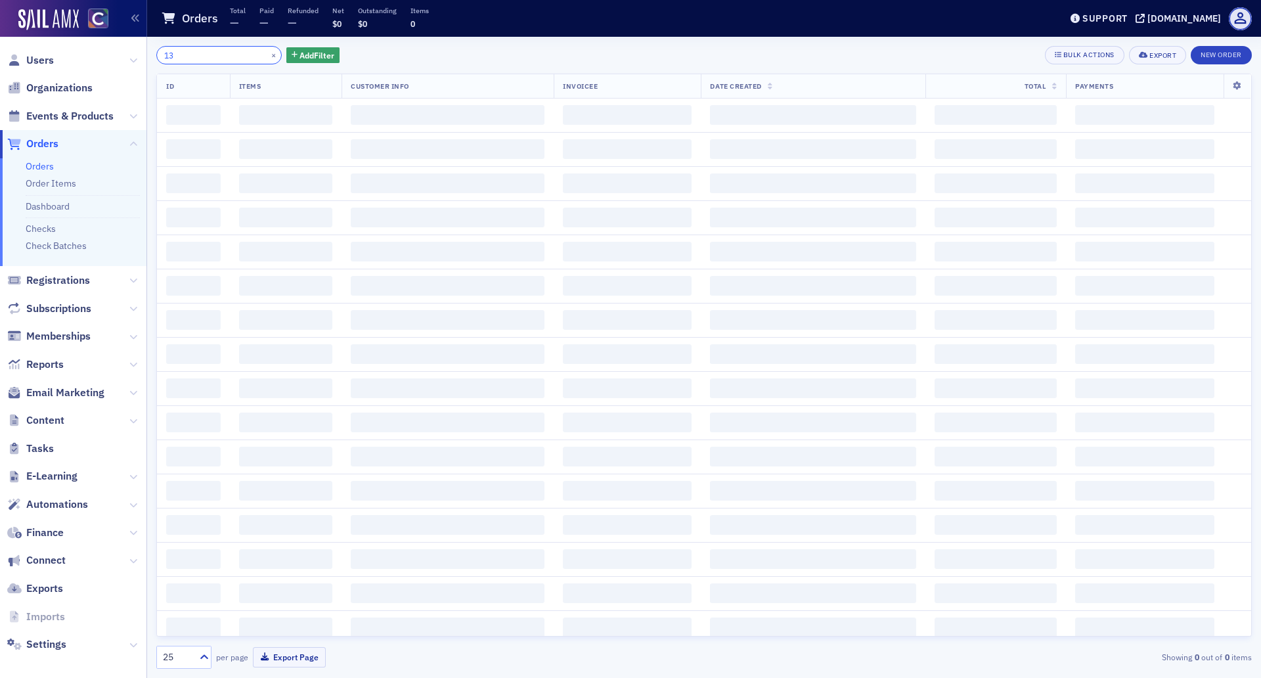
type input "1"
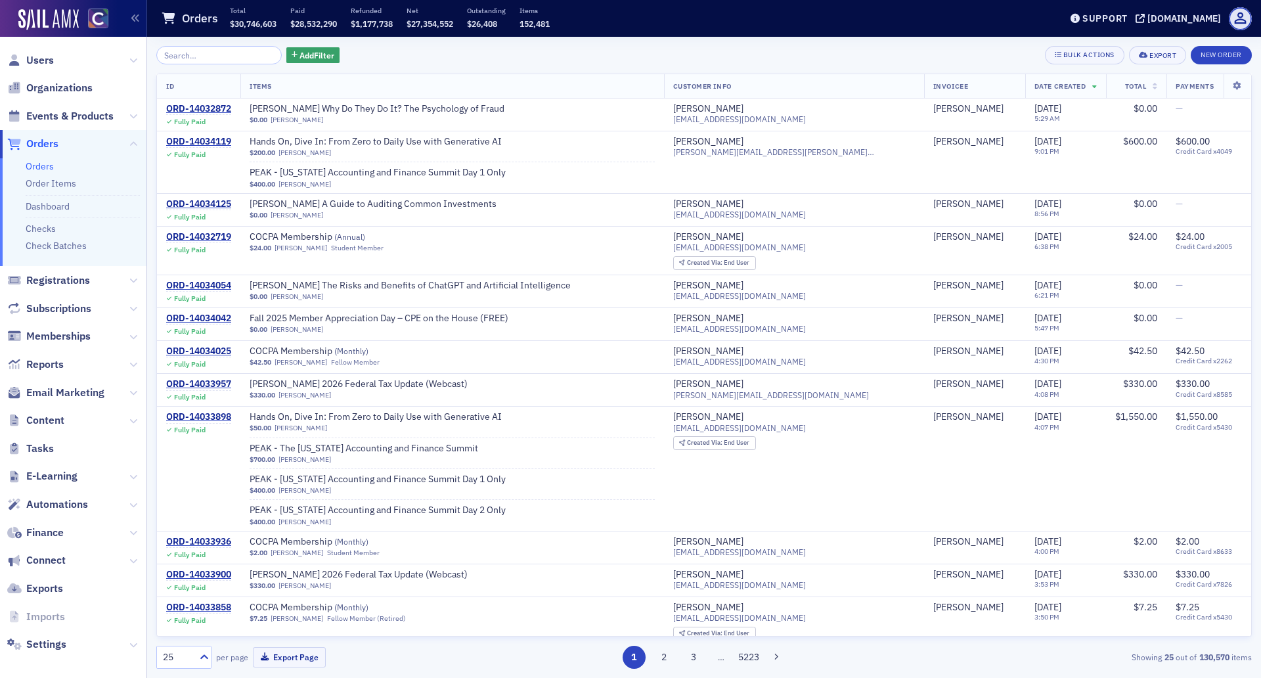
click at [57, 147] on span "Orders" at bounding box center [42, 144] width 32 height 14
click at [210, 54] on input "search" at bounding box center [218, 55] width 125 height 18
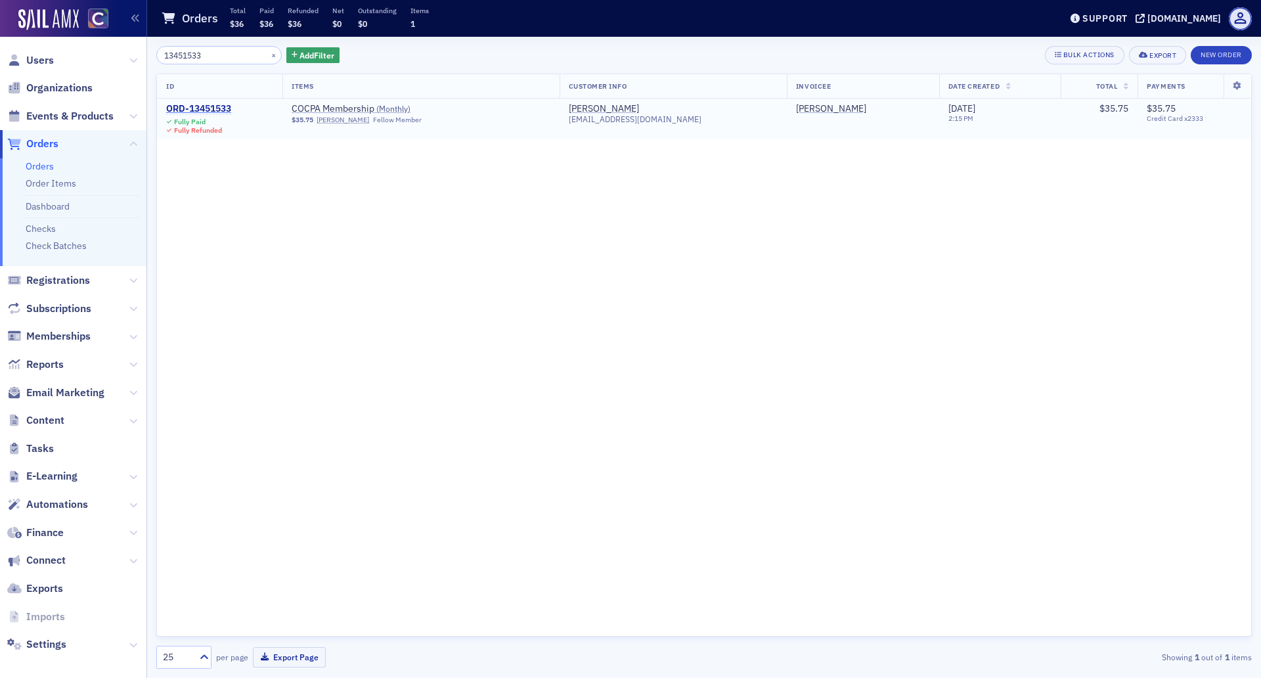
type input "13451533"
click at [207, 108] on div "ORD-13451533" at bounding box center [198, 109] width 65 height 12
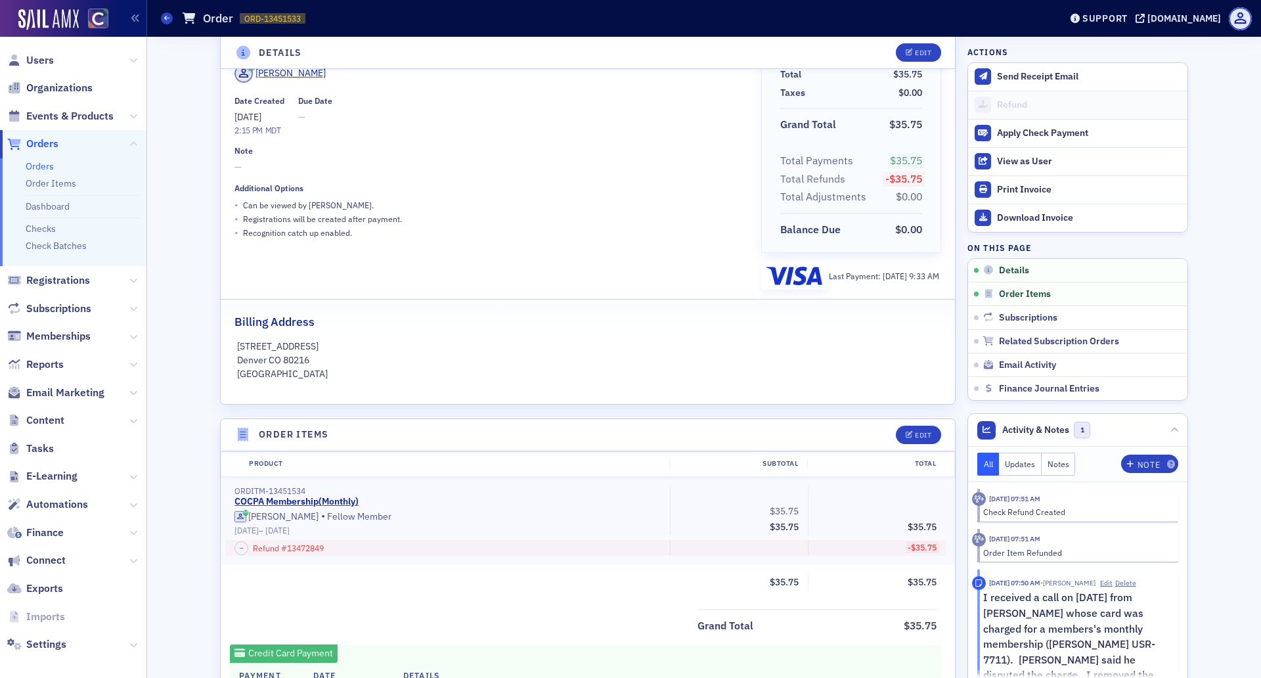
scroll to position [246, 0]
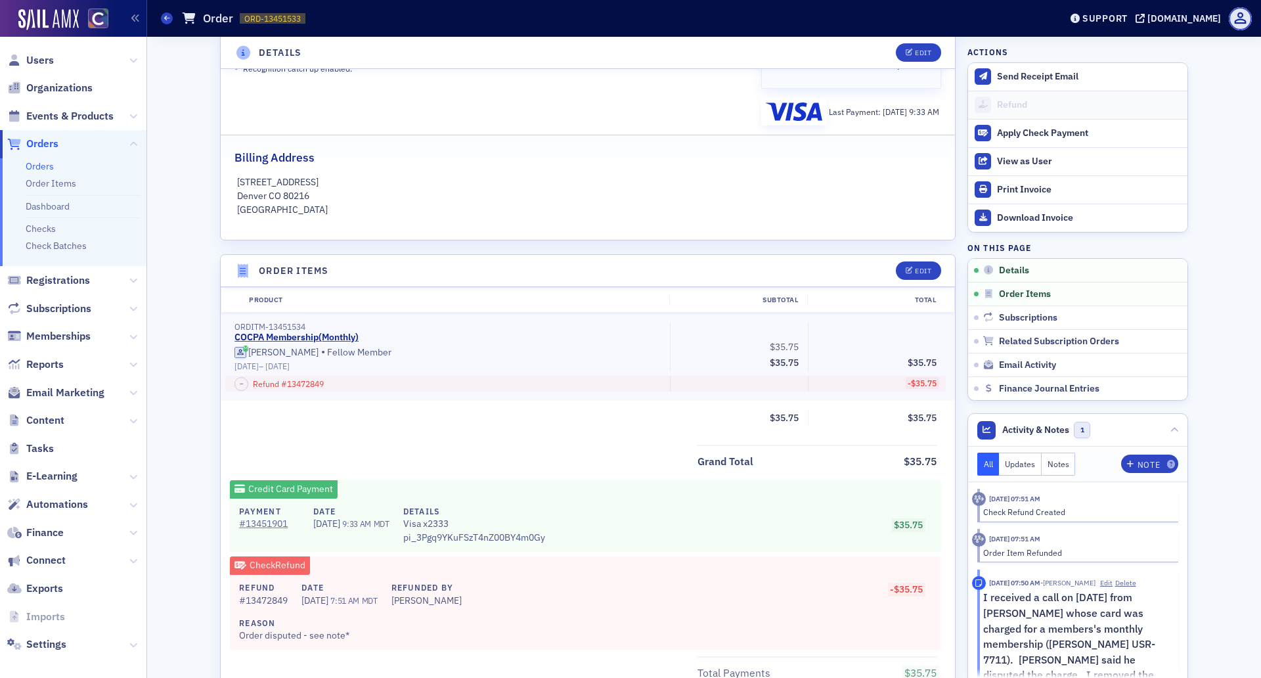
click at [261, 567] on div "Check Refund" at bounding box center [270, 565] width 80 height 18
click at [306, 602] on span "[DATE]" at bounding box center [316, 601] width 29 height 12
click at [252, 600] on div "# 13472849" at bounding box center [263, 601] width 49 height 14
